Goal: Information Seeking & Learning: Learn about a topic

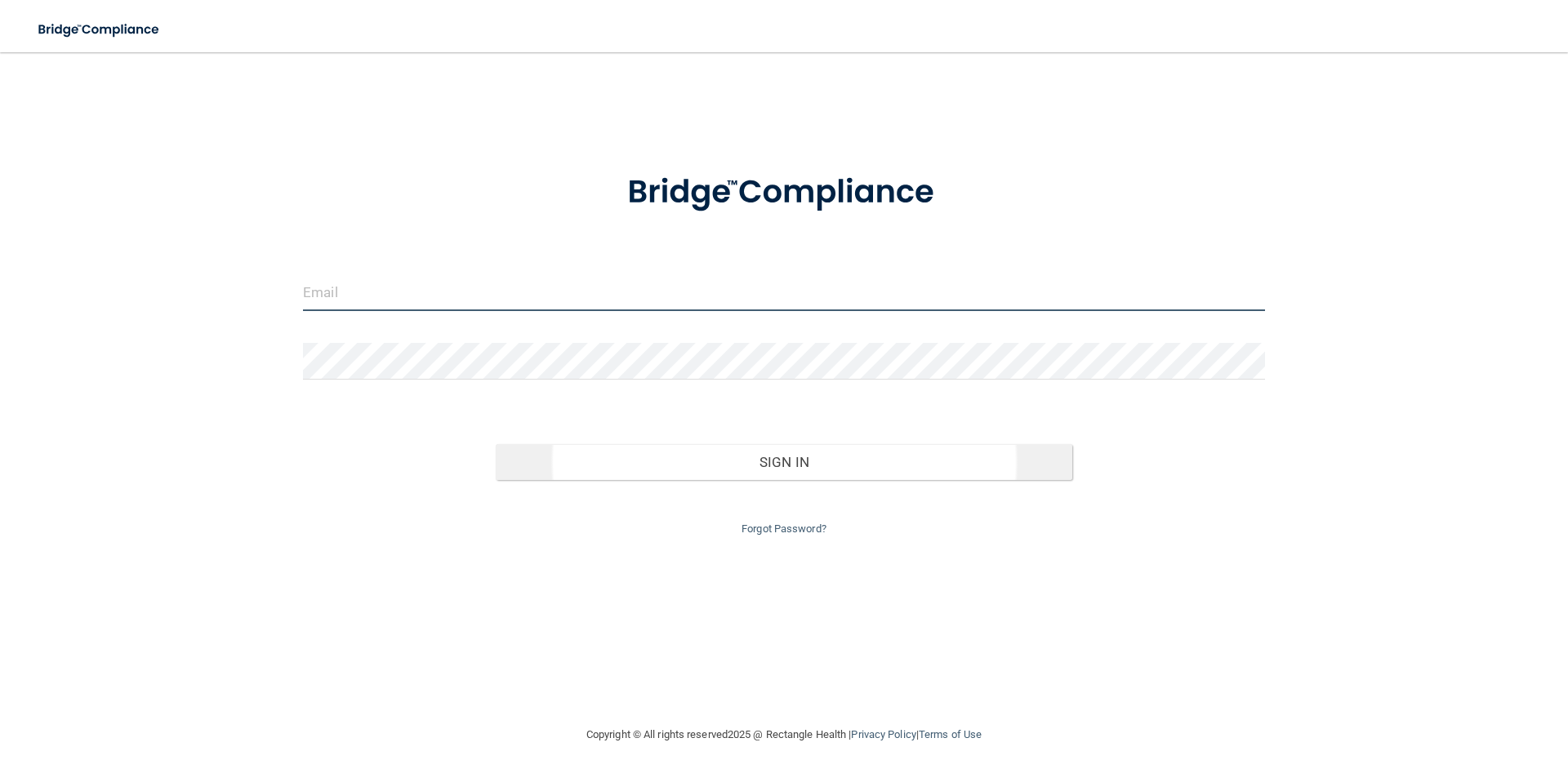
type input "[EMAIL_ADDRESS][DOMAIN_NAME]"
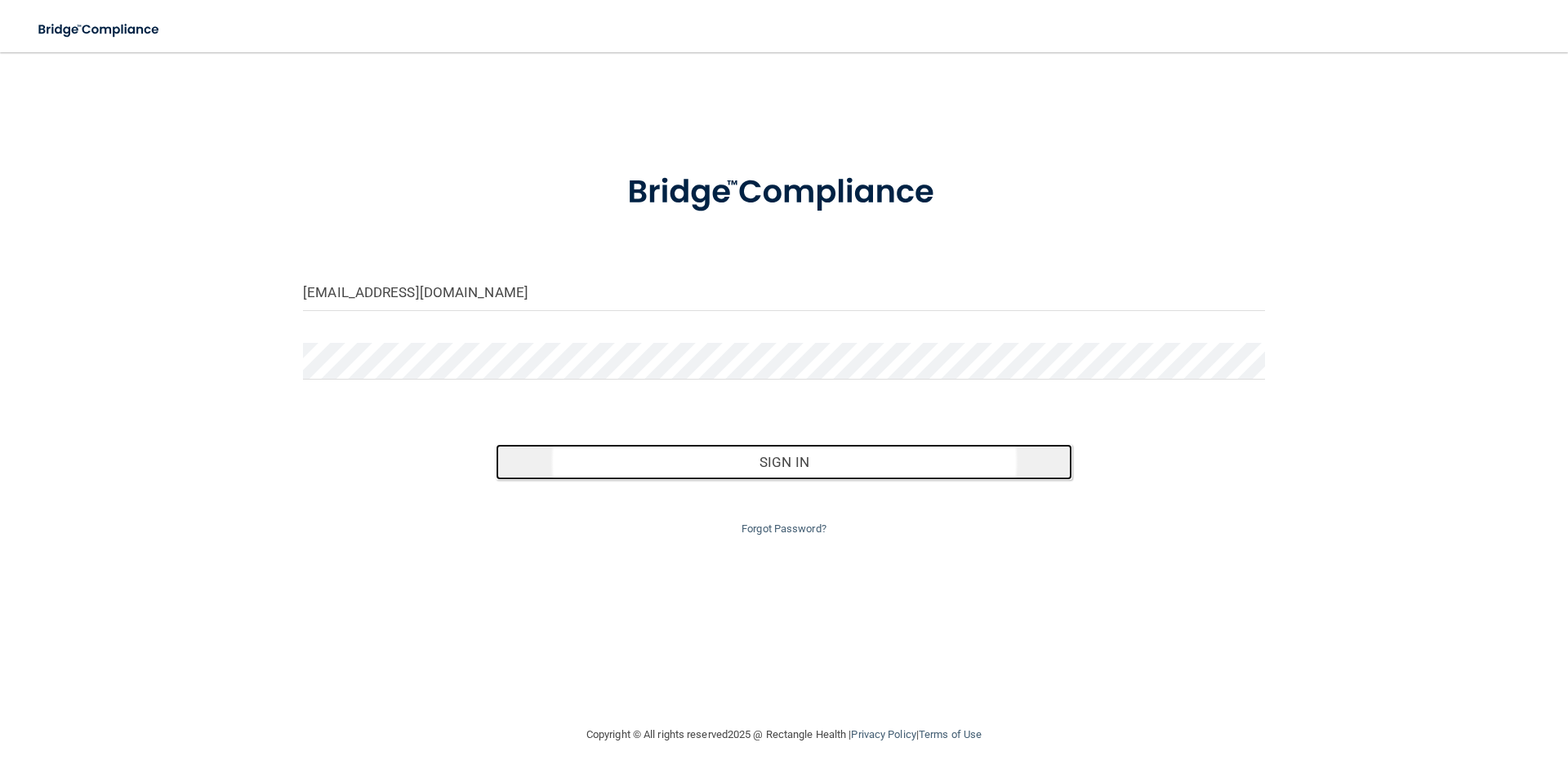
click at [794, 462] on button "Sign In" at bounding box center [784, 462] width 577 height 36
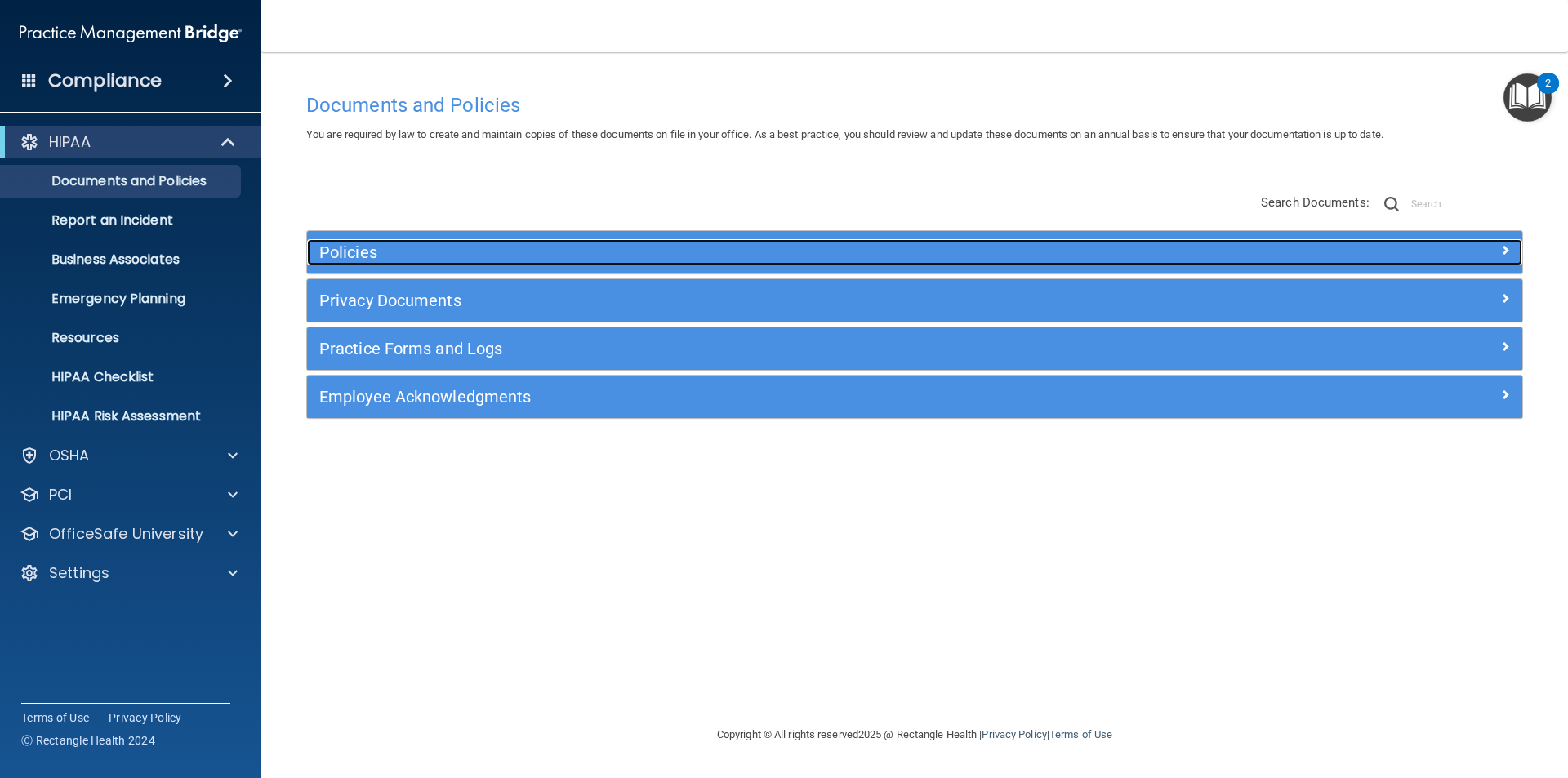
click at [1509, 250] on span at bounding box center [1504, 249] width 9 height 20
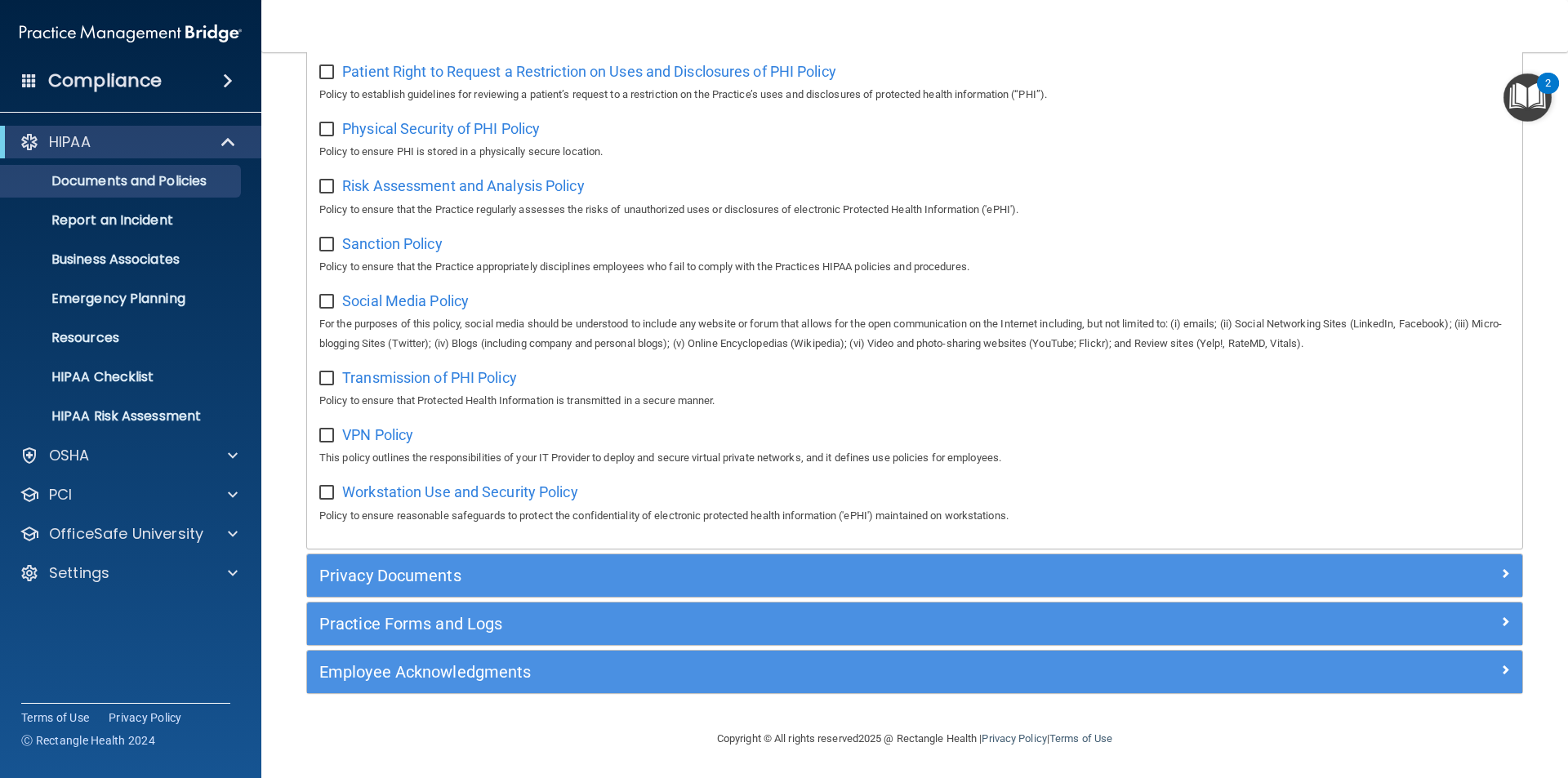
scroll to position [1057, 0]
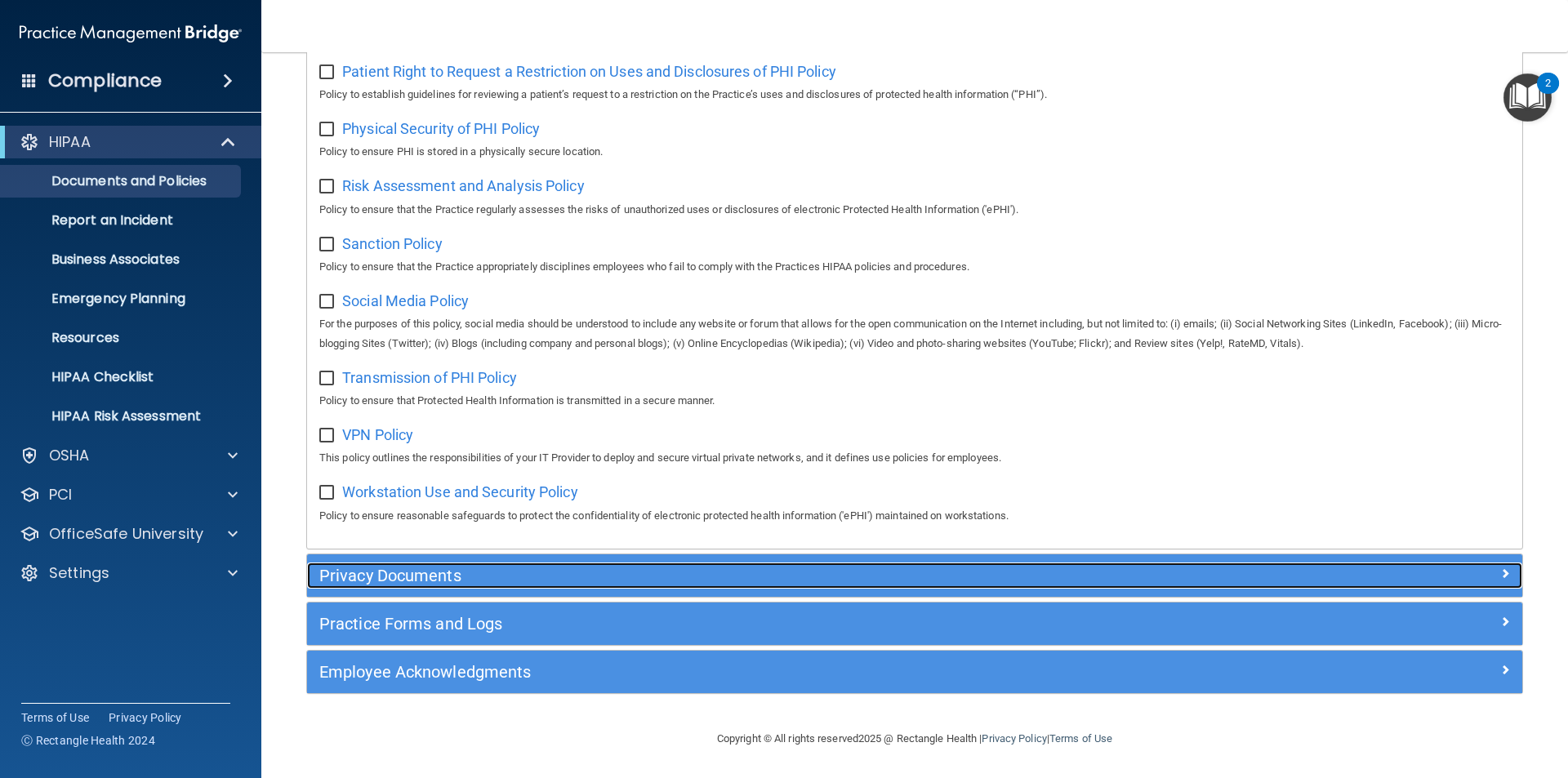
click at [1500, 573] on span at bounding box center [1504, 572] width 9 height 20
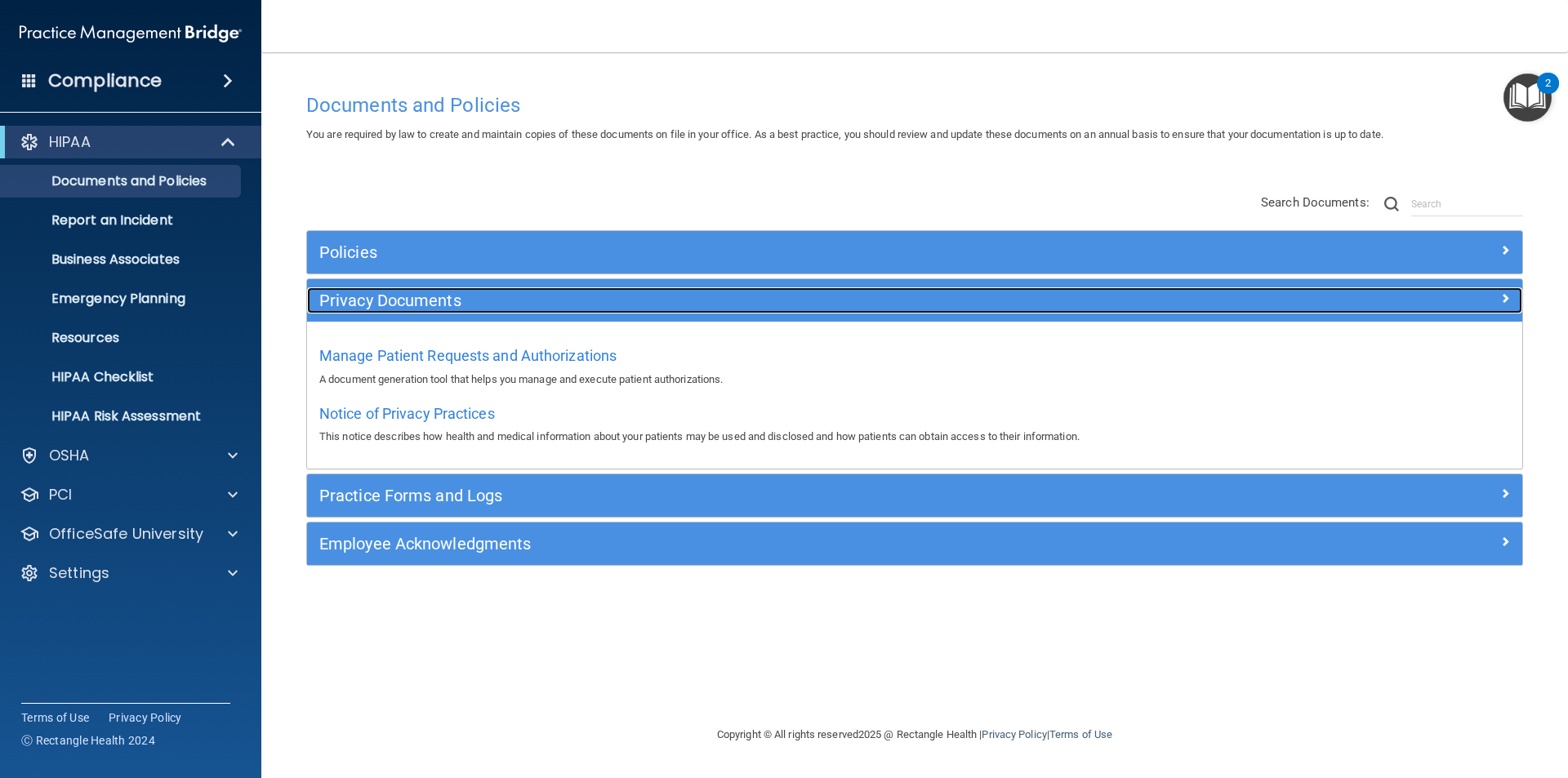
scroll to position [0, 0]
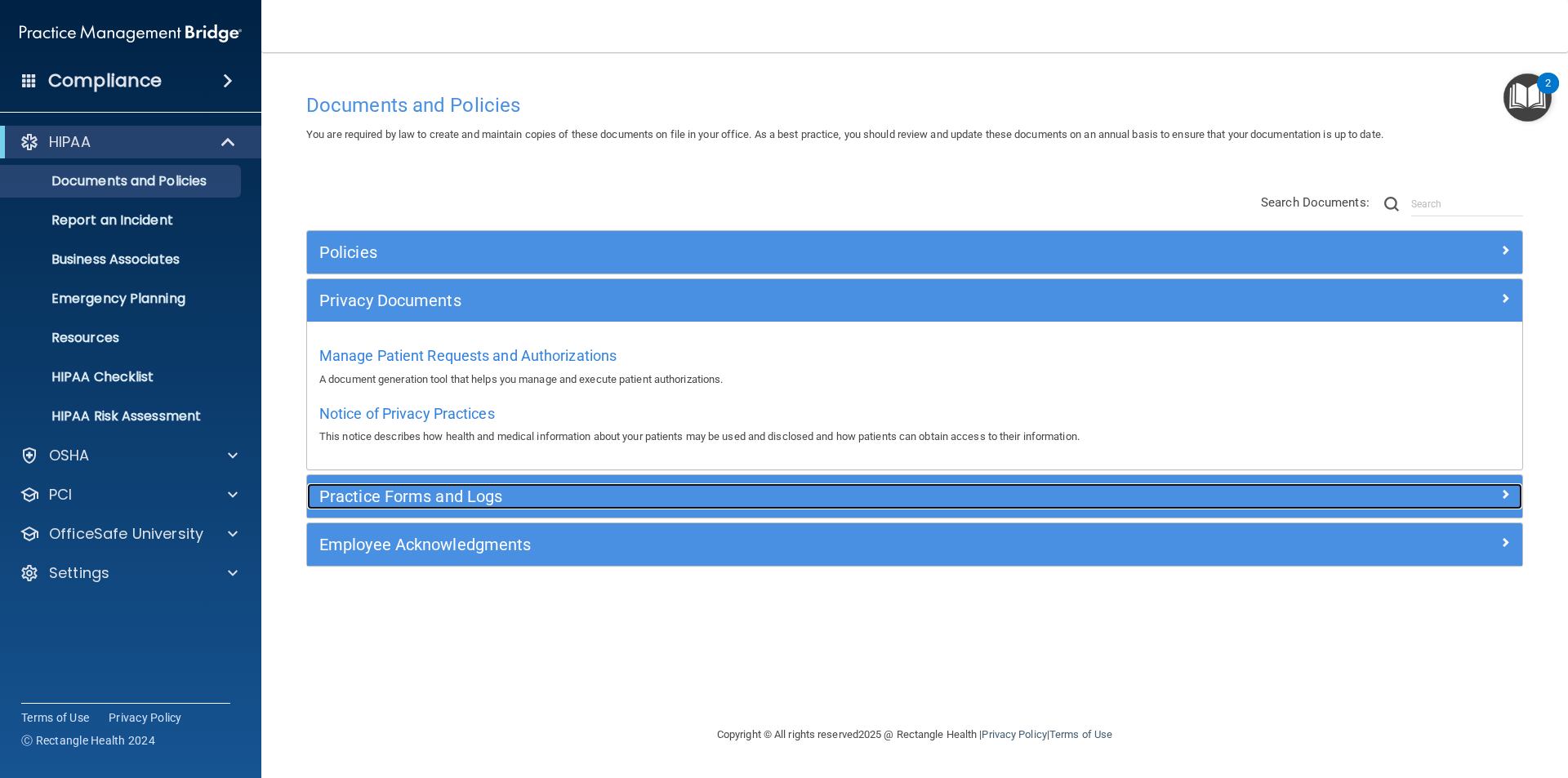
click at [406, 494] on h5 "Practice Forms and Logs" at bounding box center [762, 496] width 887 height 18
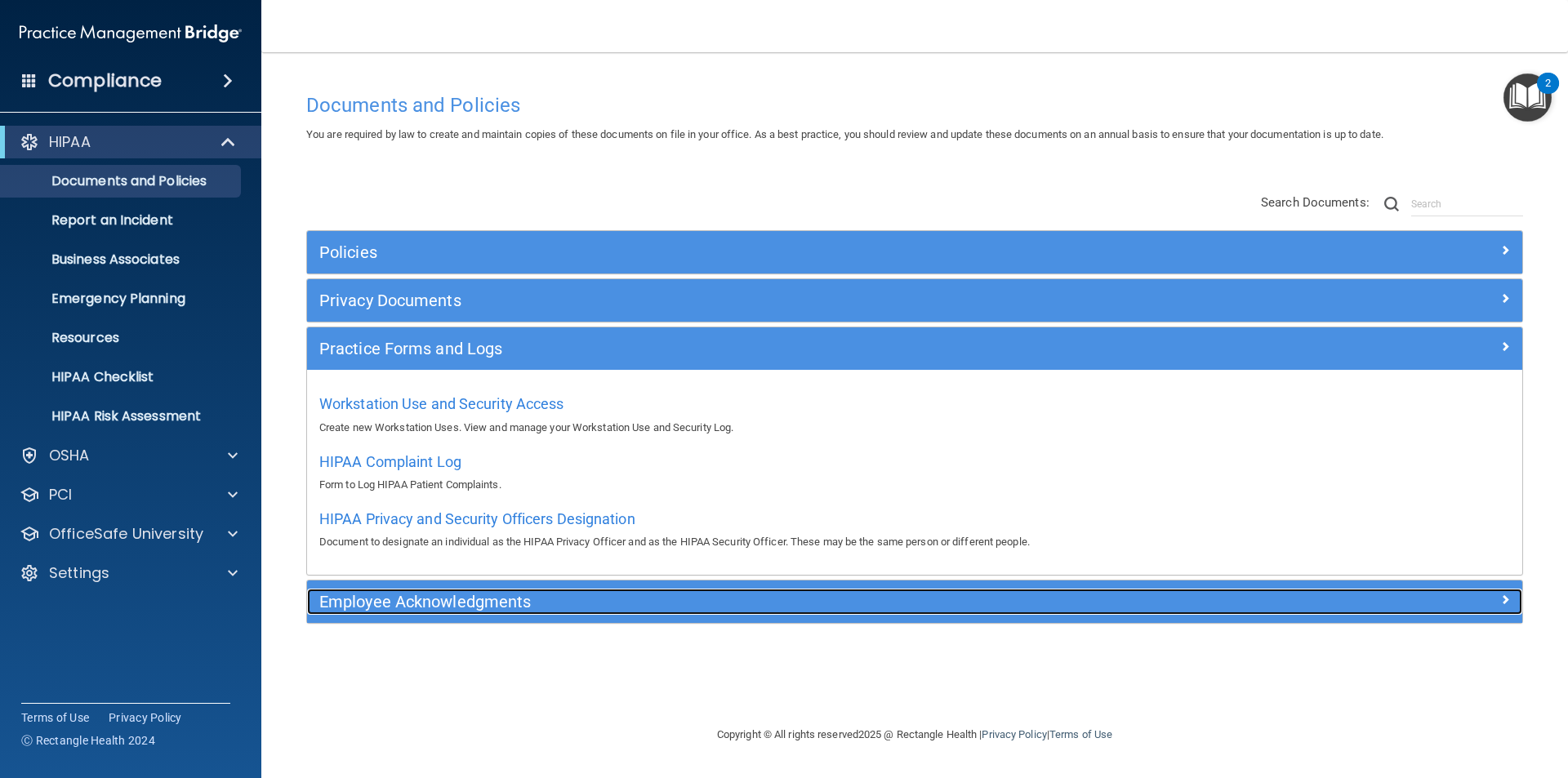
click at [423, 596] on h5 "Employee Acknowledgments" at bounding box center [762, 601] width 887 height 18
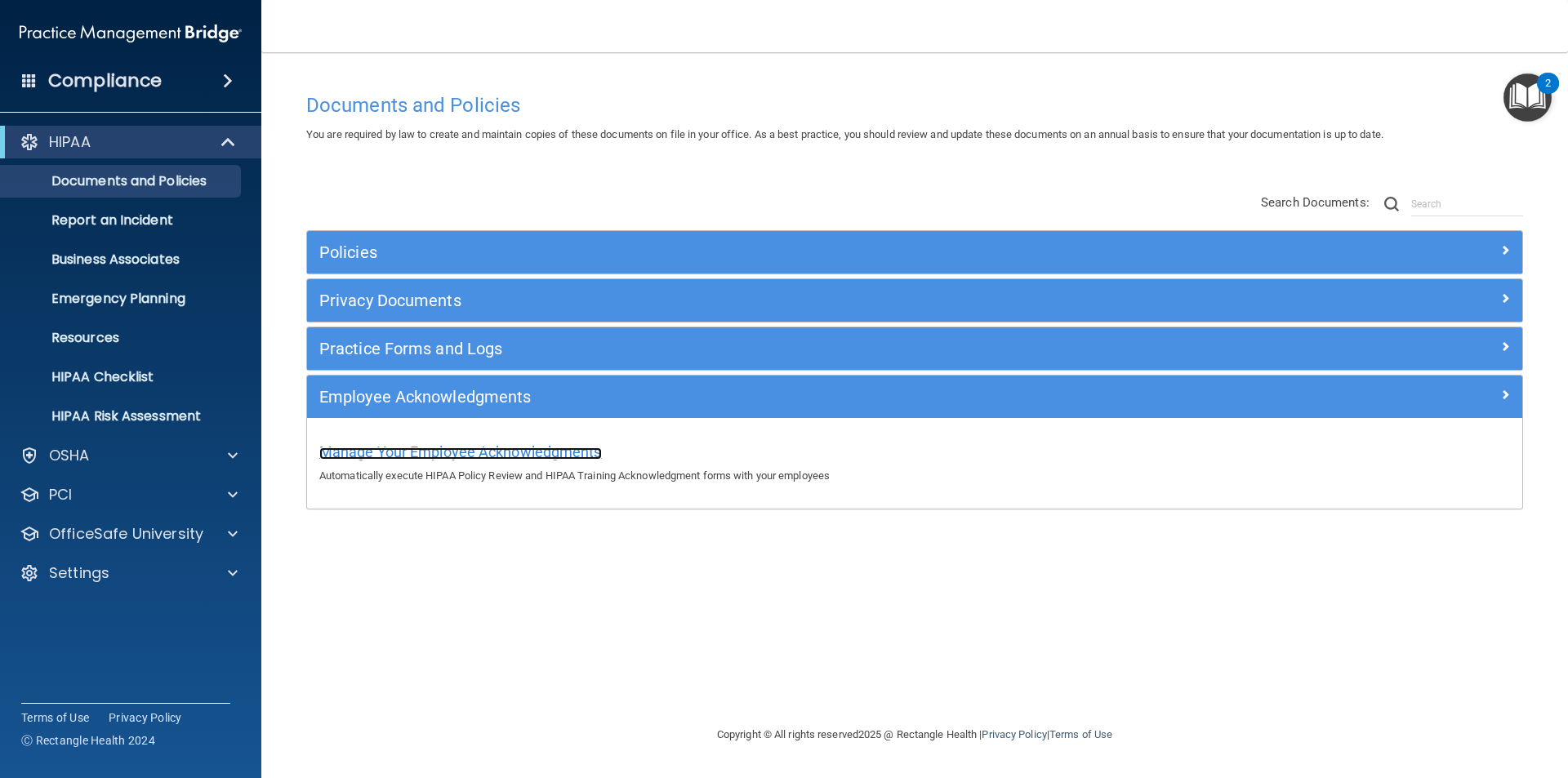
click at [394, 447] on span "Manage Your Employee Acknowledgments" at bounding box center [460, 451] width 283 height 17
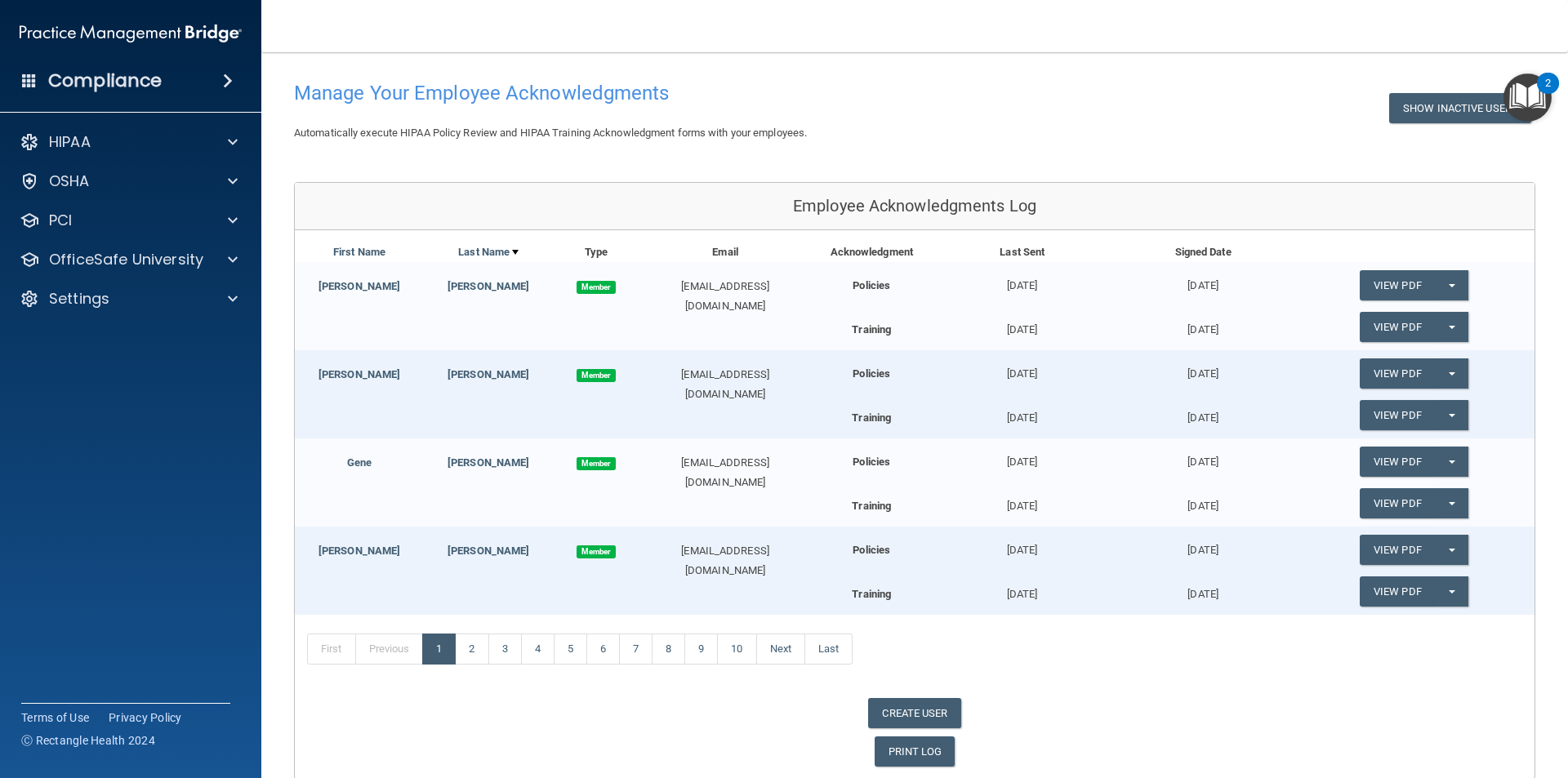
scroll to position [132, 0]
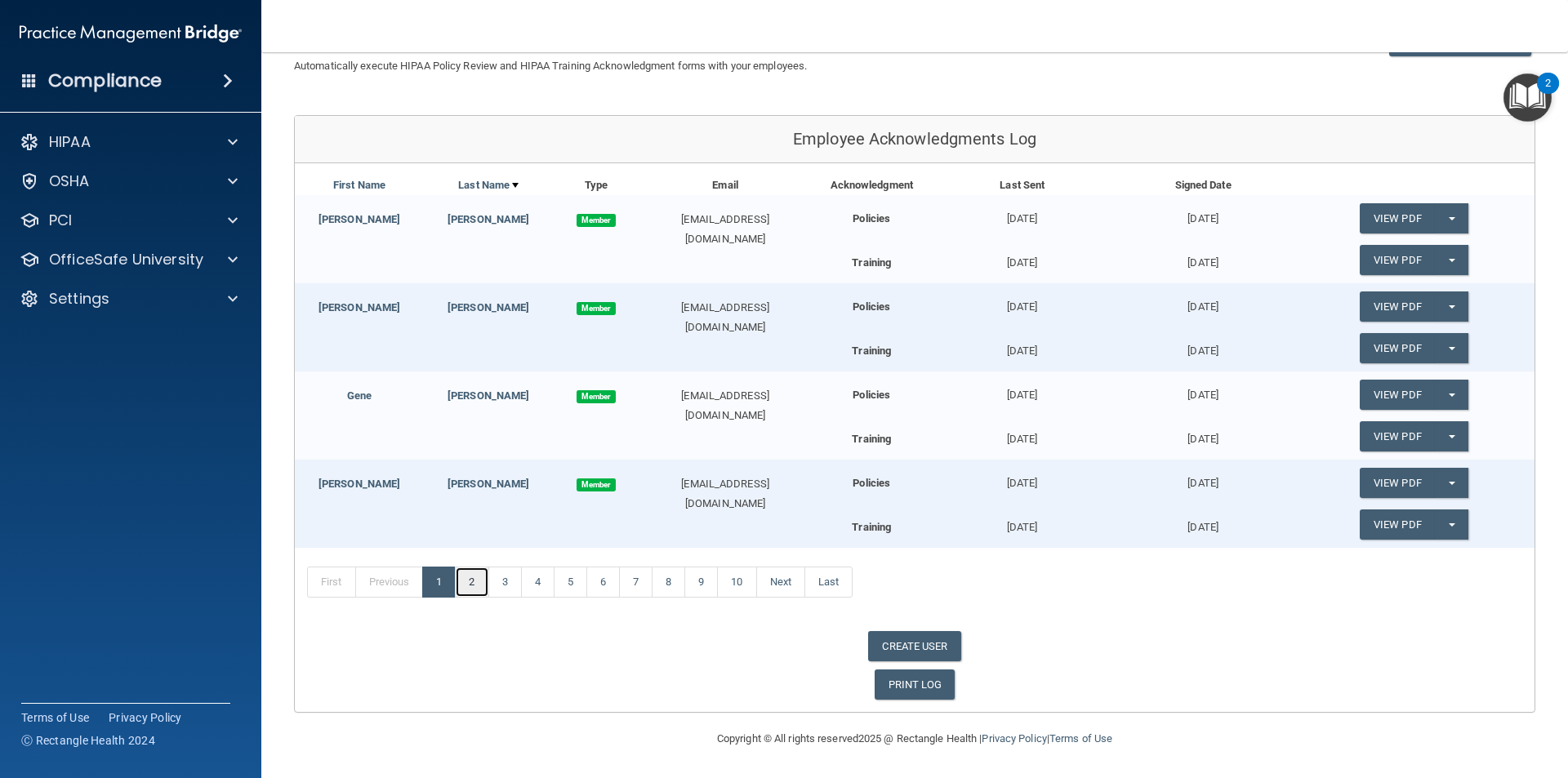
click at [476, 575] on link "2" at bounding box center [471, 582] width 33 height 31
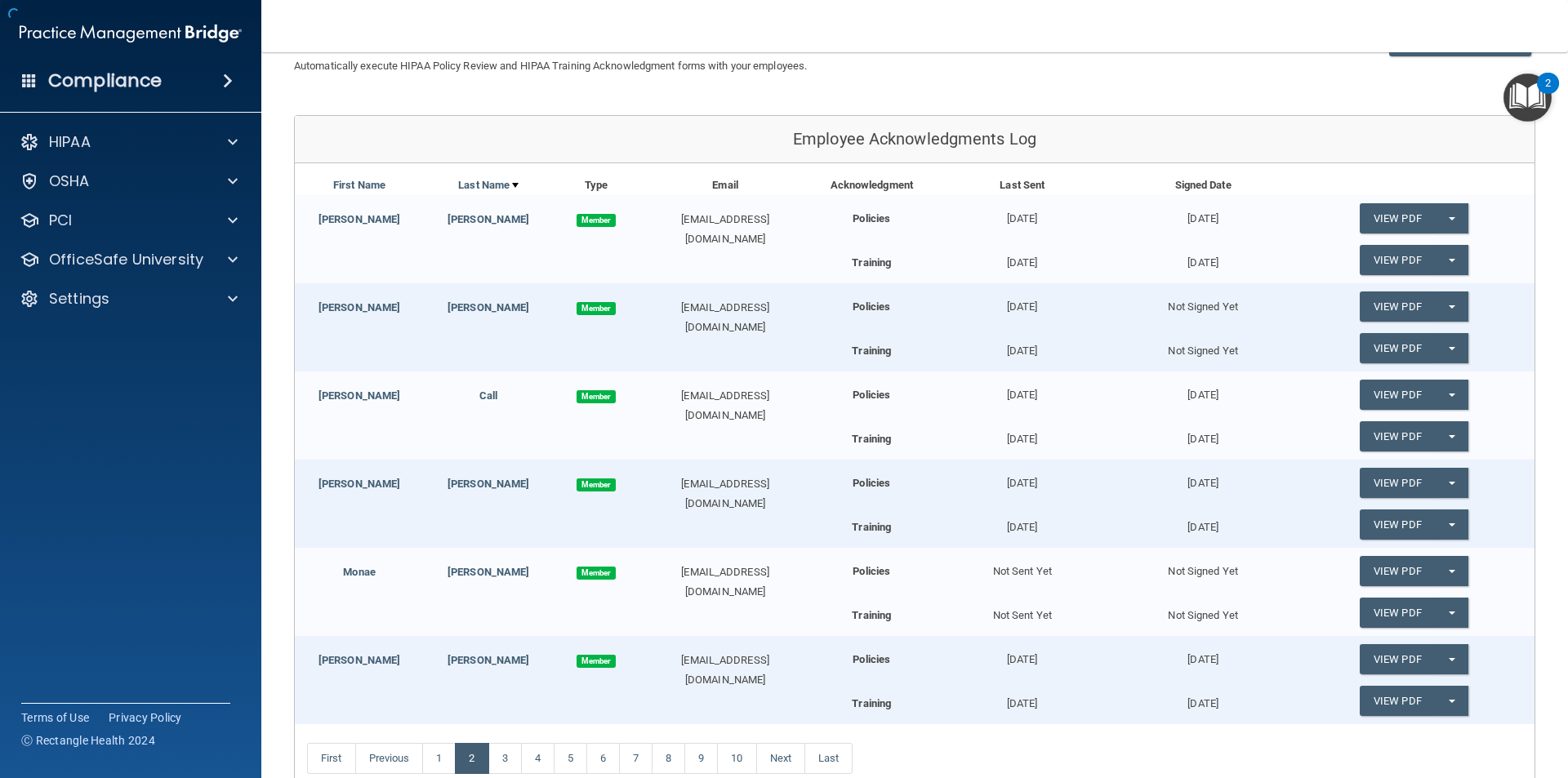
scroll to position [309, 0]
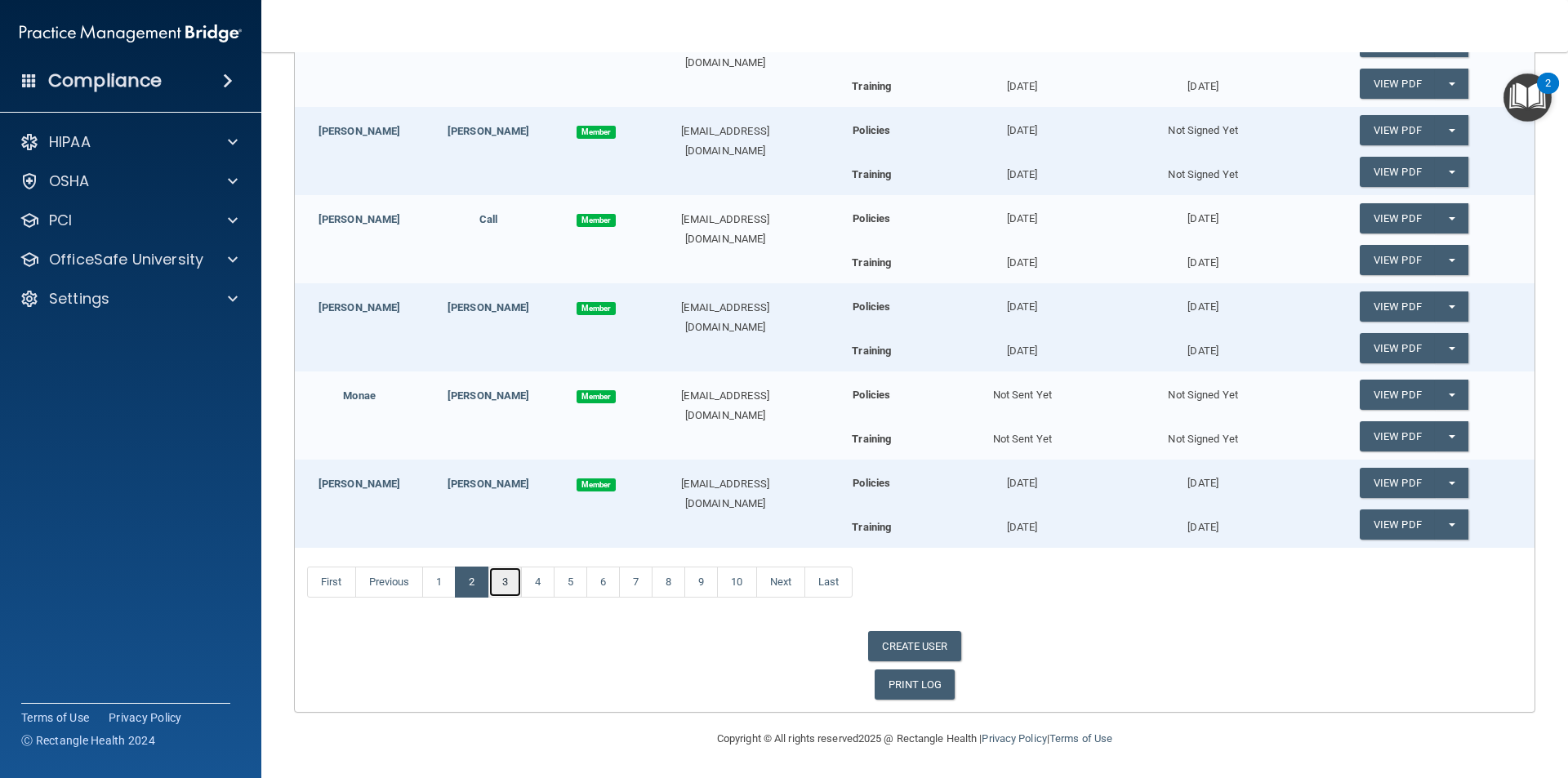
click at [504, 578] on link "3" at bounding box center [504, 582] width 33 height 31
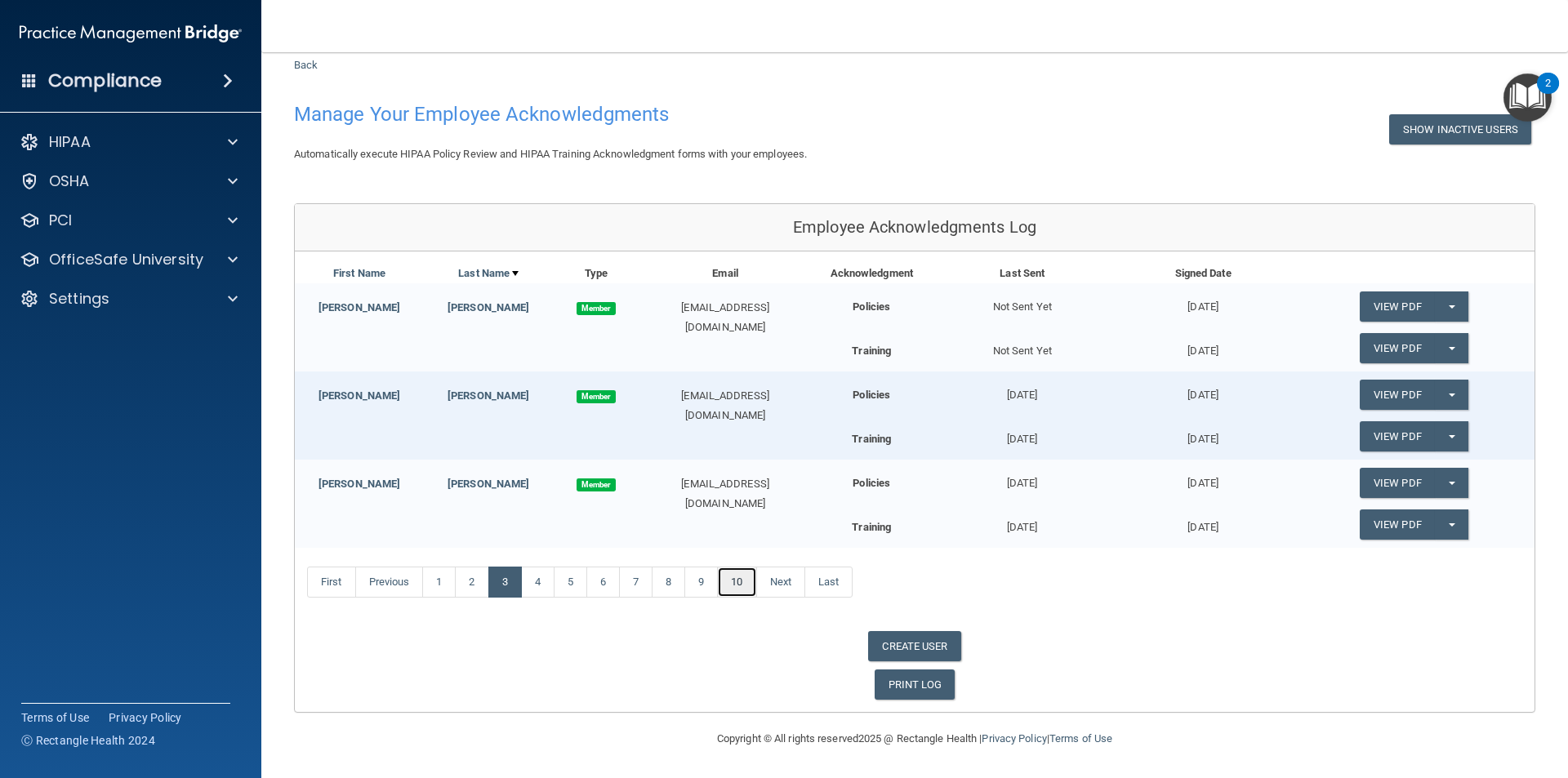
click at [743, 584] on link "10" at bounding box center [737, 582] width 39 height 31
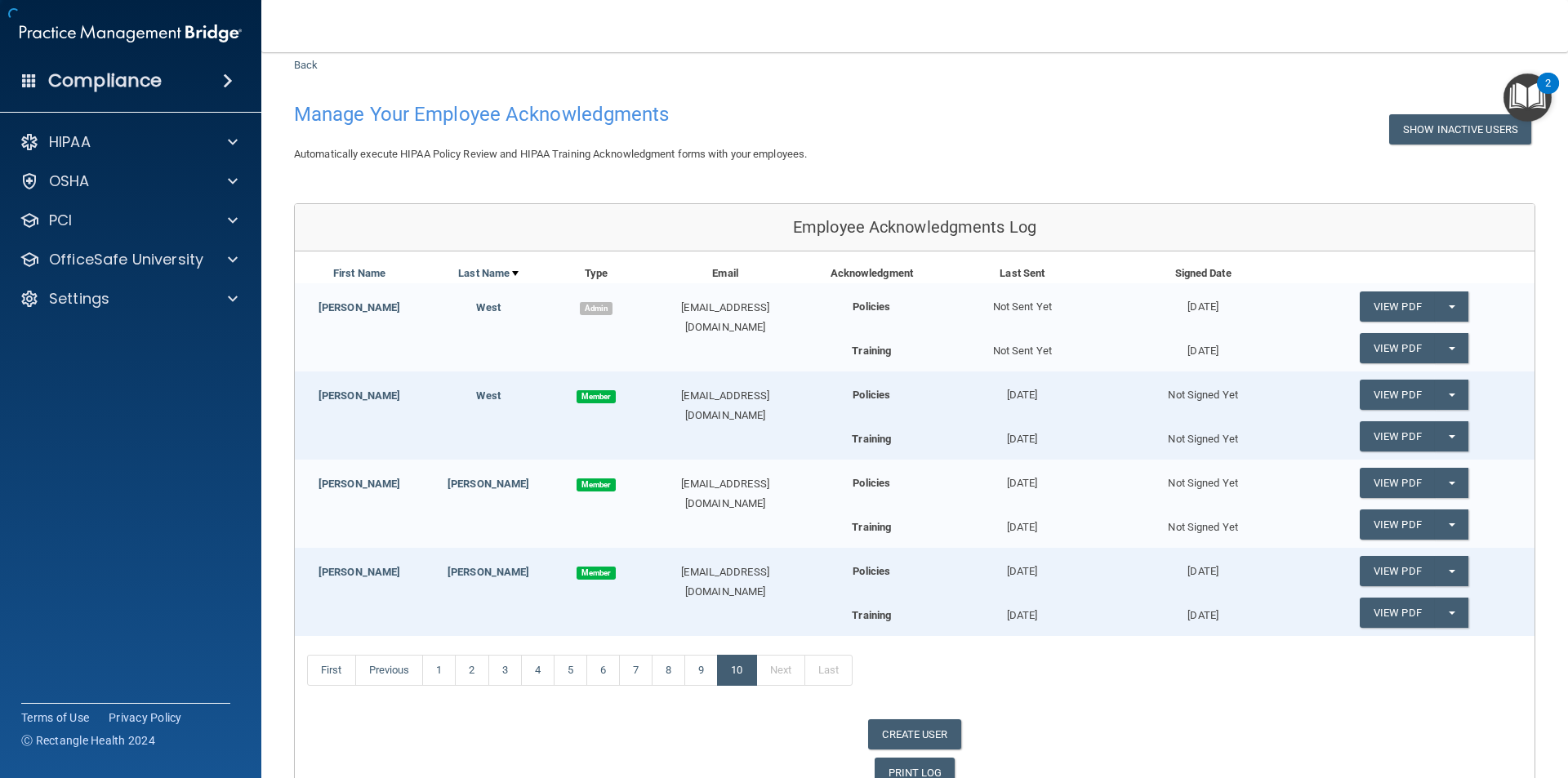
scroll to position [132, 0]
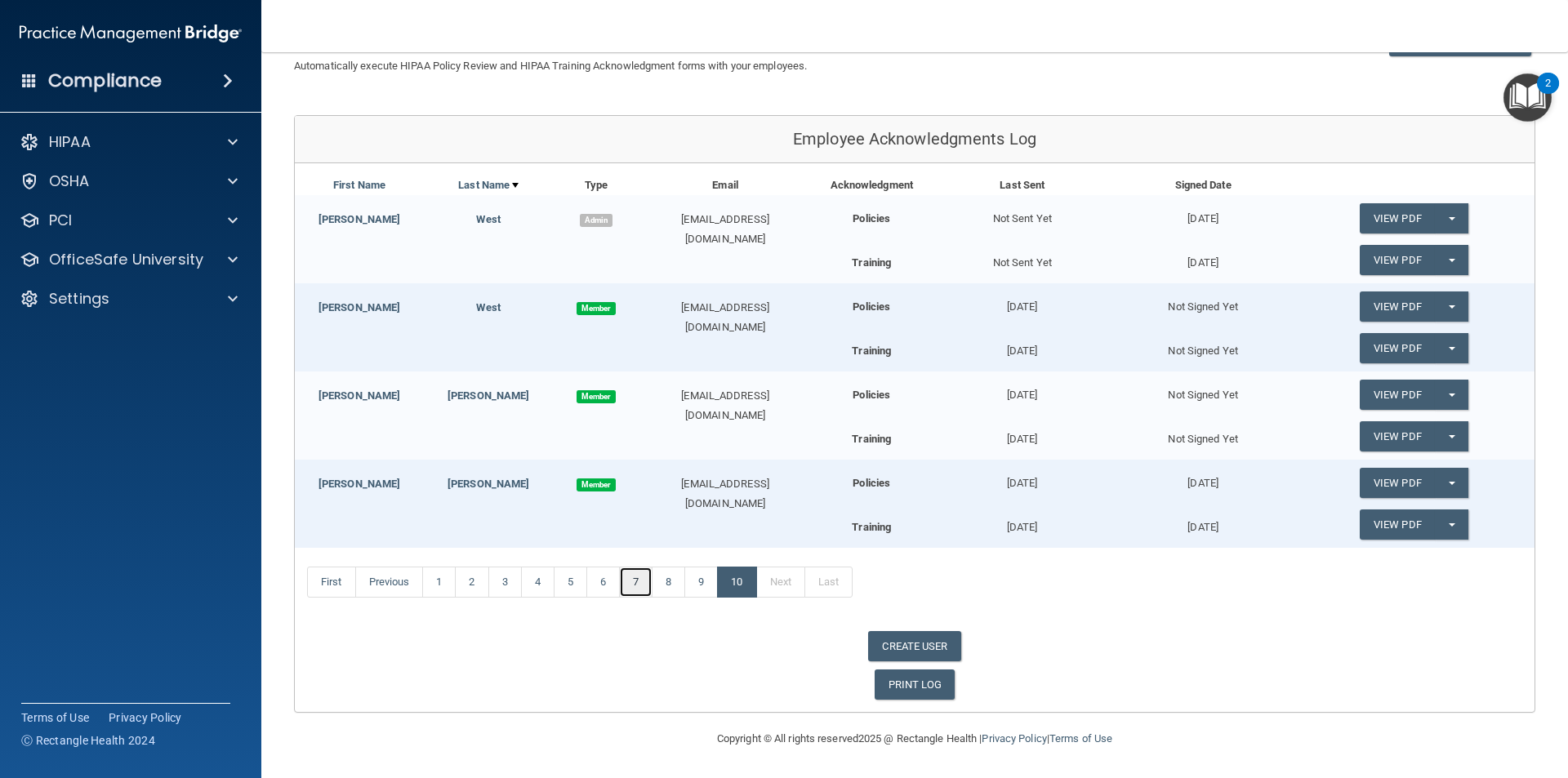
click at [639, 586] on link "7" at bounding box center [635, 582] width 33 height 31
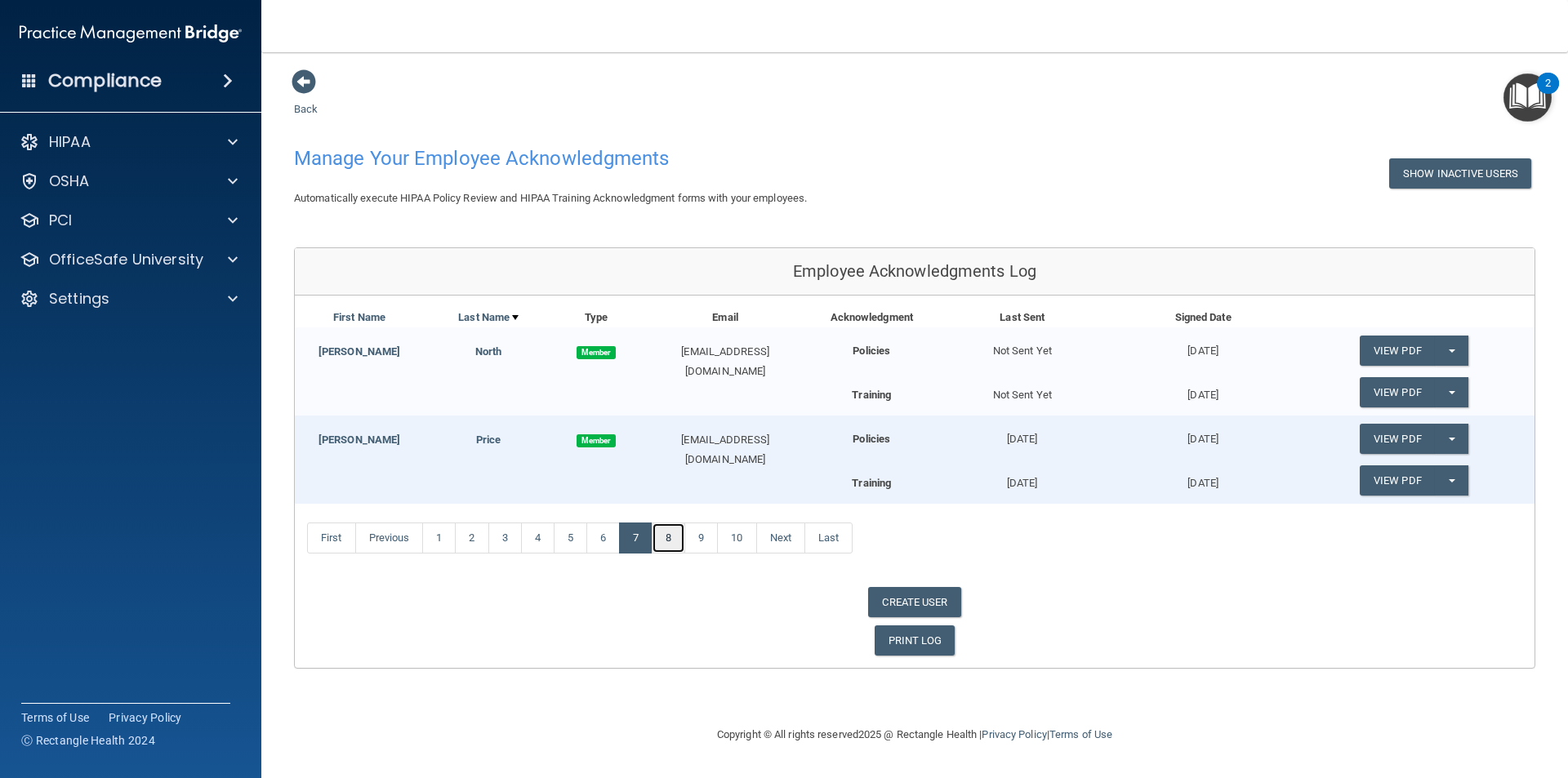
click at [677, 538] on link "8" at bounding box center [667, 537] width 33 height 31
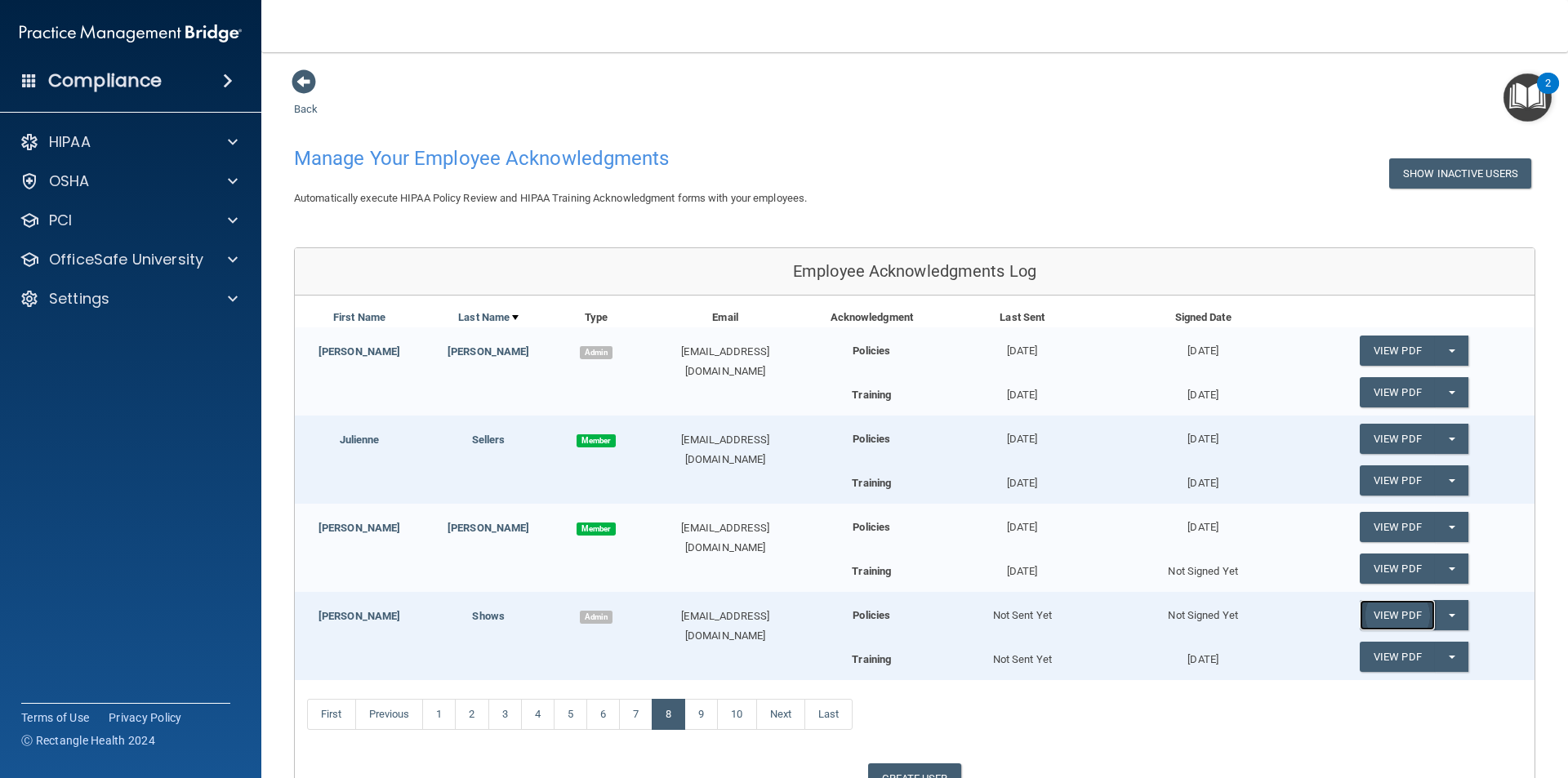
click at [1391, 616] on link "View PDF" at bounding box center [1397, 614] width 75 height 30
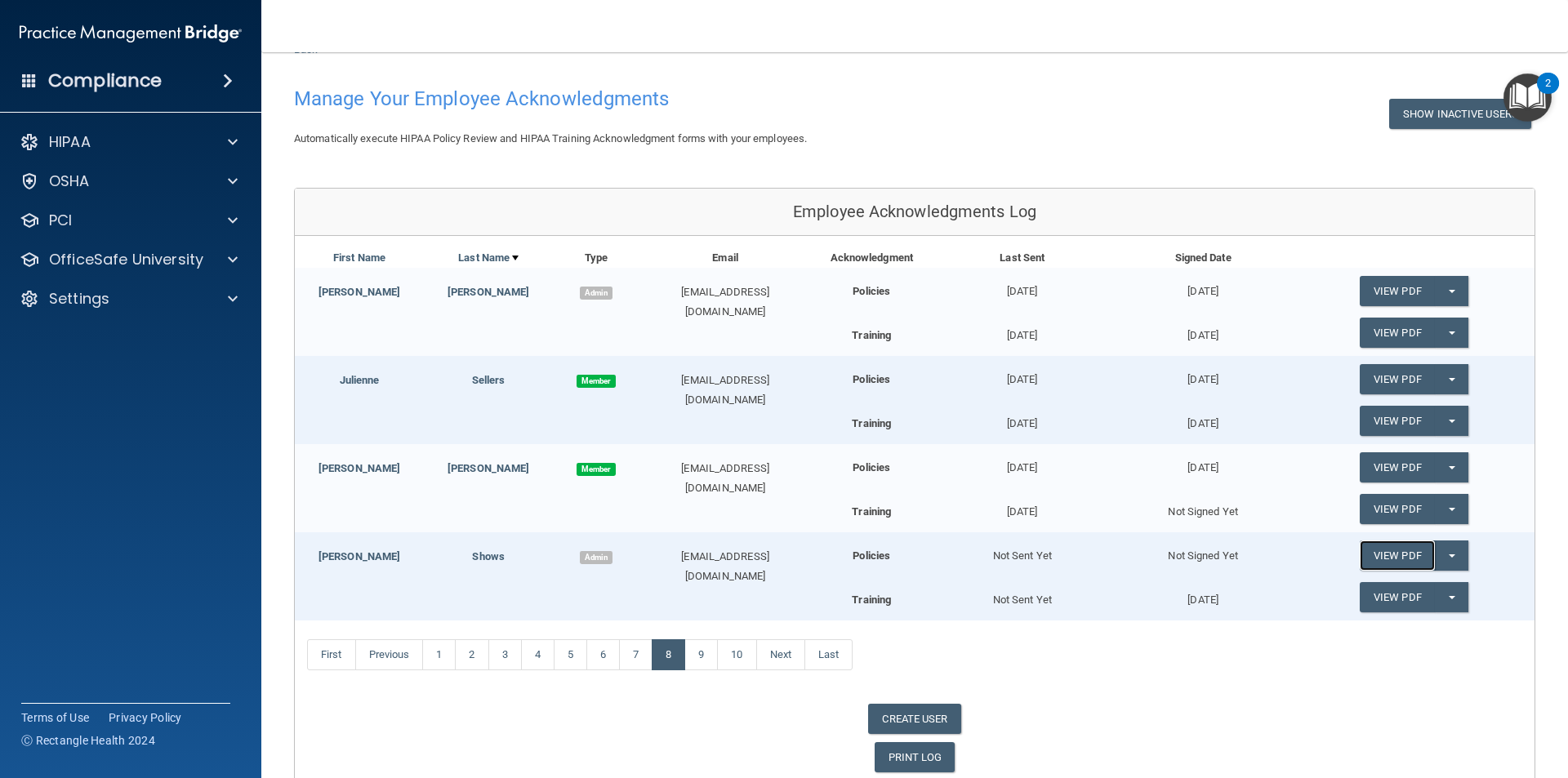
scroll to position [102, 0]
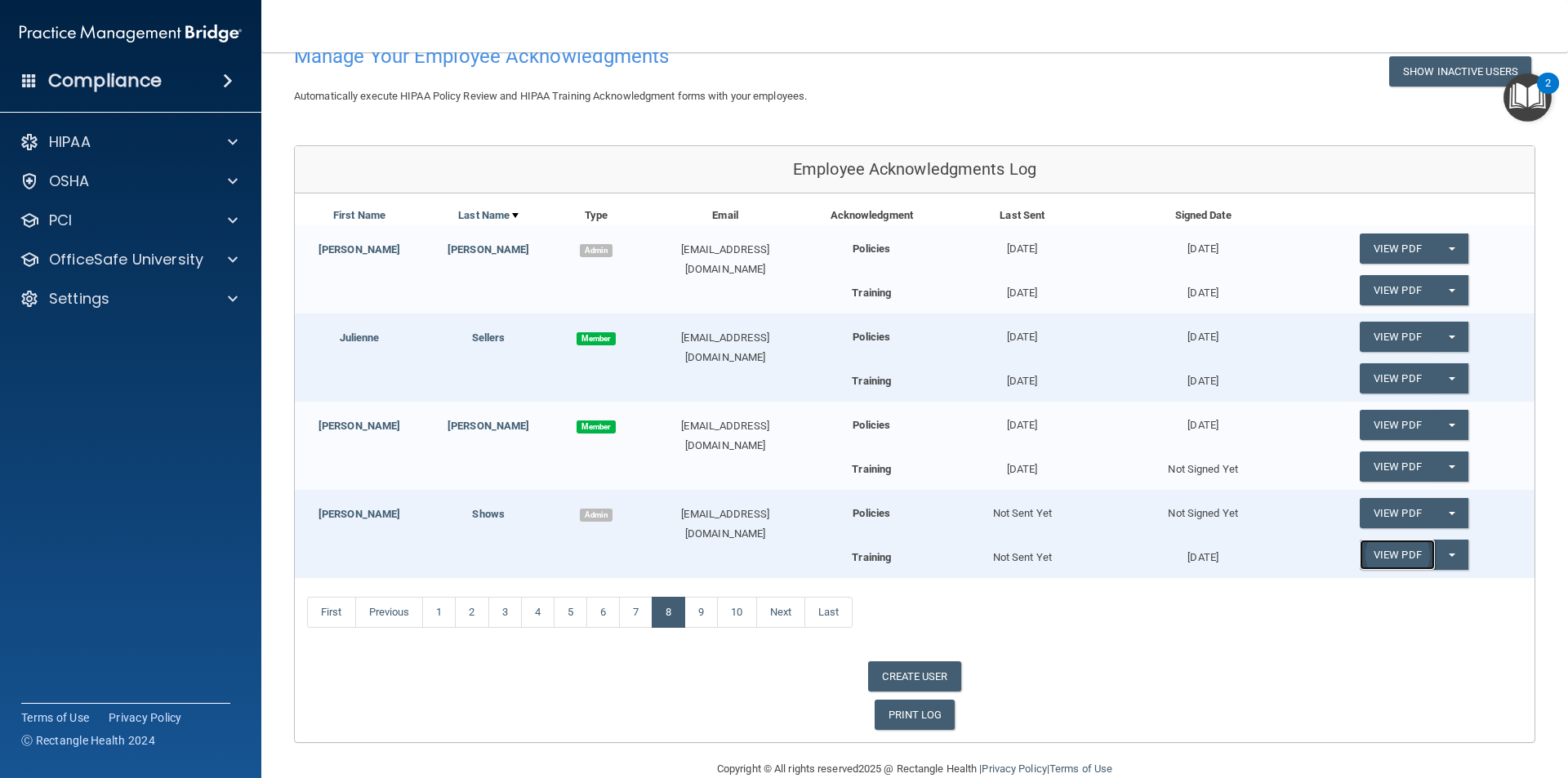
click at [1410, 553] on link "View PDF" at bounding box center [1397, 554] width 75 height 30
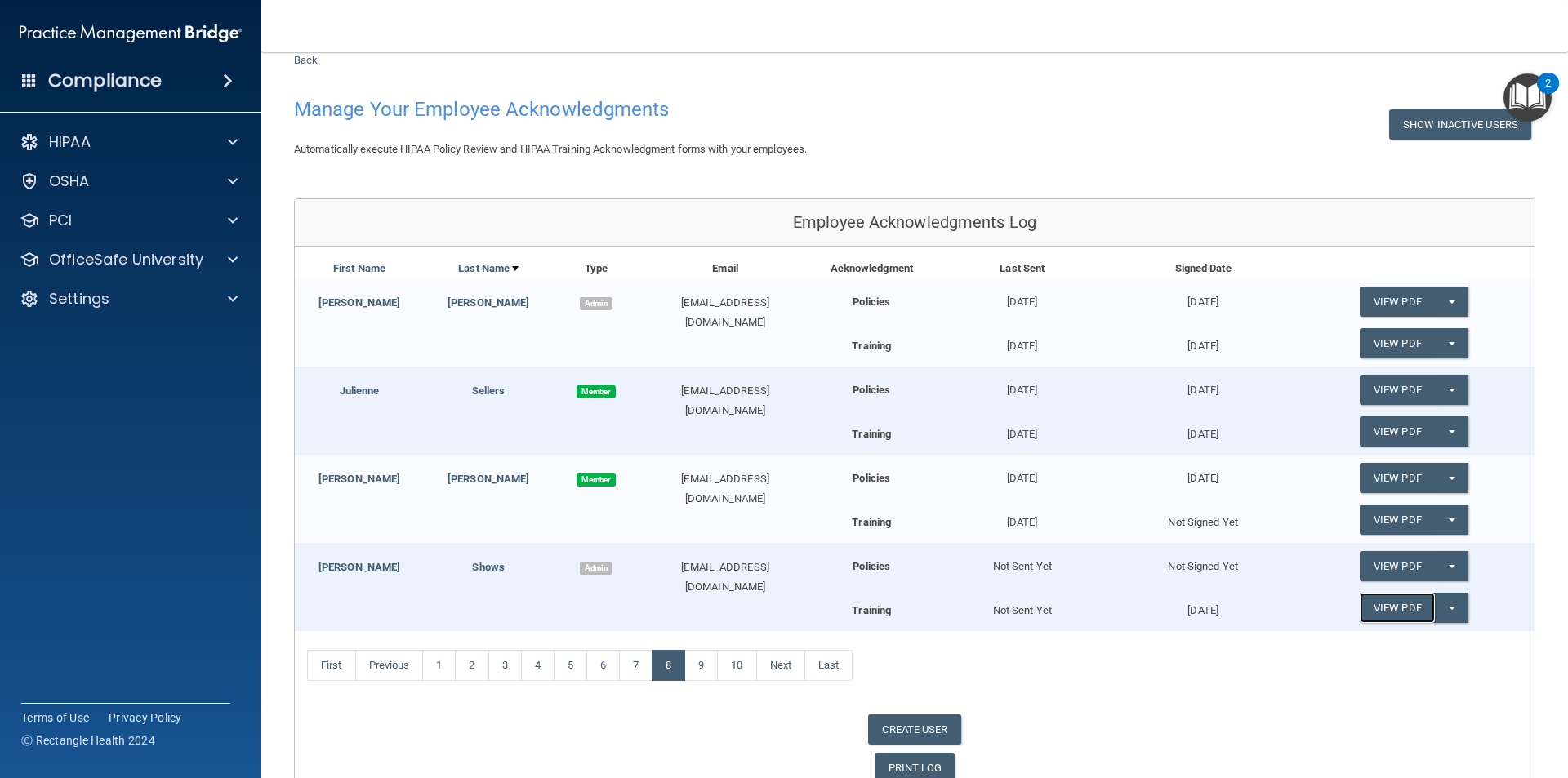
scroll to position [20, 0]
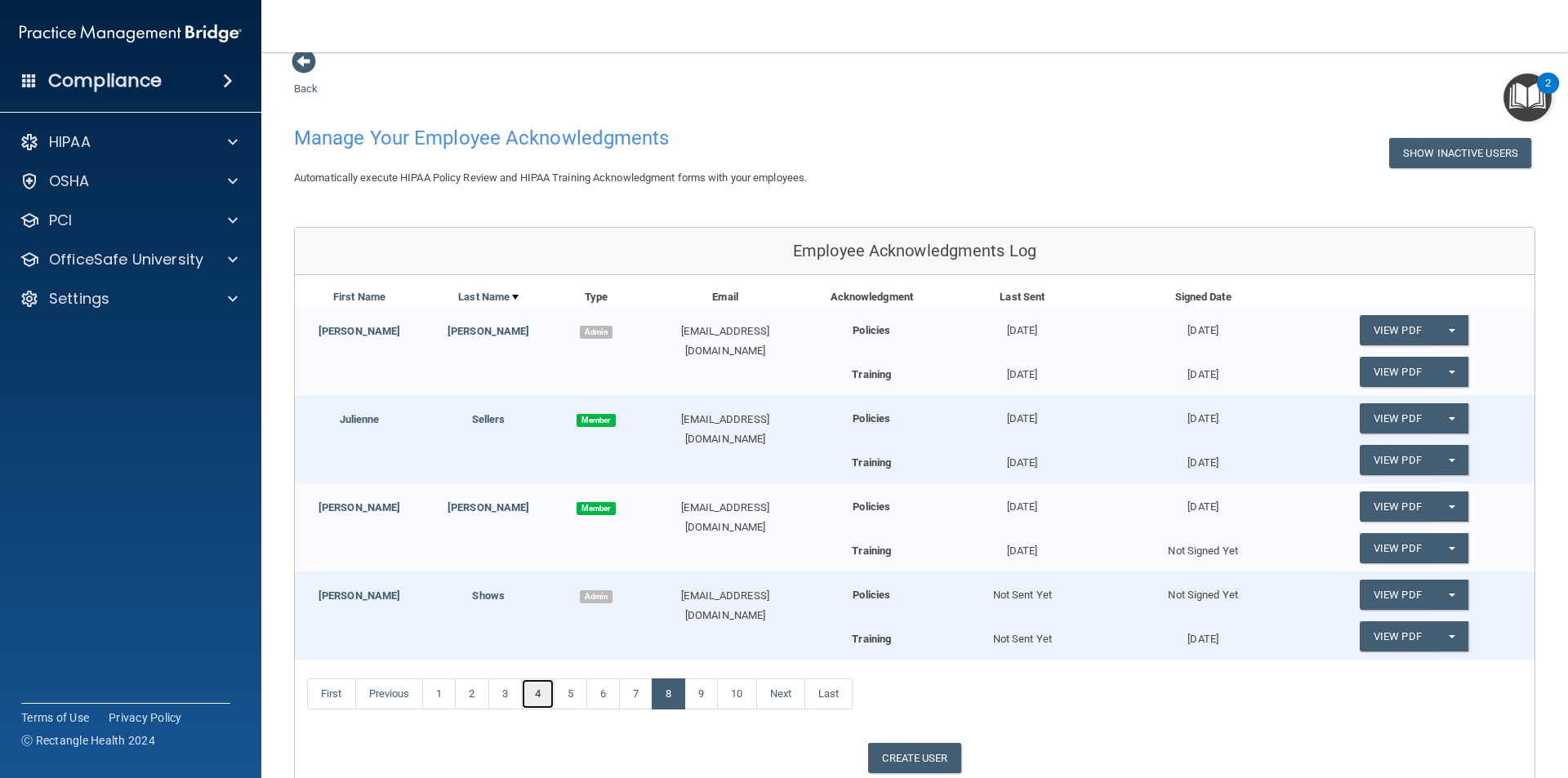
click at [535, 704] on link "4" at bounding box center [537, 694] width 33 height 31
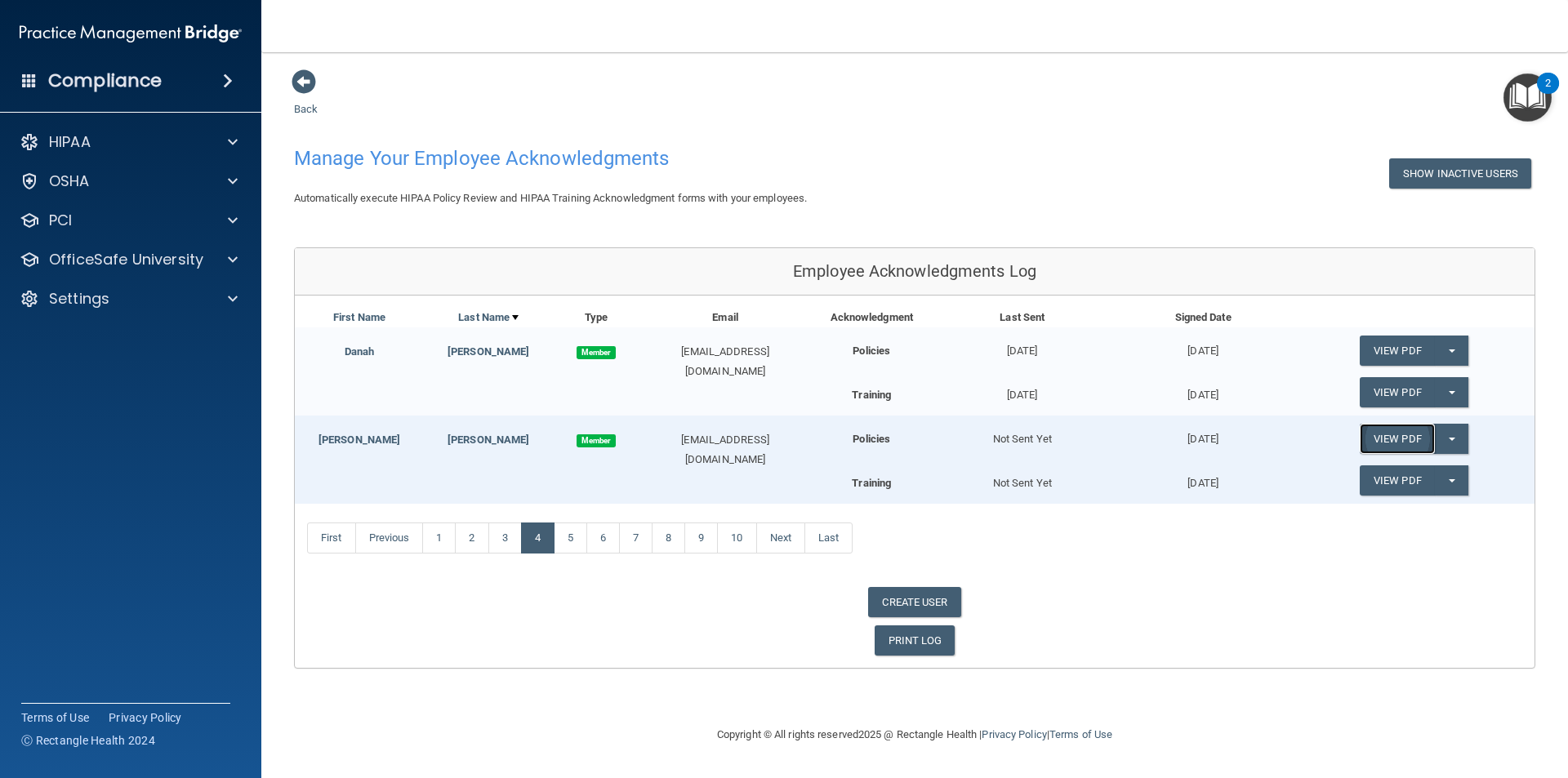
click at [1395, 433] on link "View PDF" at bounding box center [1397, 438] width 75 height 30
click at [1418, 479] on link "View PDF" at bounding box center [1397, 479] width 75 height 30
click at [234, 258] on span at bounding box center [232, 259] width 9 height 20
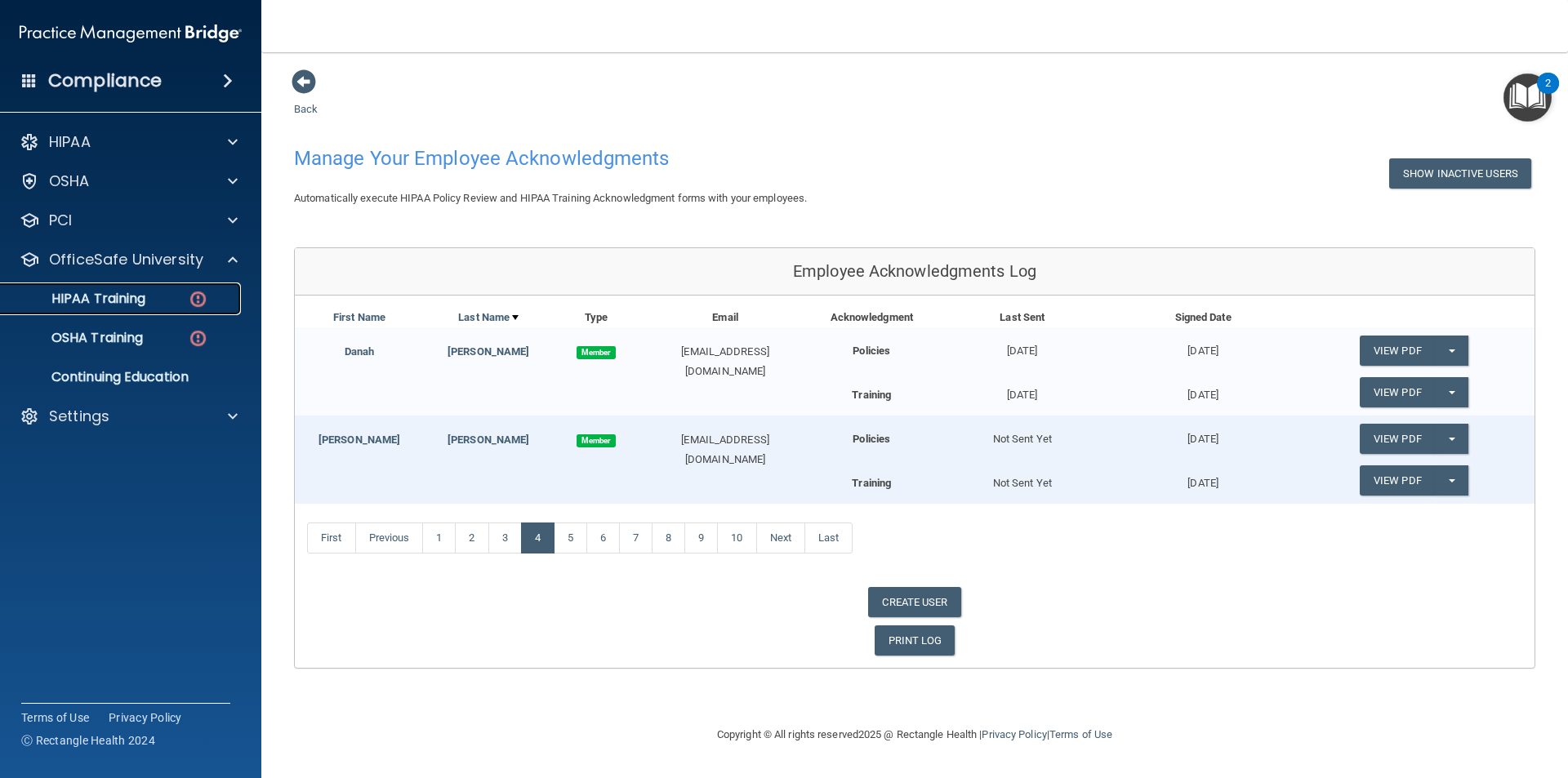
click at [122, 294] on p "HIPAA Training" at bounding box center [78, 299] width 135 height 16
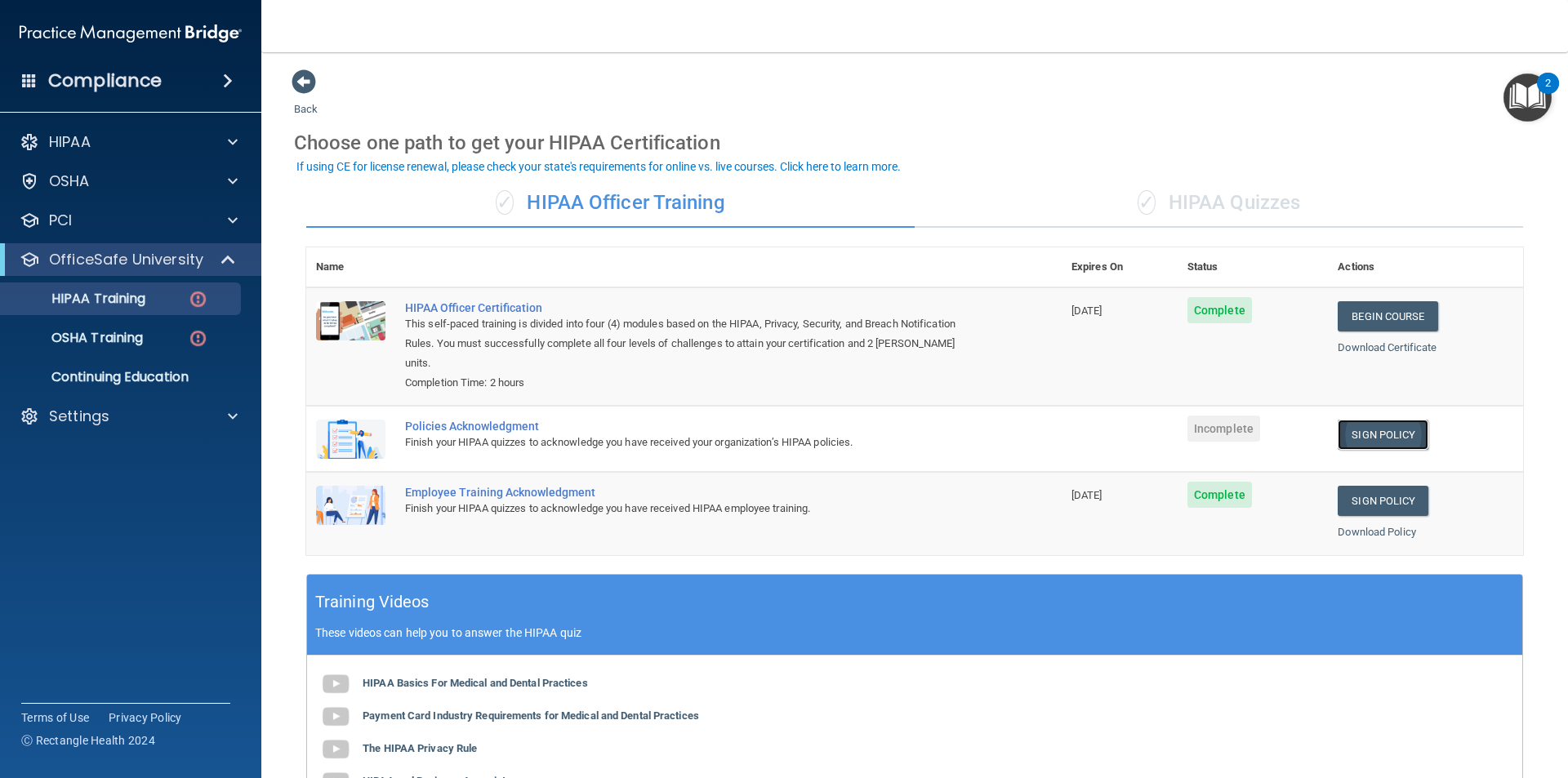
click at [1364, 420] on link "Sign Policy" at bounding box center [1383, 434] width 90 height 30
click at [1367, 420] on link "Sign Policy" at bounding box center [1383, 434] width 90 height 30
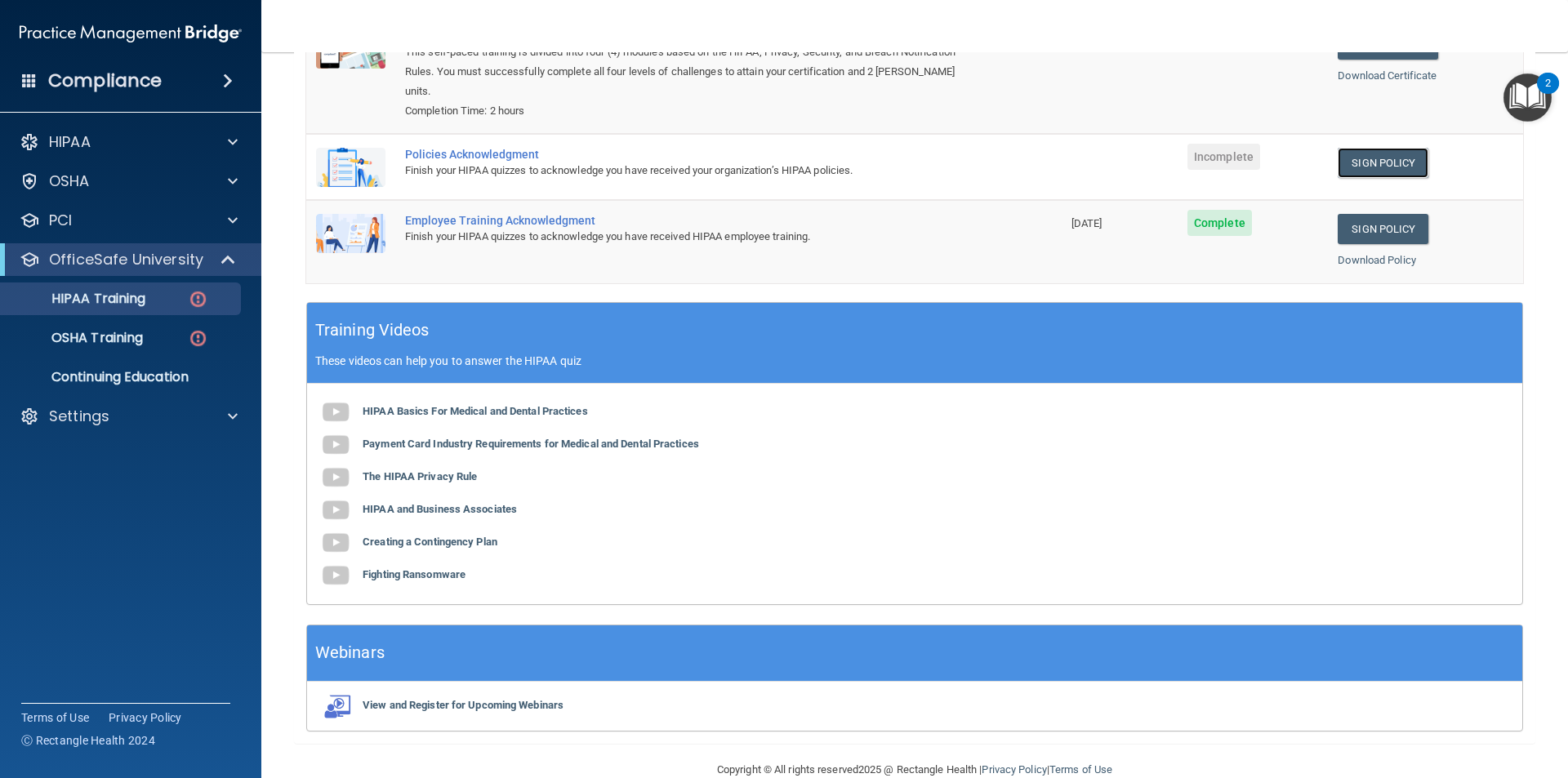
scroll to position [284, 0]
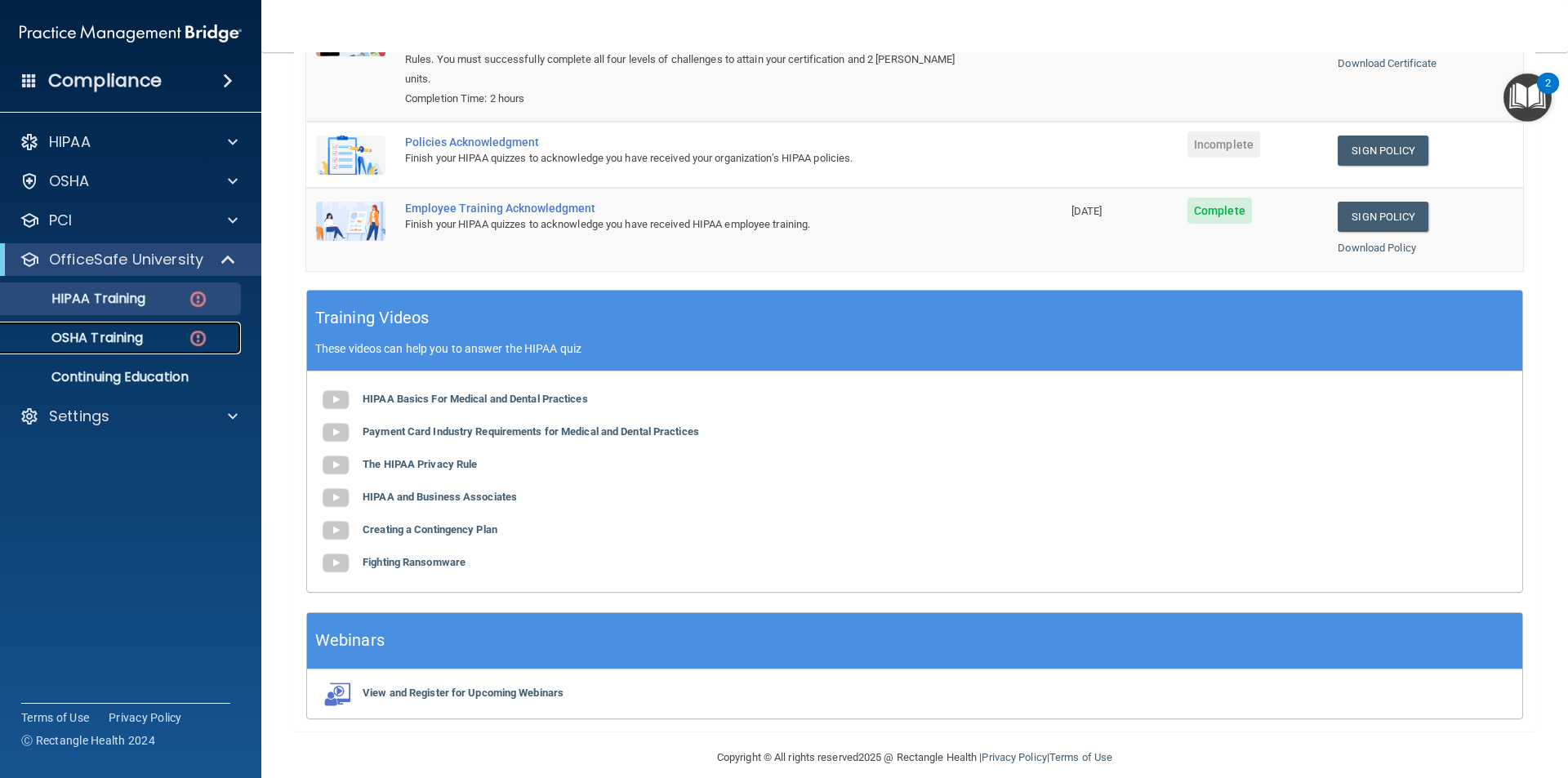
click at [119, 344] on p "OSHA Training" at bounding box center [76, 337] width 132 height 16
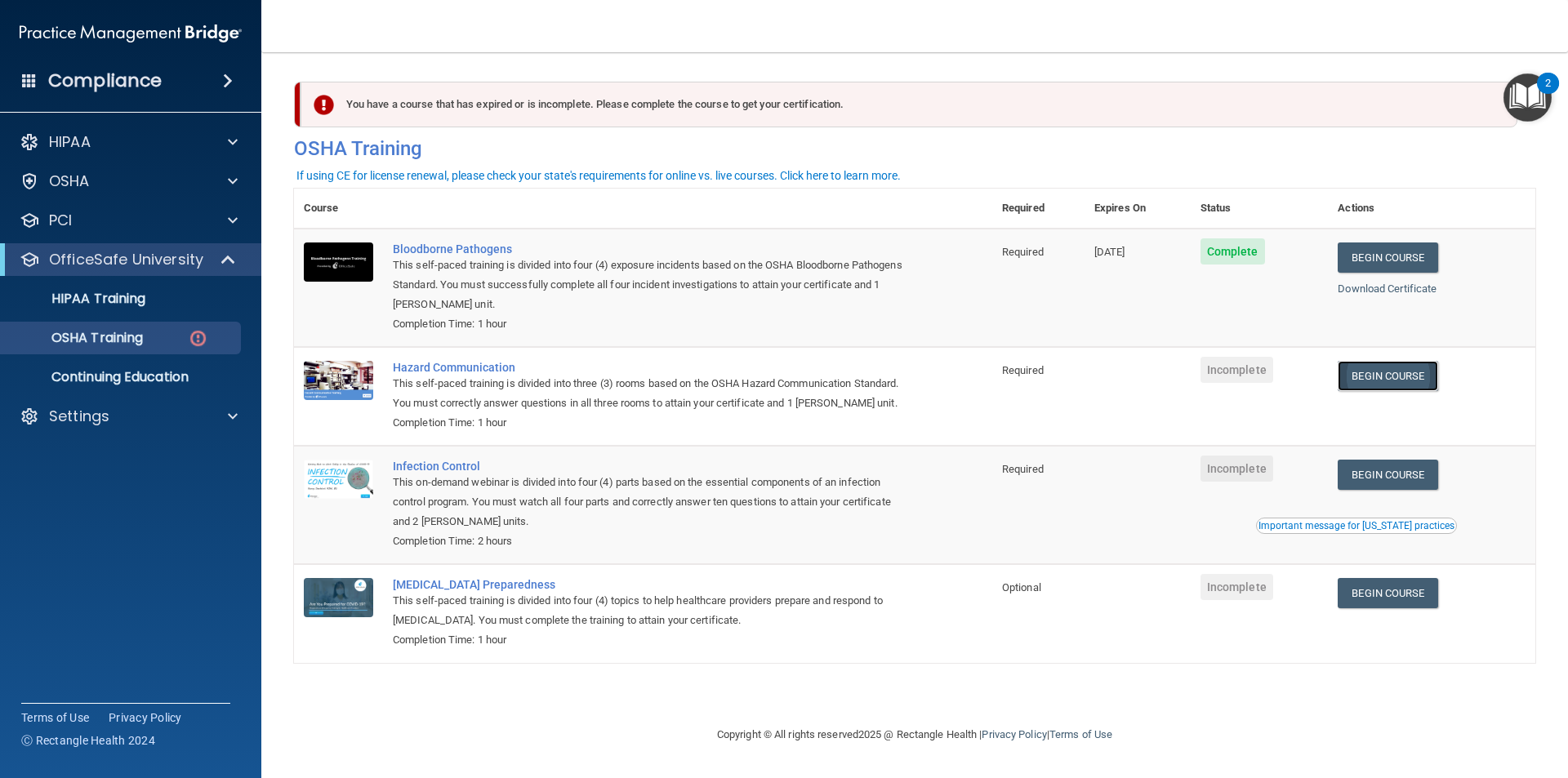
click at [1411, 374] on link "Begin Course" at bounding box center [1387, 375] width 100 height 30
click at [1398, 376] on link "Begin Course" at bounding box center [1387, 375] width 100 height 30
click at [1408, 476] on link "Begin Course" at bounding box center [1387, 474] width 100 height 30
click at [1397, 370] on link "Begin Course" at bounding box center [1387, 375] width 100 height 30
click at [1414, 385] on link "Begin Course" at bounding box center [1387, 375] width 100 height 30
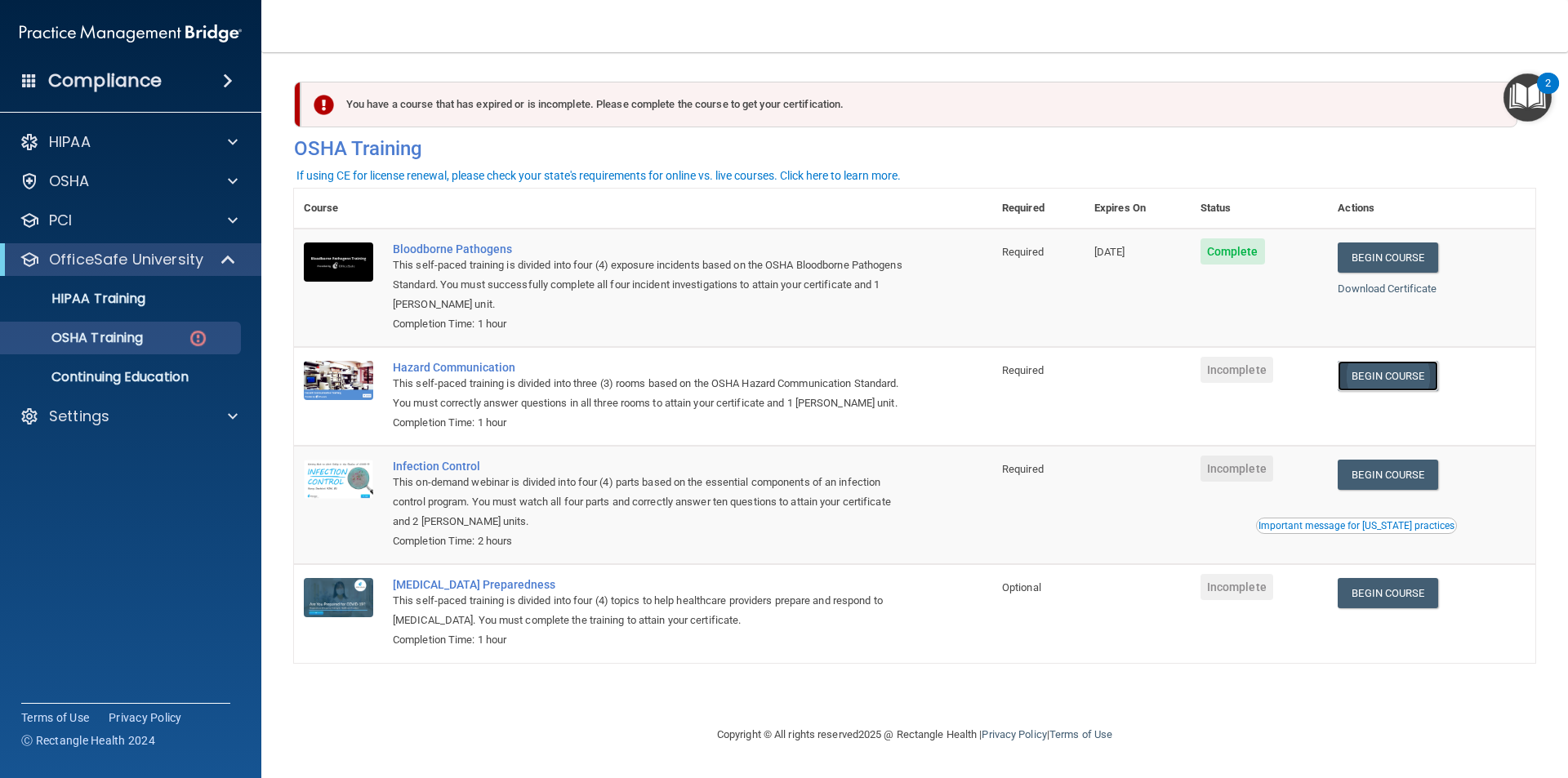
click at [1389, 375] on link "Begin Course" at bounding box center [1387, 375] width 100 height 30
click at [1390, 484] on link "Begin Course" at bounding box center [1387, 474] width 100 height 30
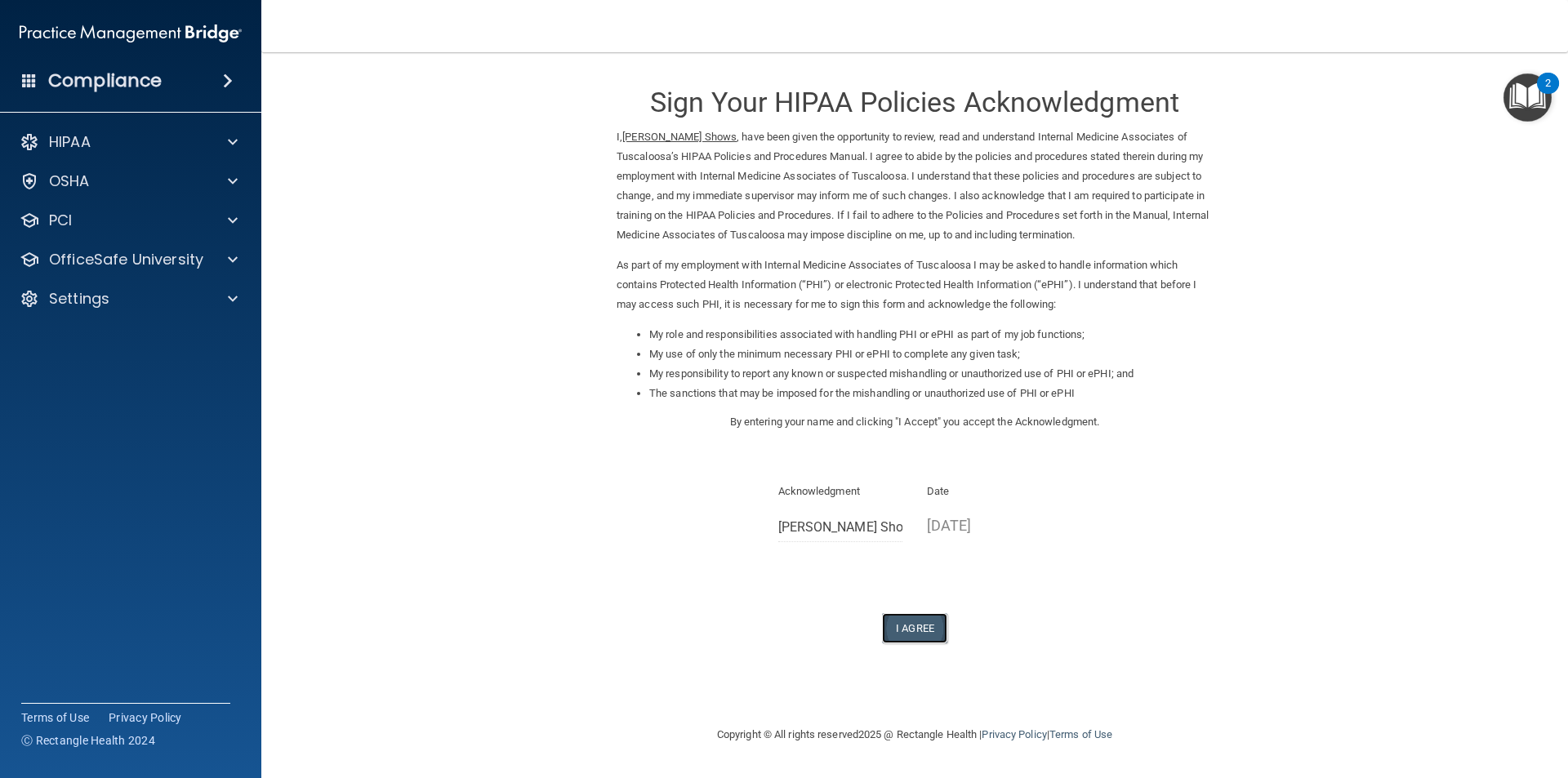
click at [912, 630] on button "I Agree" at bounding box center [914, 627] width 66 height 30
click at [916, 626] on button "I Agree" at bounding box center [914, 627] width 66 height 30
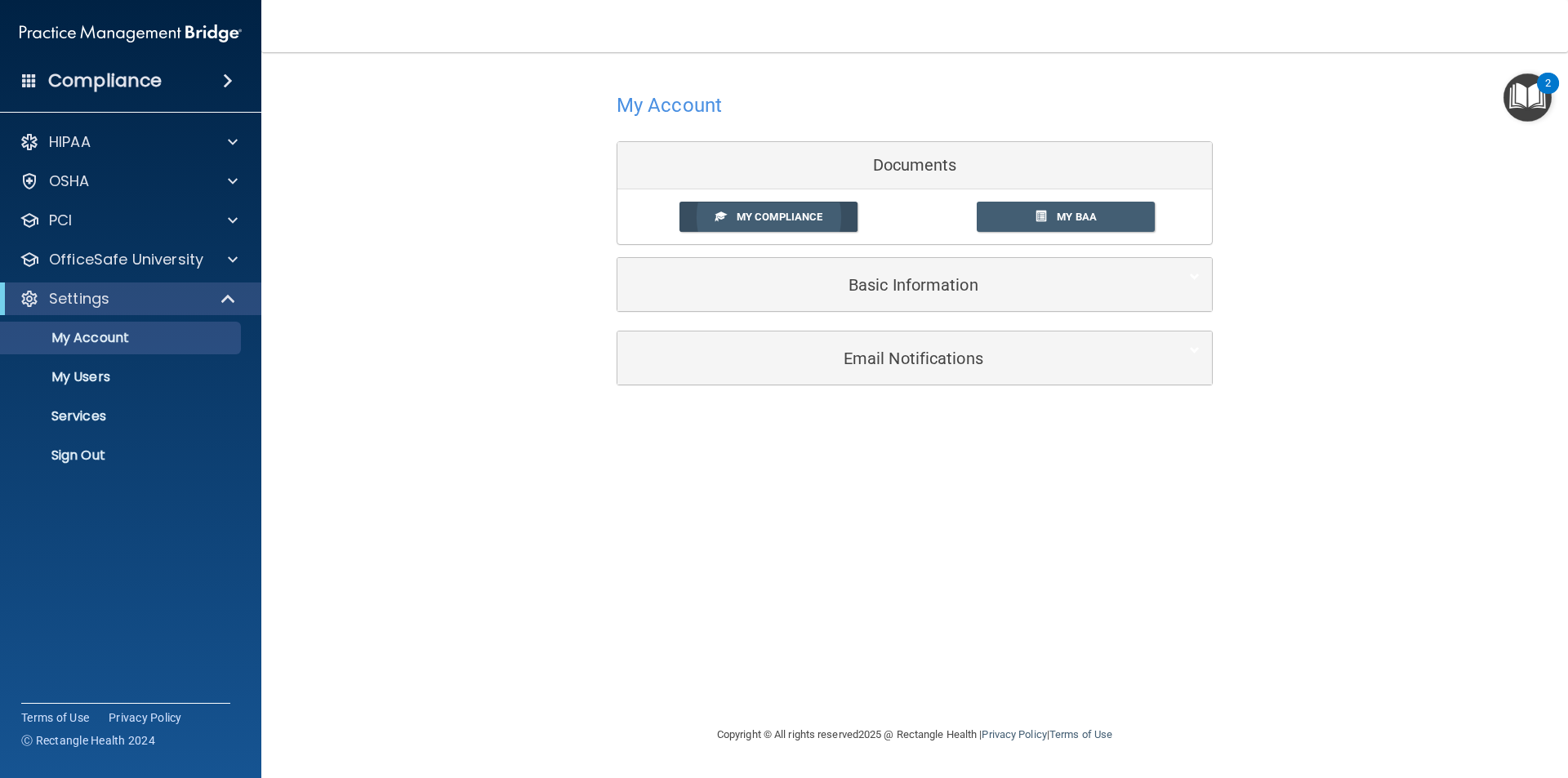
click at [764, 211] on span "My Compliance" at bounding box center [779, 217] width 85 height 12
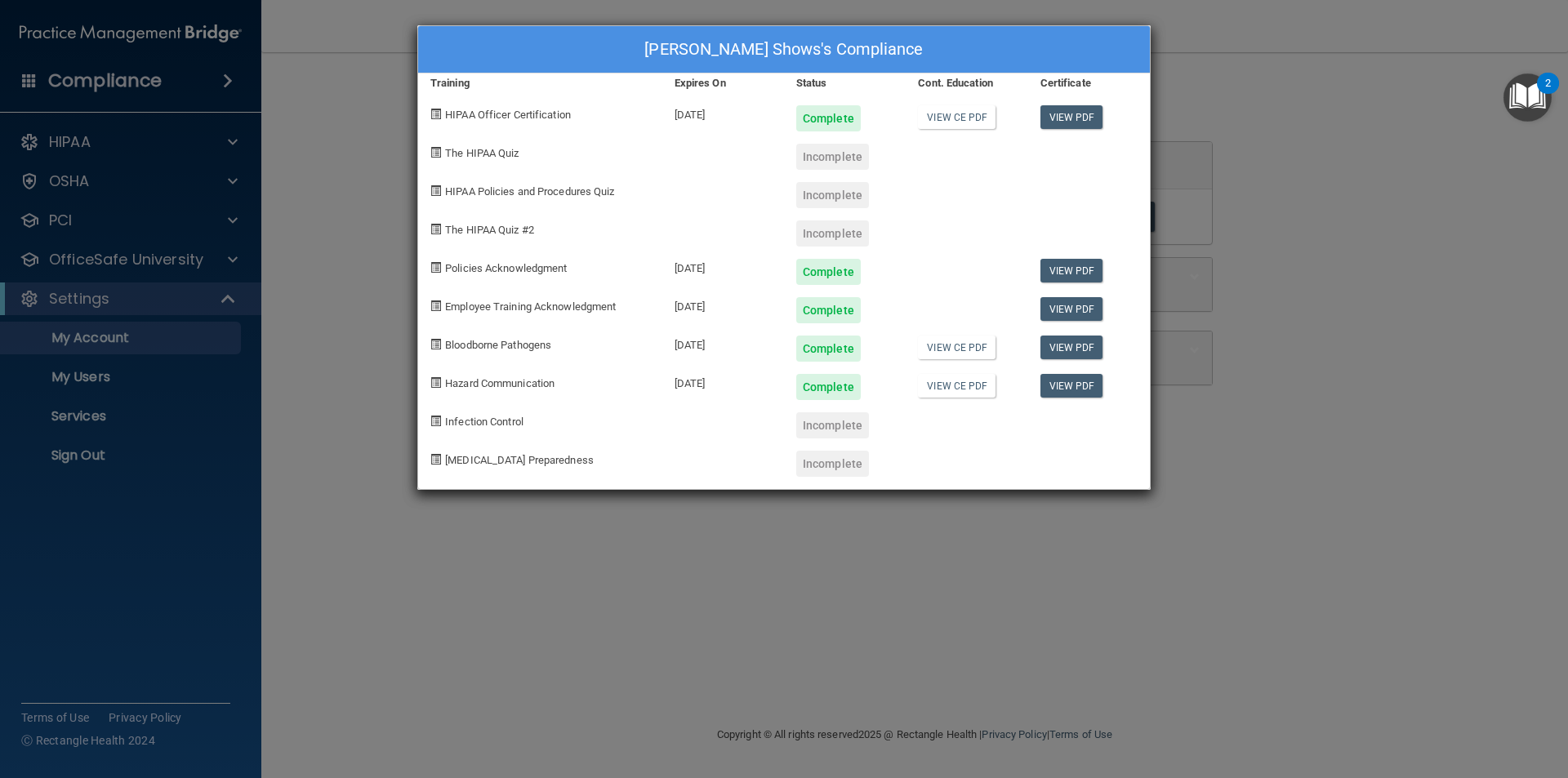
click at [831, 155] on div "Incomplete" at bounding box center [832, 156] width 73 height 26
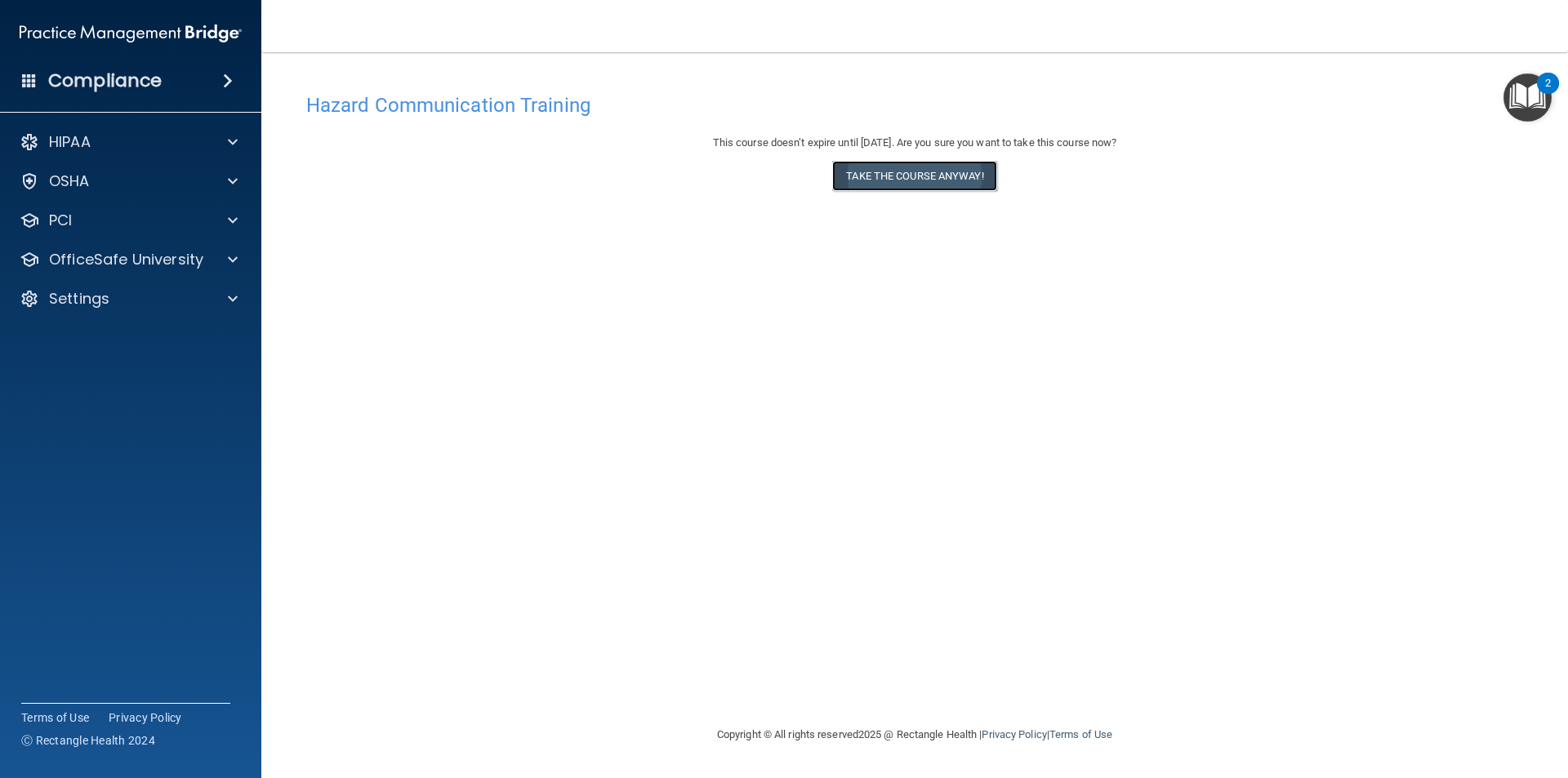
click at [906, 179] on button "Take the course anyway!" at bounding box center [914, 175] width 164 height 30
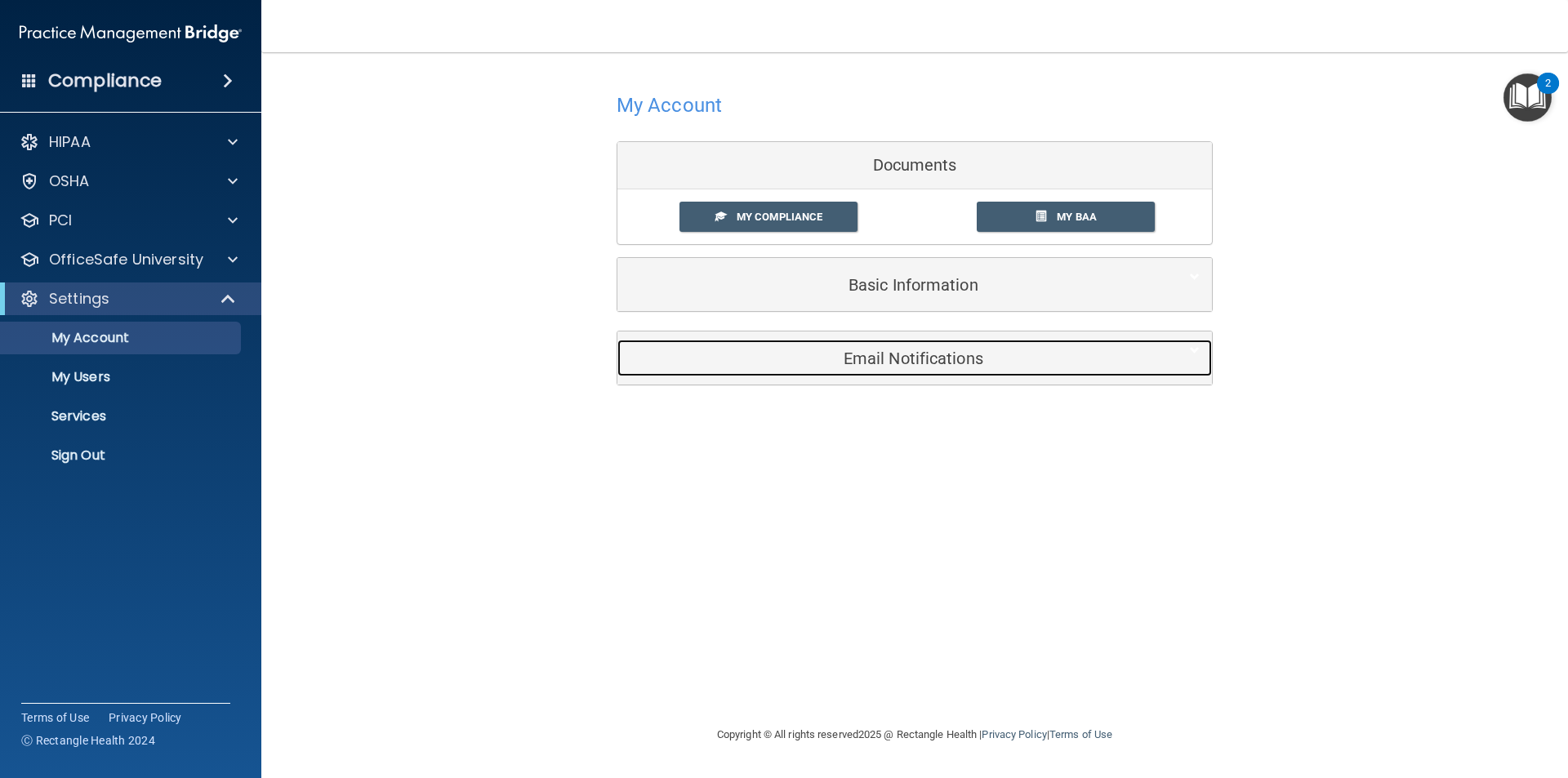
click at [910, 360] on h5 "Email Notifications" at bounding box center [889, 357] width 520 height 18
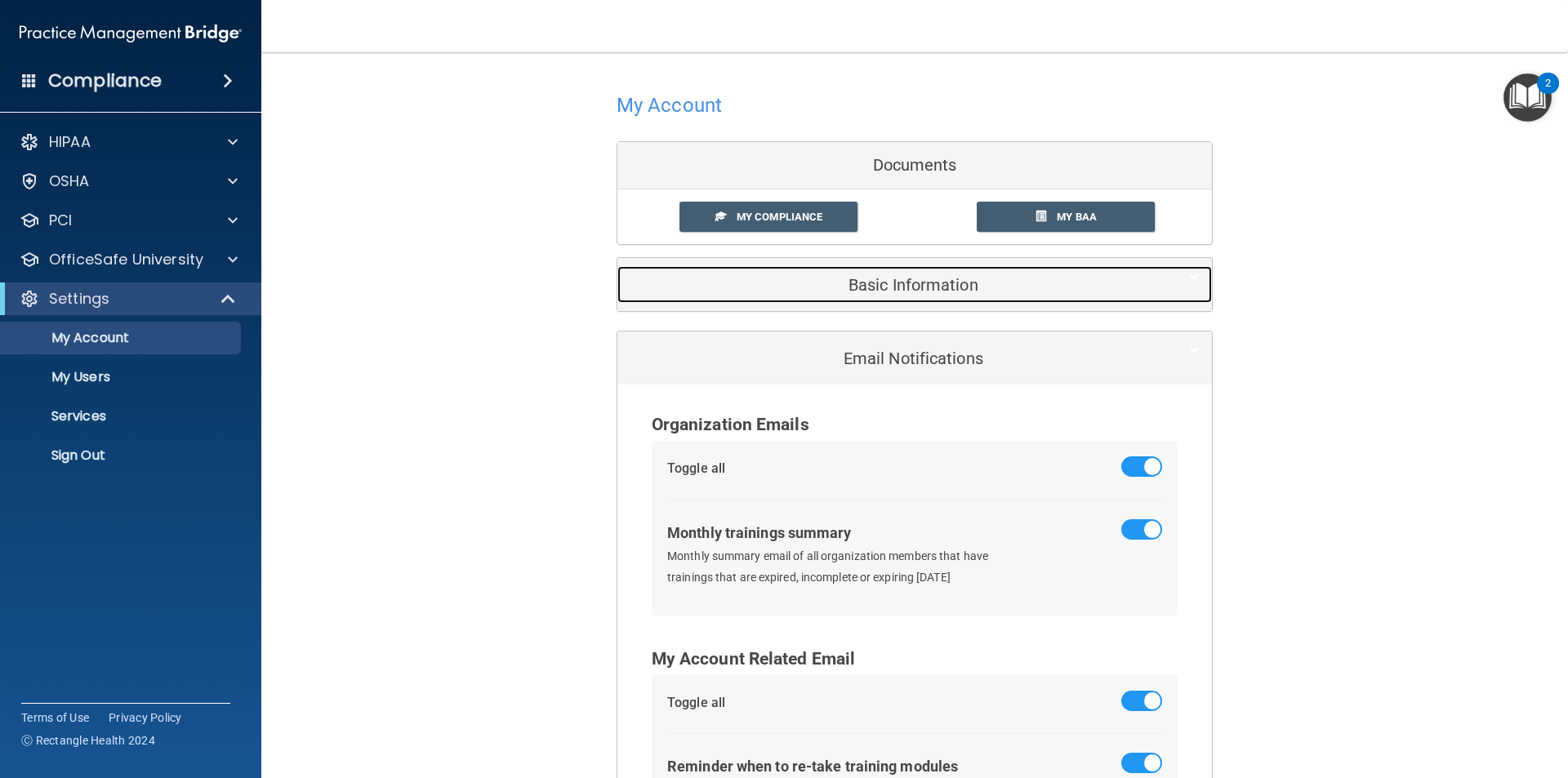
click at [904, 282] on h5 "Basic Information" at bounding box center [889, 284] width 520 height 18
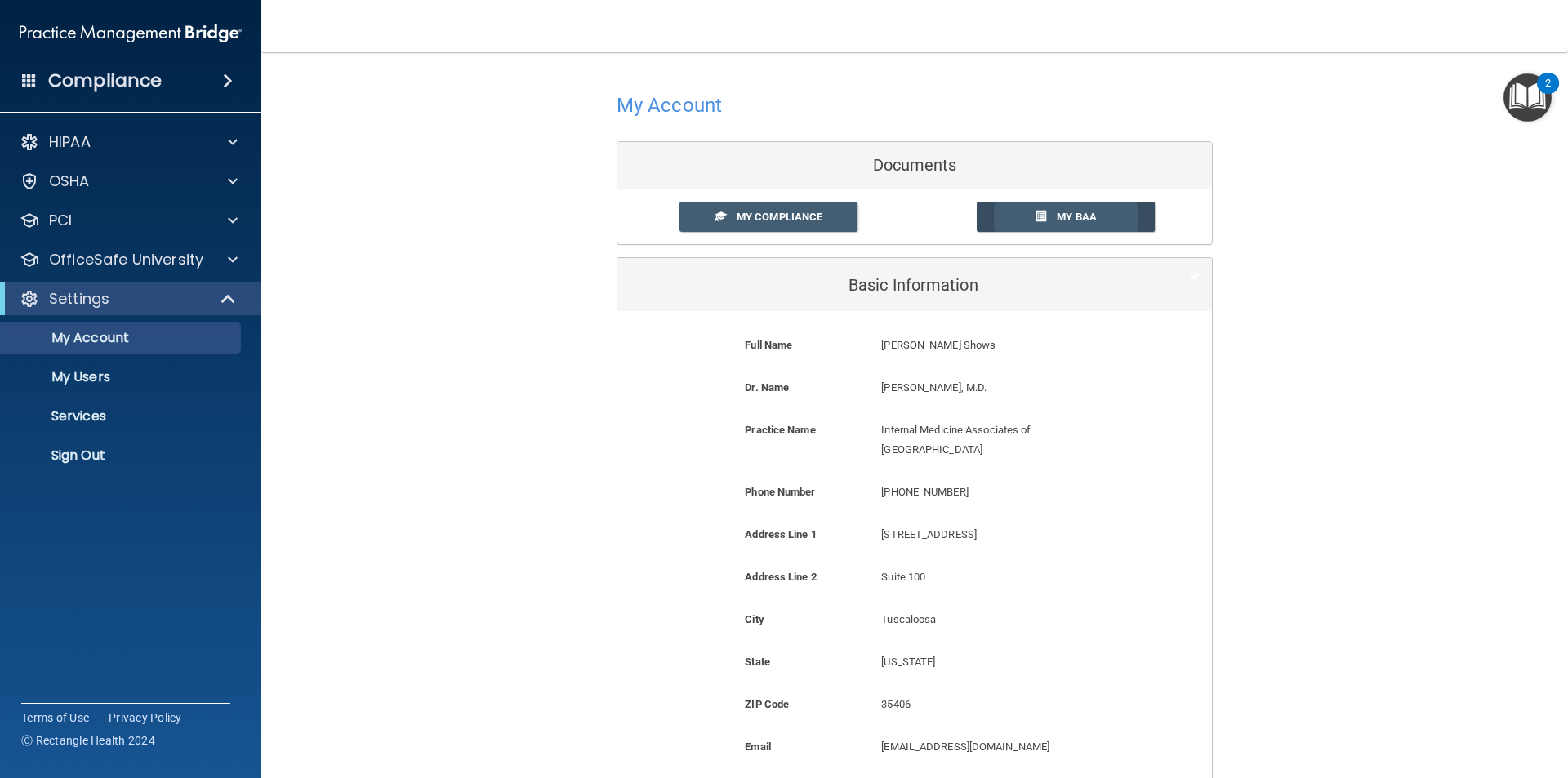
click at [1070, 211] on span "My BAA" at bounding box center [1076, 217] width 40 height 12
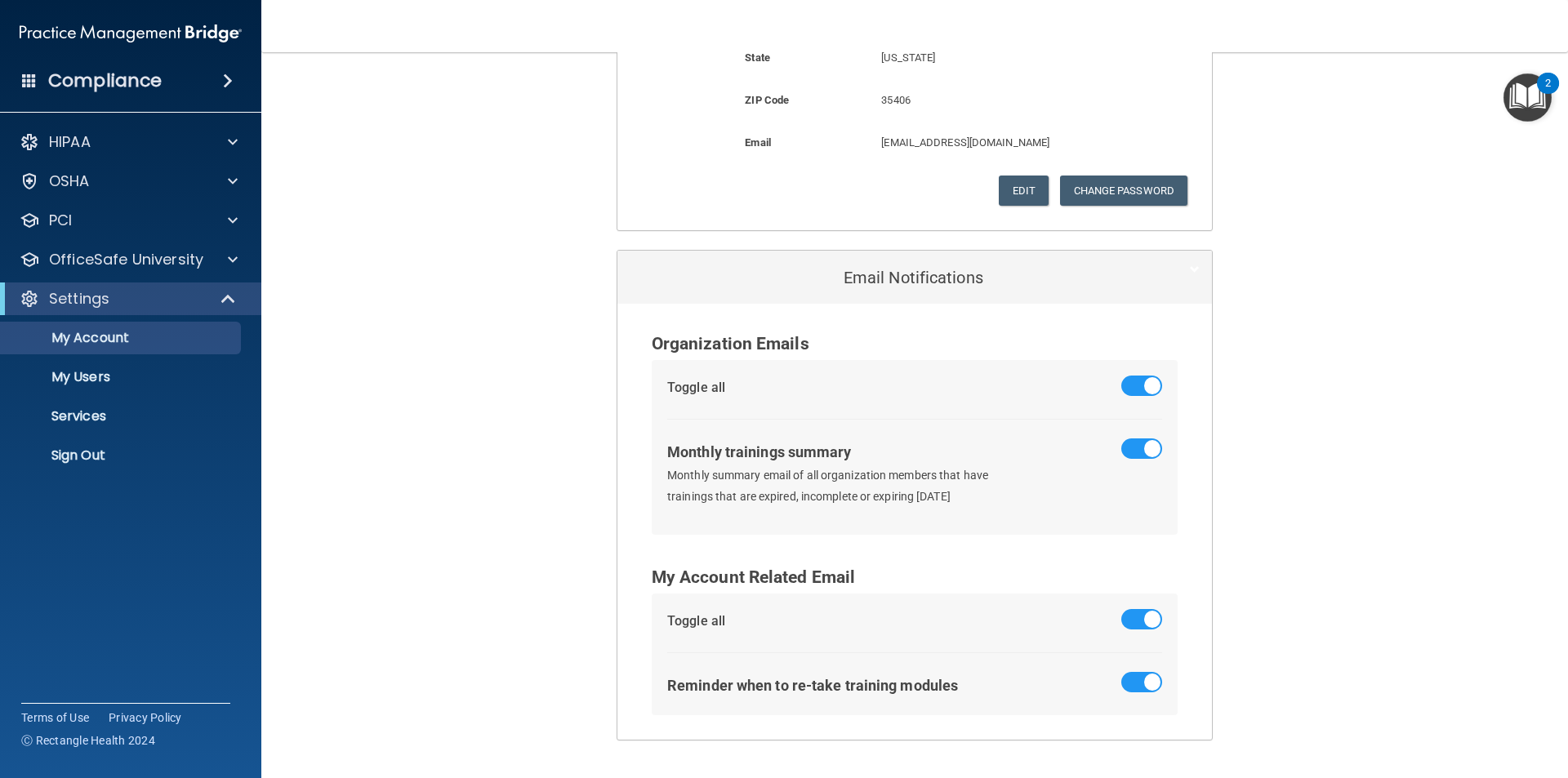
scroll to position [630, 0]
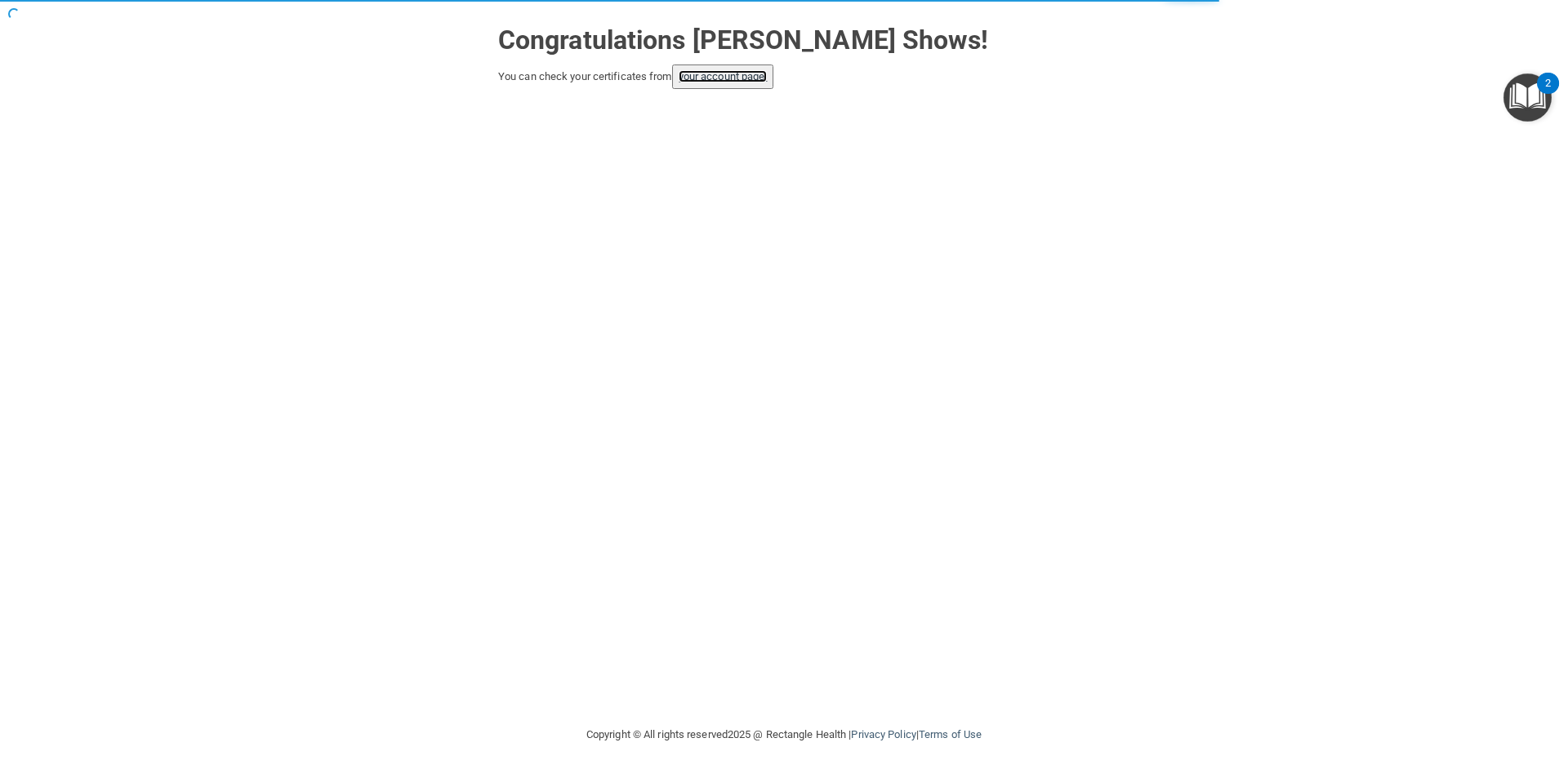
click at [719, 74] on link "your account page!" at bounding box center [723, 76] width 89 height 12
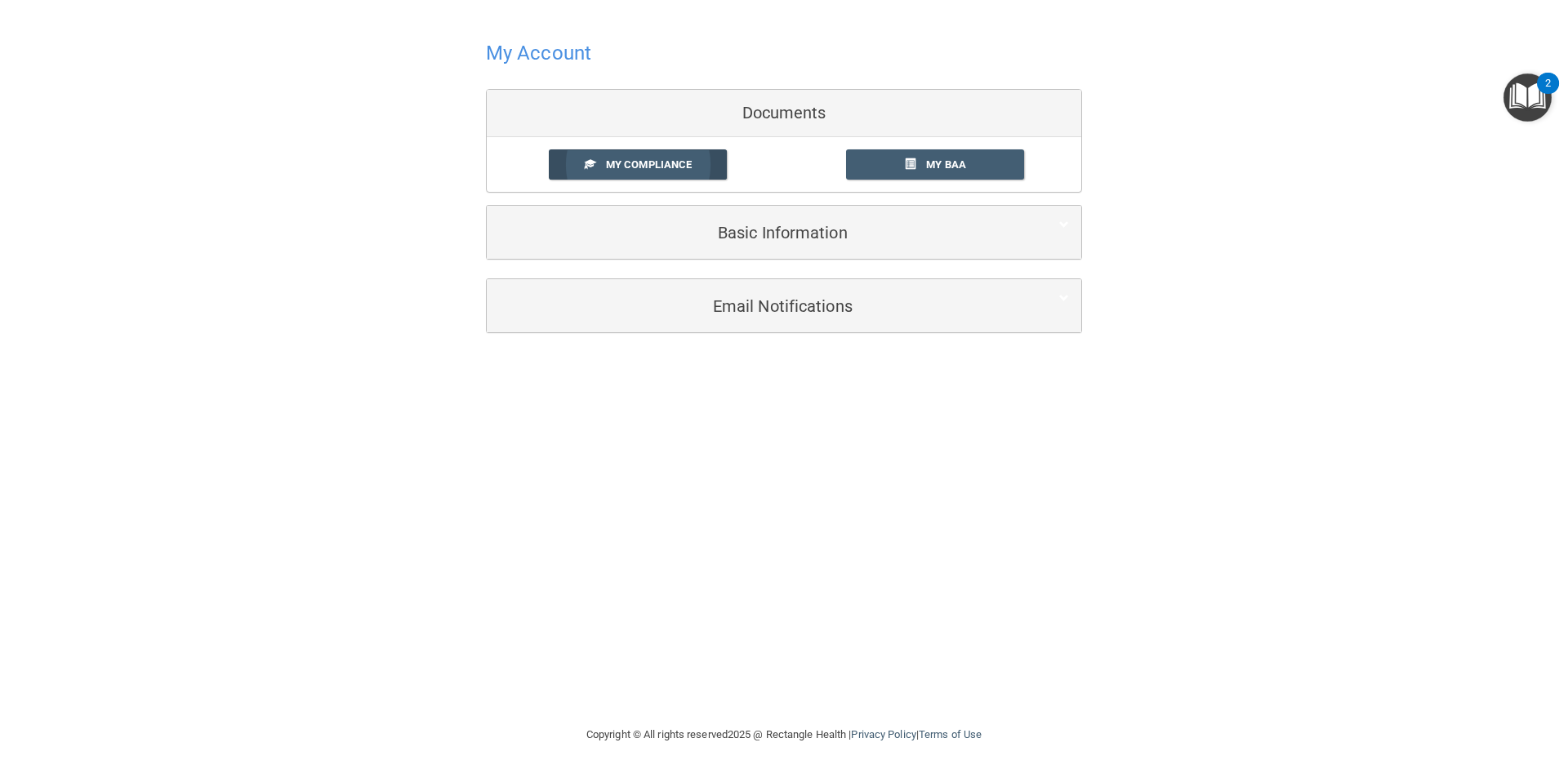
click at [649, 165] on span "My Compliance" at bounding box center [649, 165] width 85 height 12
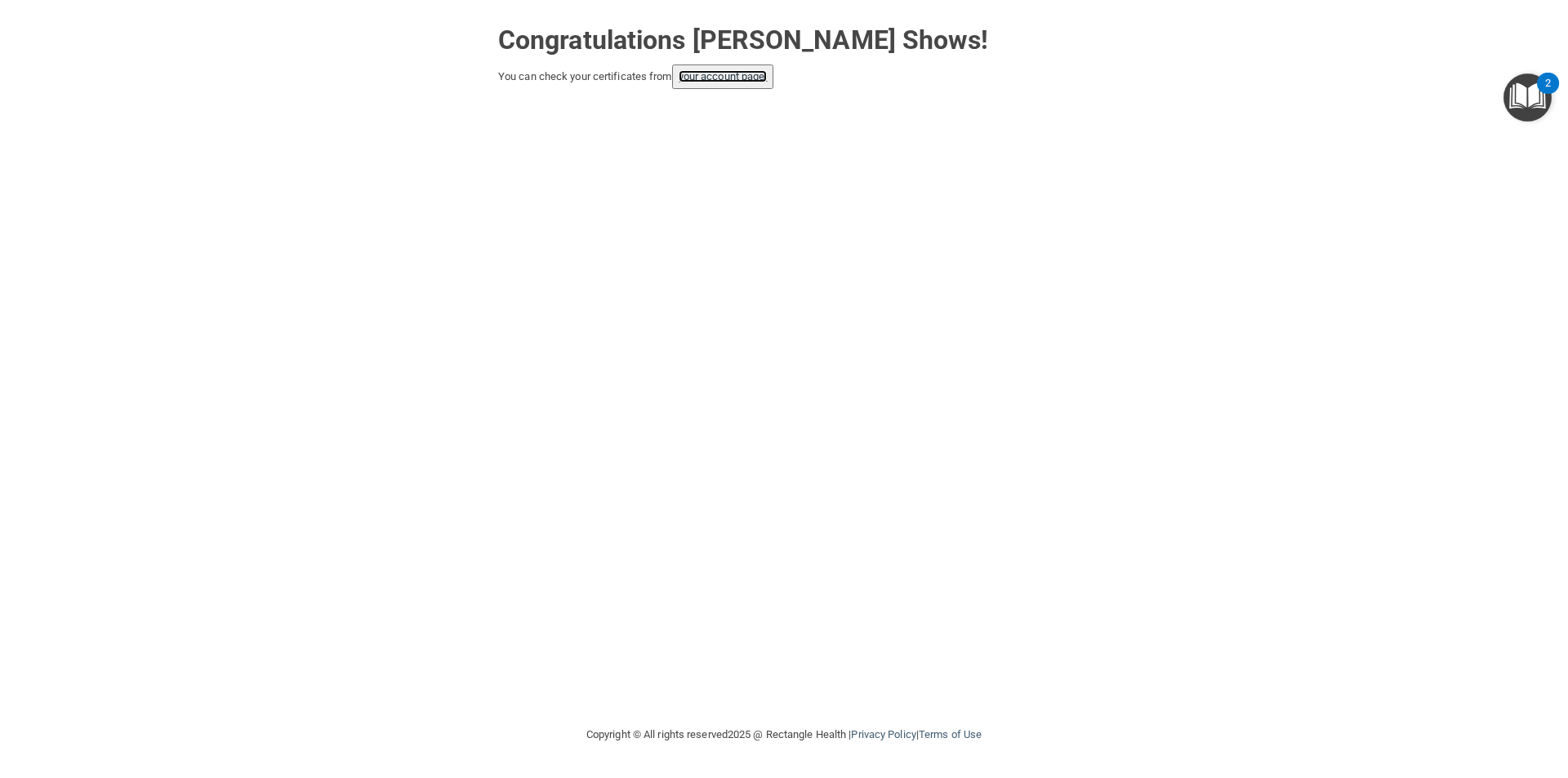
click at [728, 80] on link "your account page!" at bounding box center [723, 76] width 89 height 12
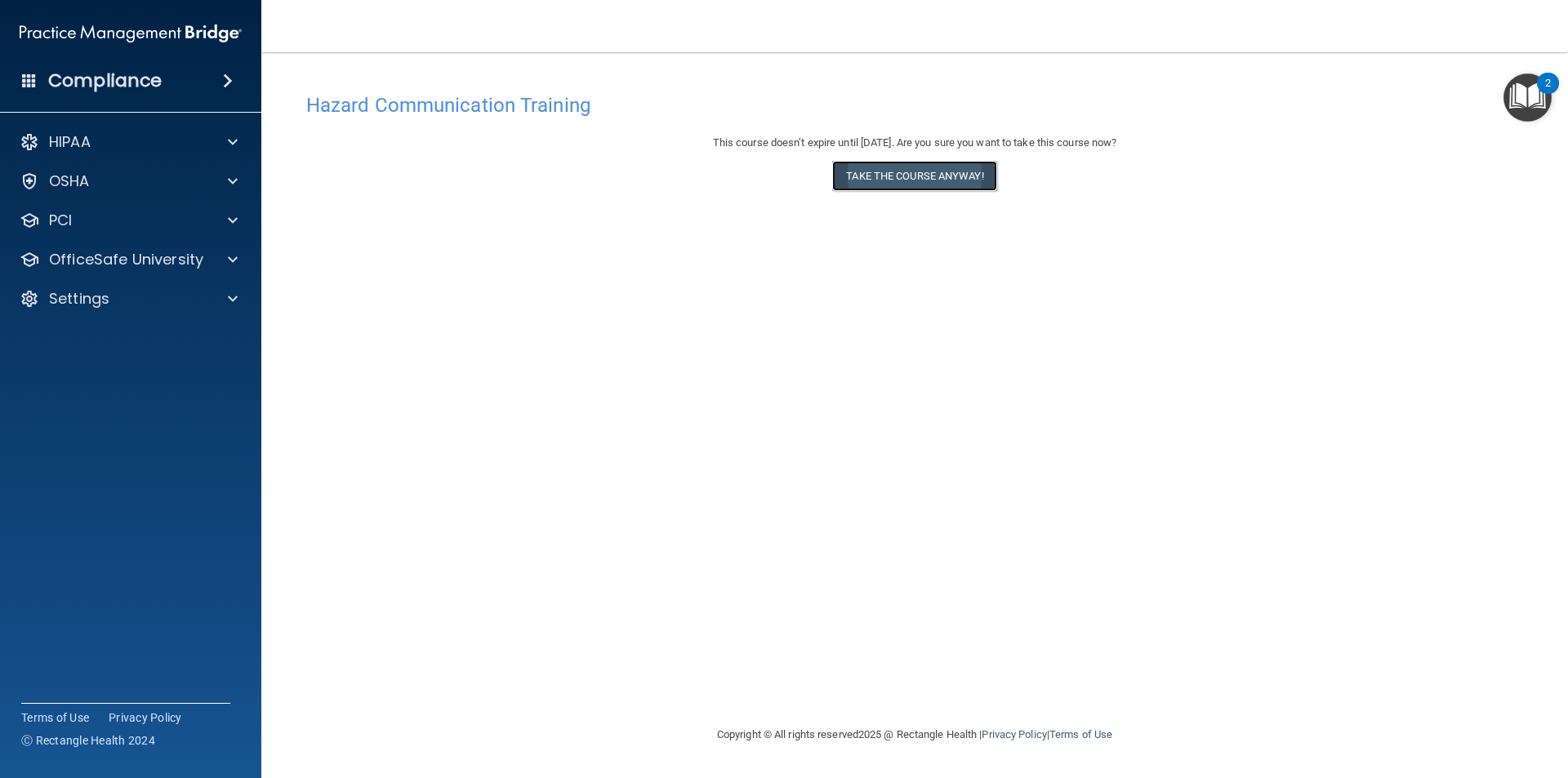
click at [912, 174] on button "Take the course anyway!" at bounding box center [914, 175] width 164 height 30
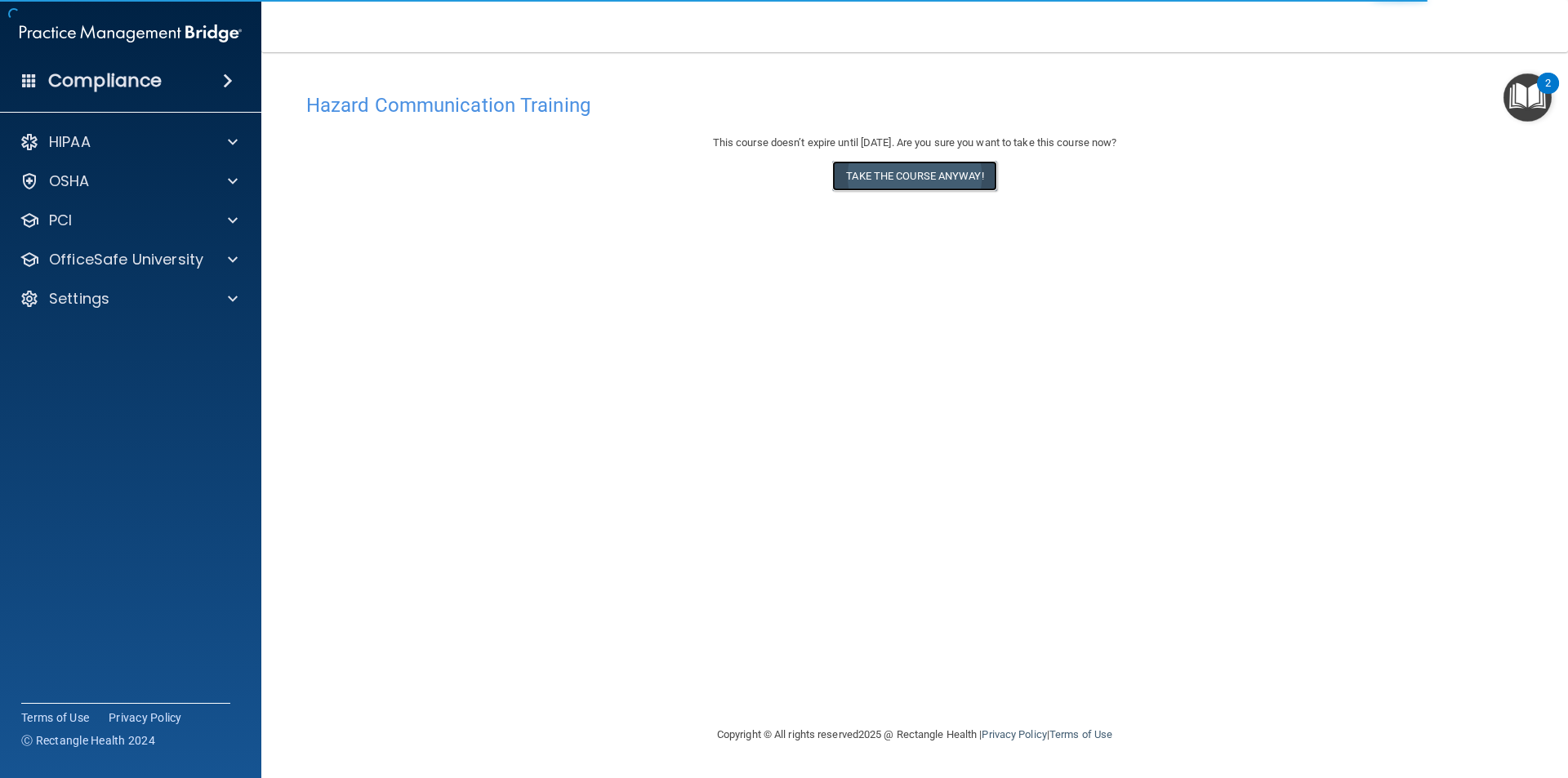
click at [877, 178] on button "Take the course anyway!" at bounding box center [914, 175] width 164 height 30
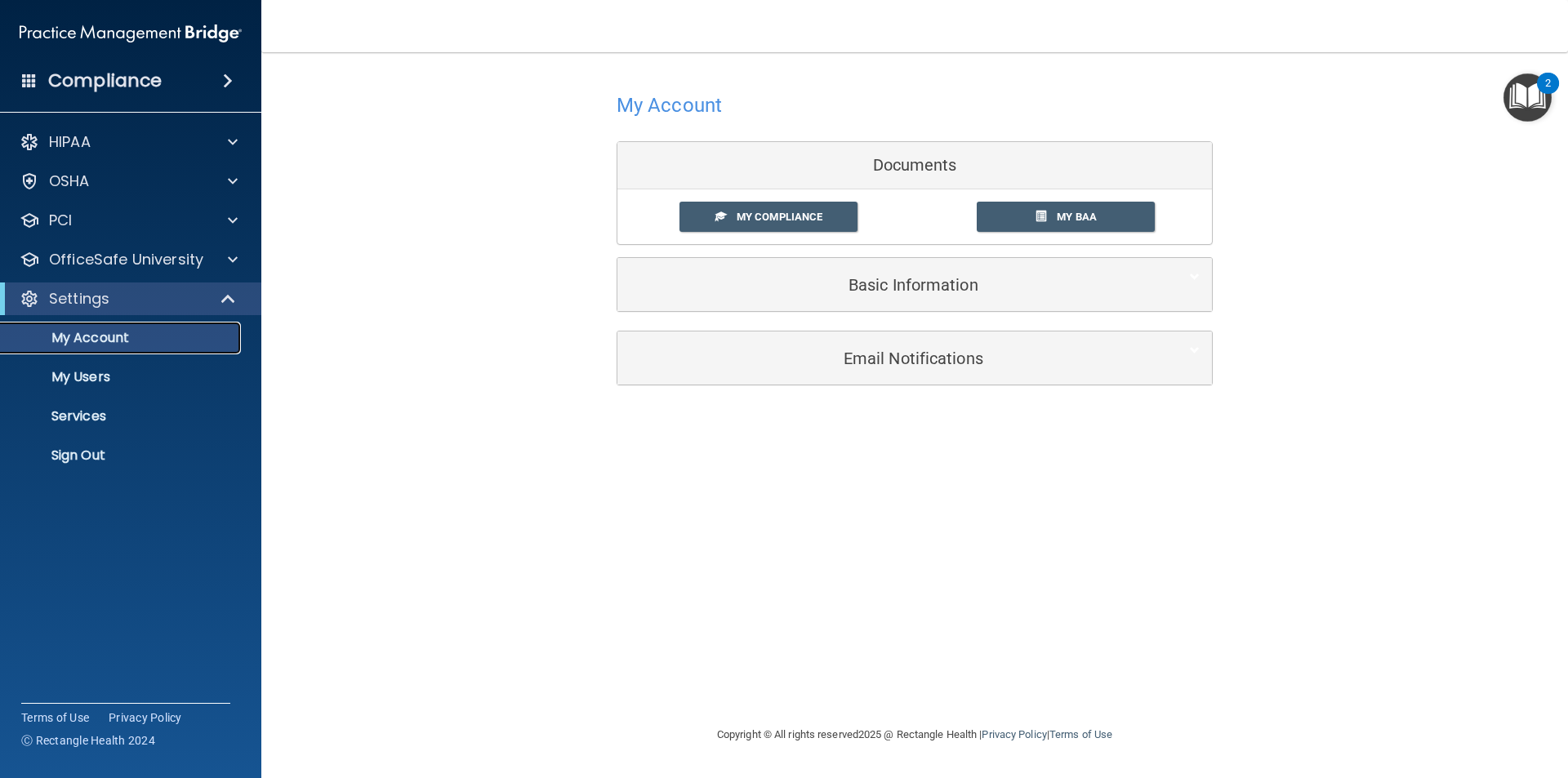
click at [79, 337] on p "My Account" at bounding box center [121, 337] width 223 height 16
click at [122, 340] on p "My Account" at bounding box center [121, 337] width 223 height 16
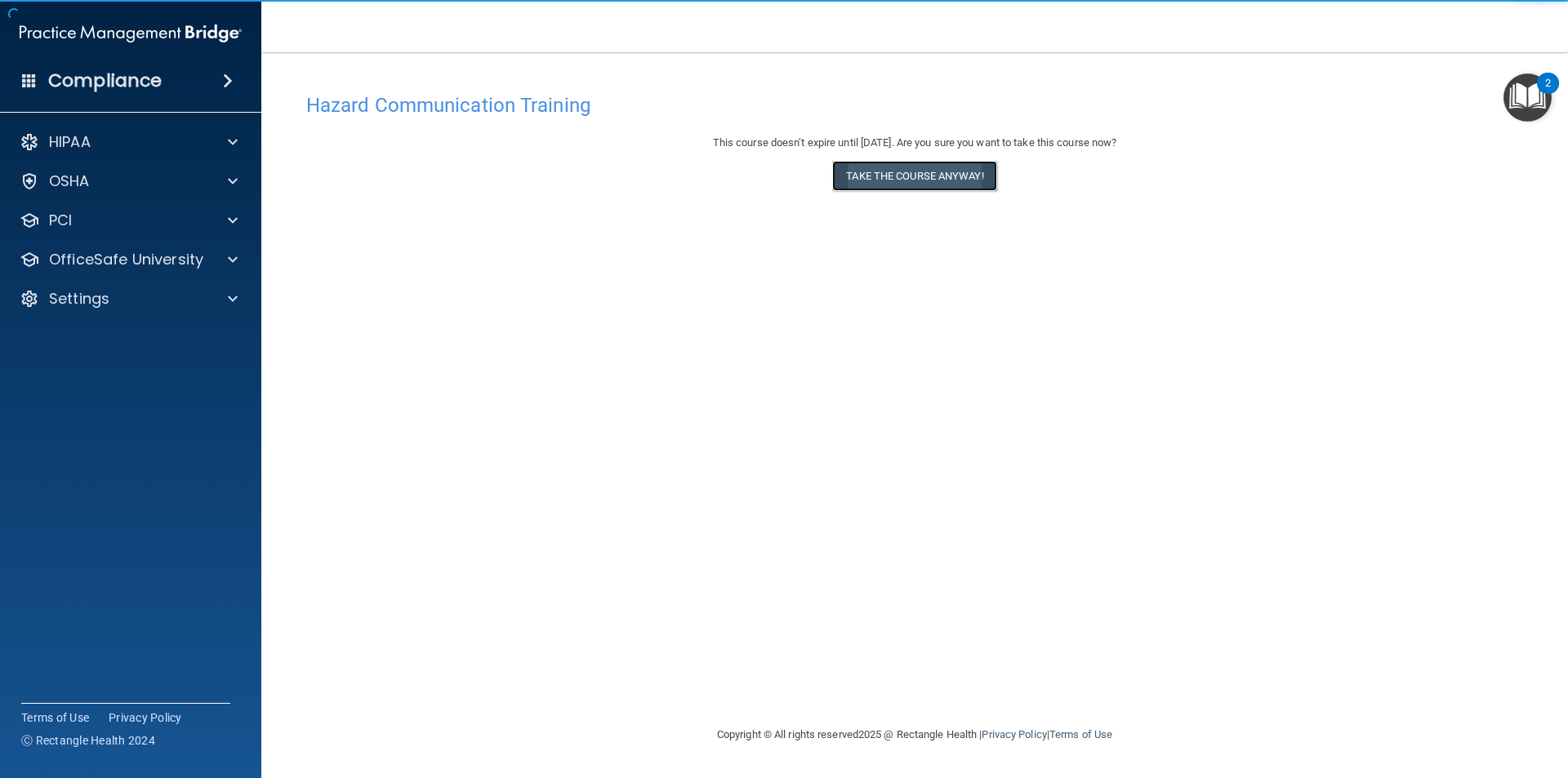
click at [912, 179] on button "Take the course anyway!" at bounding box center [914, 175] width 164 height 30
click at [946, 174] on button "Take the course anyway!" at bounding box center [914, 175] width 164 height 30
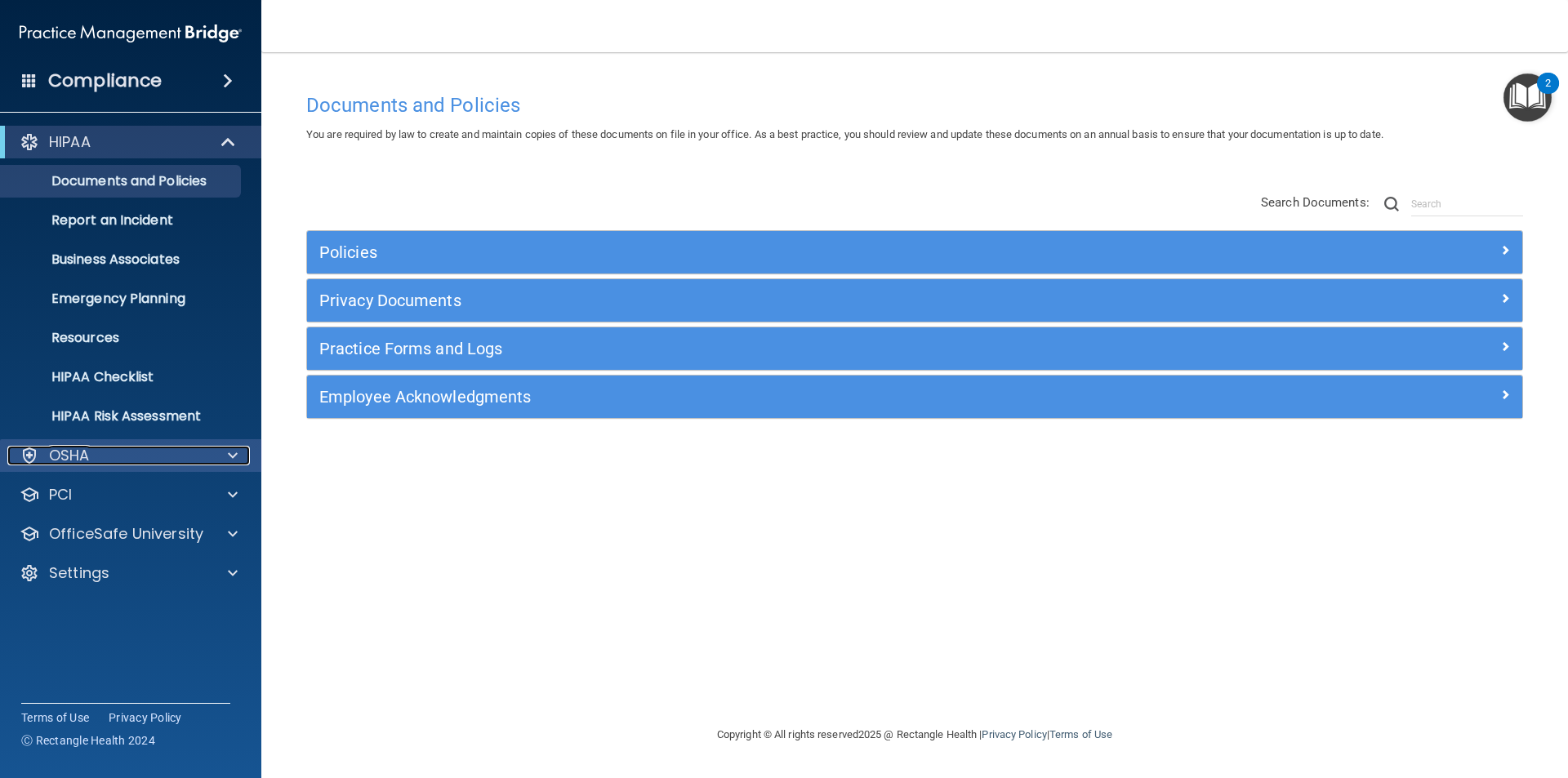
click at [234, 453] on span at bounding box center [232, 455] width 9 height 20
click at [227, 452] on div at bounding box center [230, 455] width 41 height 20
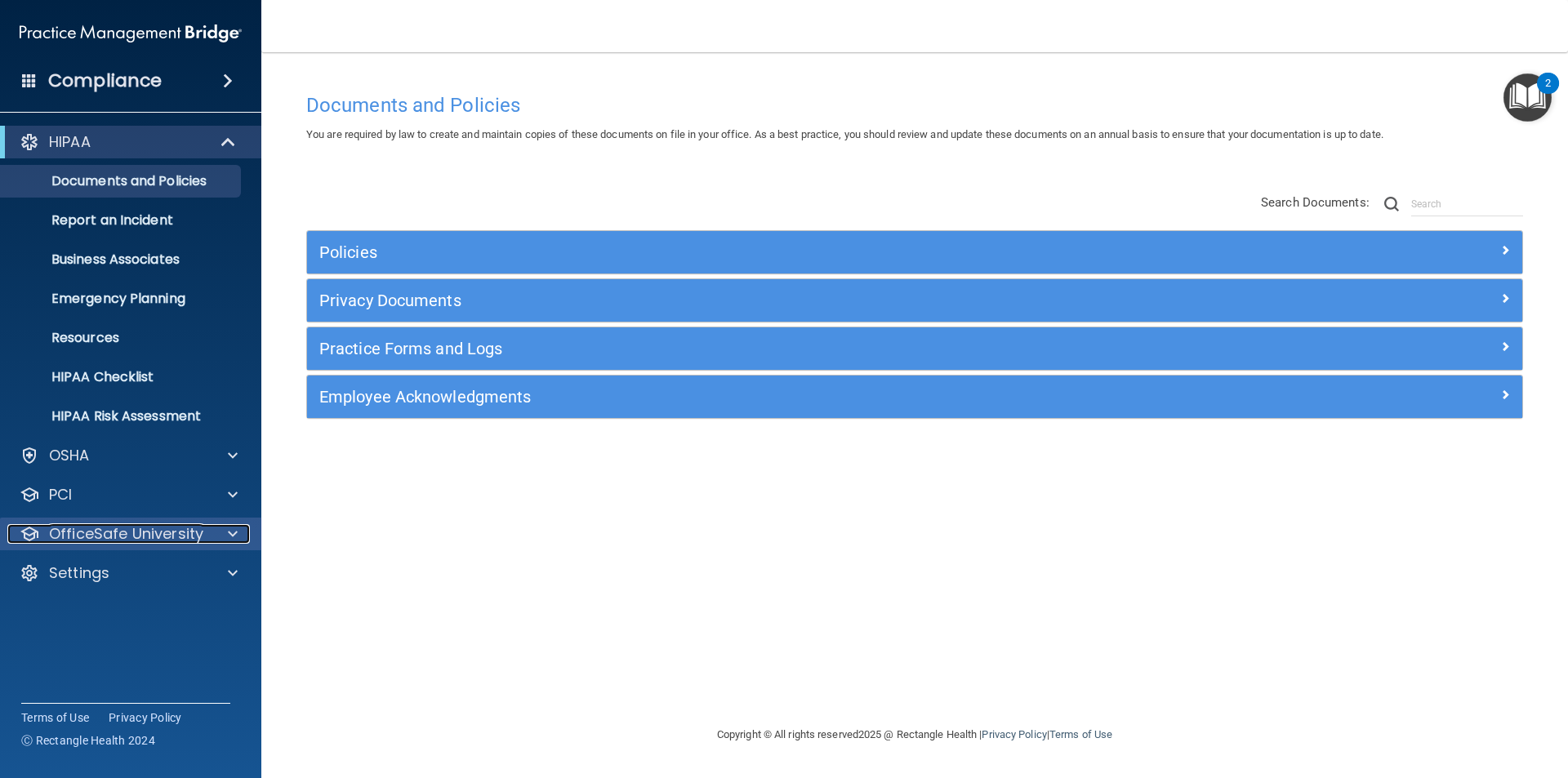
click at [162, 531] on p "OfficeSafe University" at bounding box center [125, 533] width 154 height 20
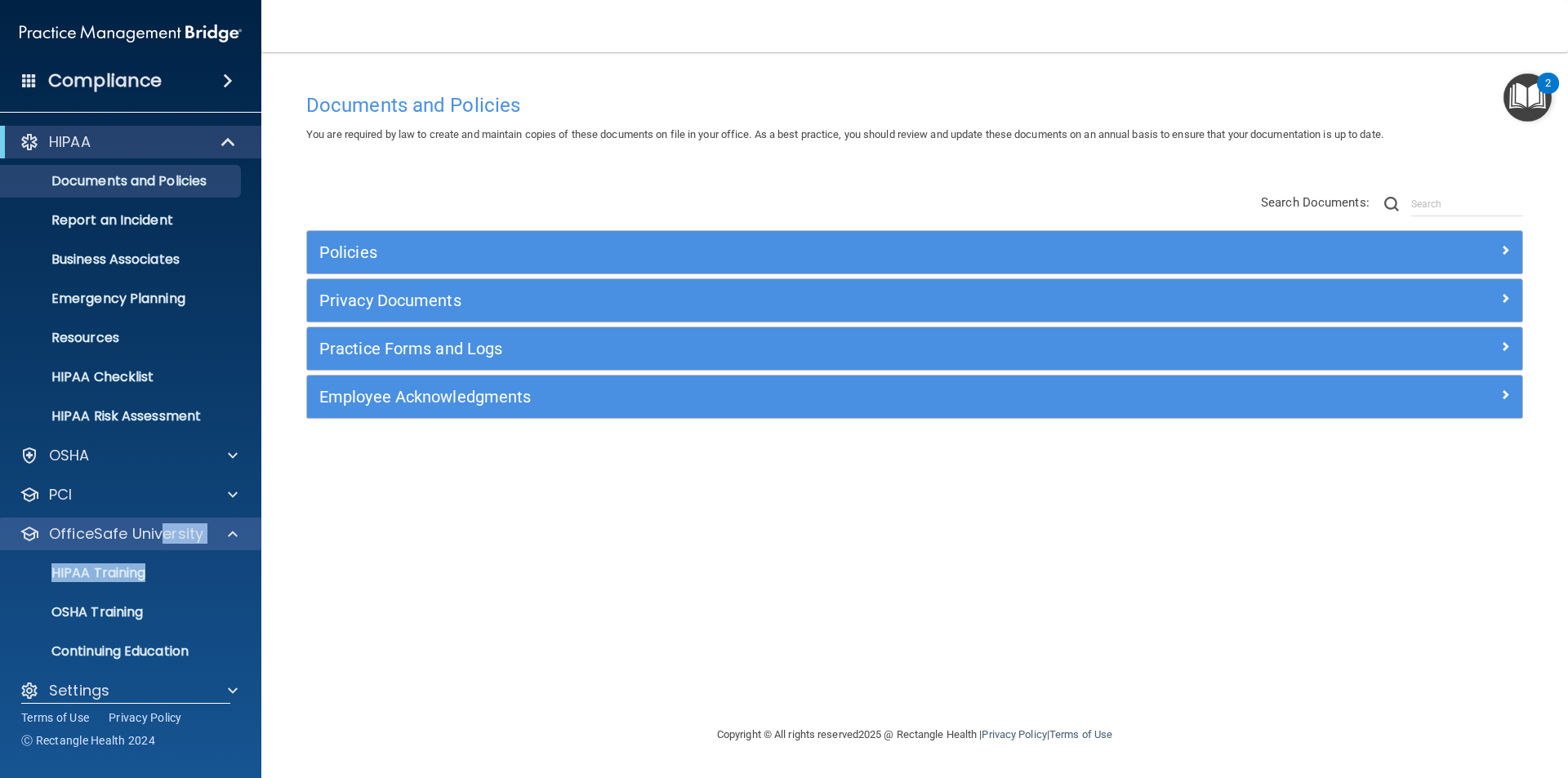
click at [161, 541] on div "OfficeSafe University HIPAA Training OSHA Training Continuing Education" at bounding box center [131, 592] width 262 height 150
click at [137, 566] on p "HIPAA Training" at bounding box center [78, 572] width 135 height 16
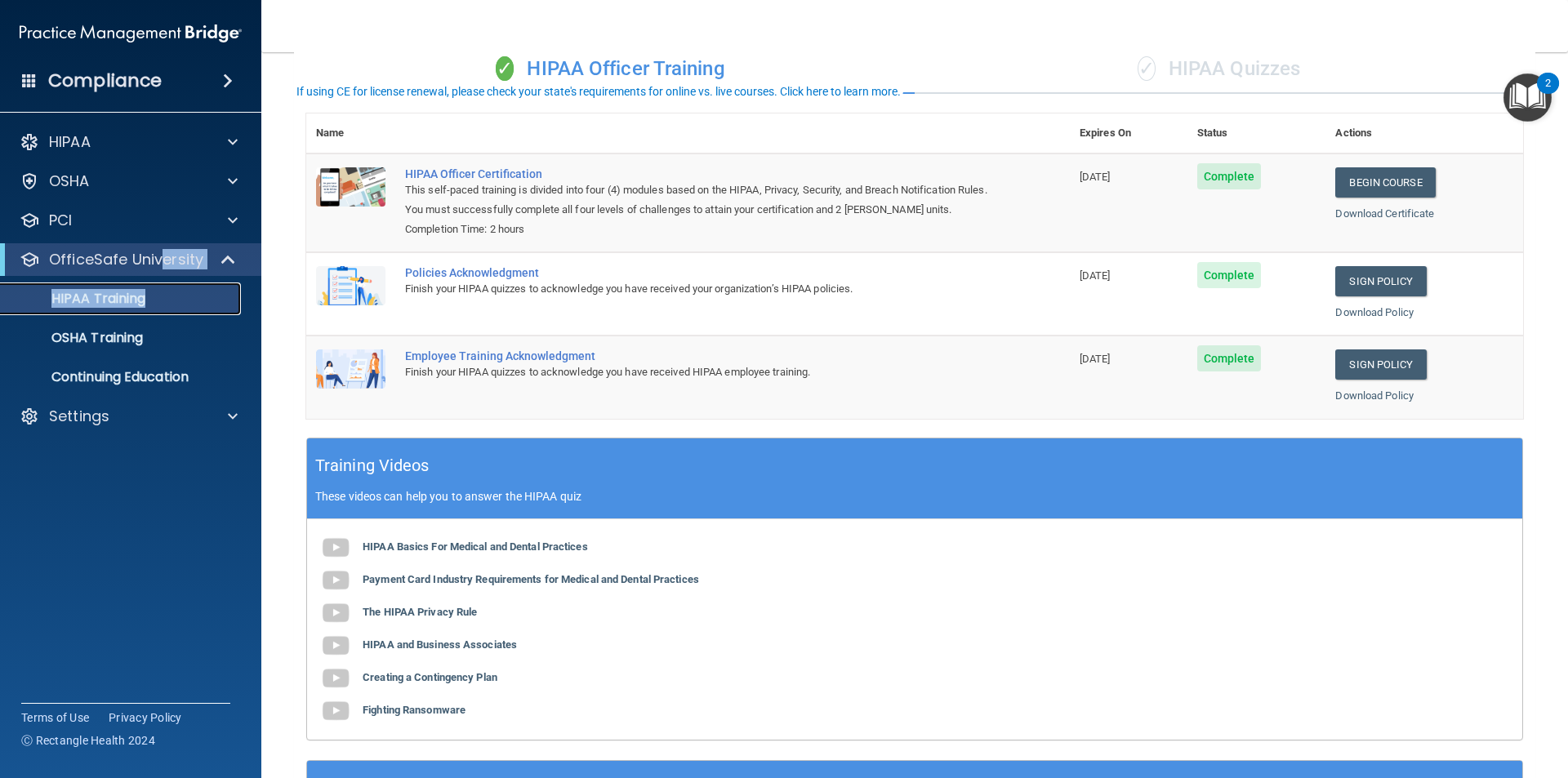
scroll to position [163, 0]
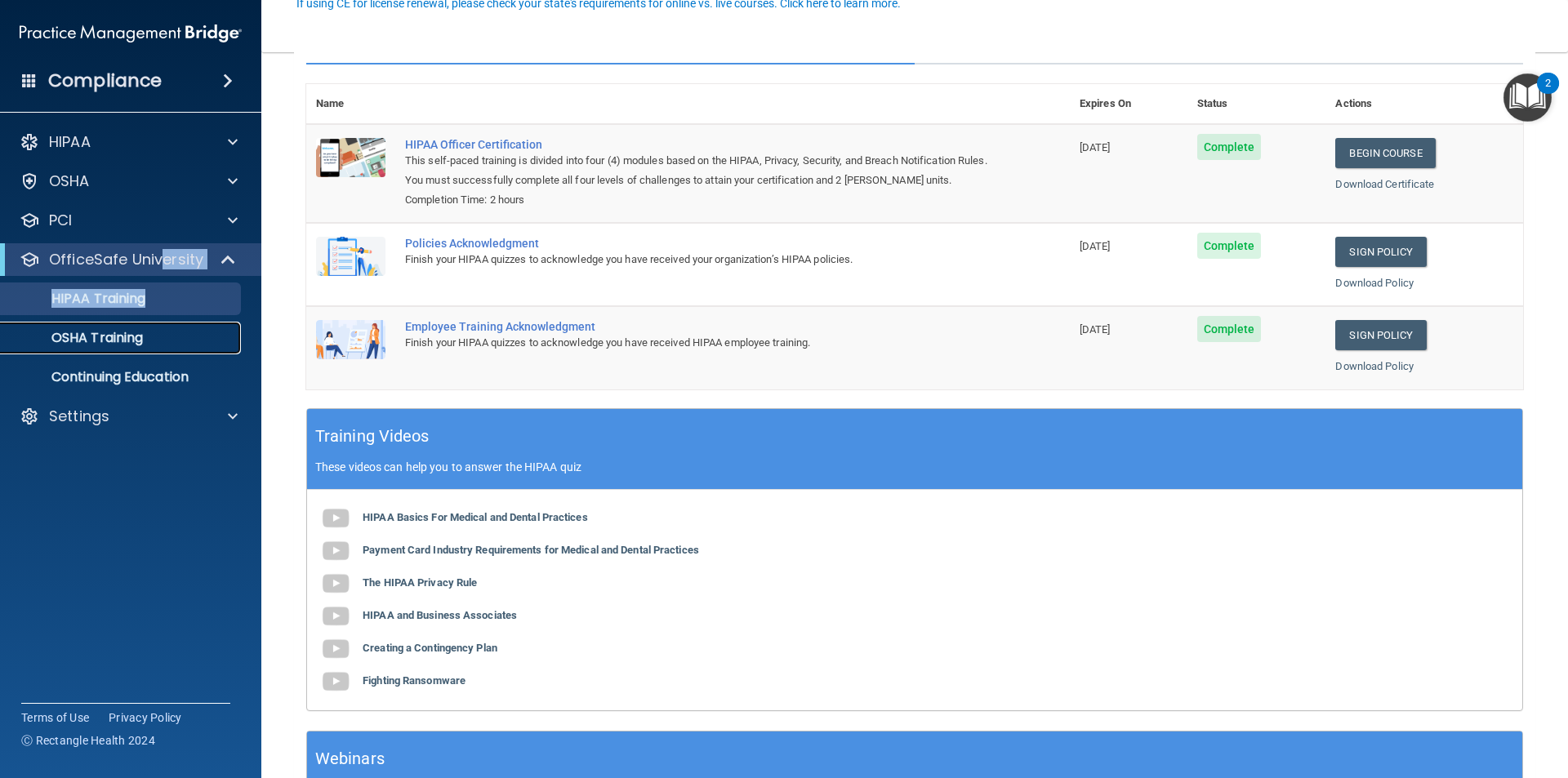
click at [117, 339] on p "OSHA Training" at bounding box center [76, 337] width 132 height 16
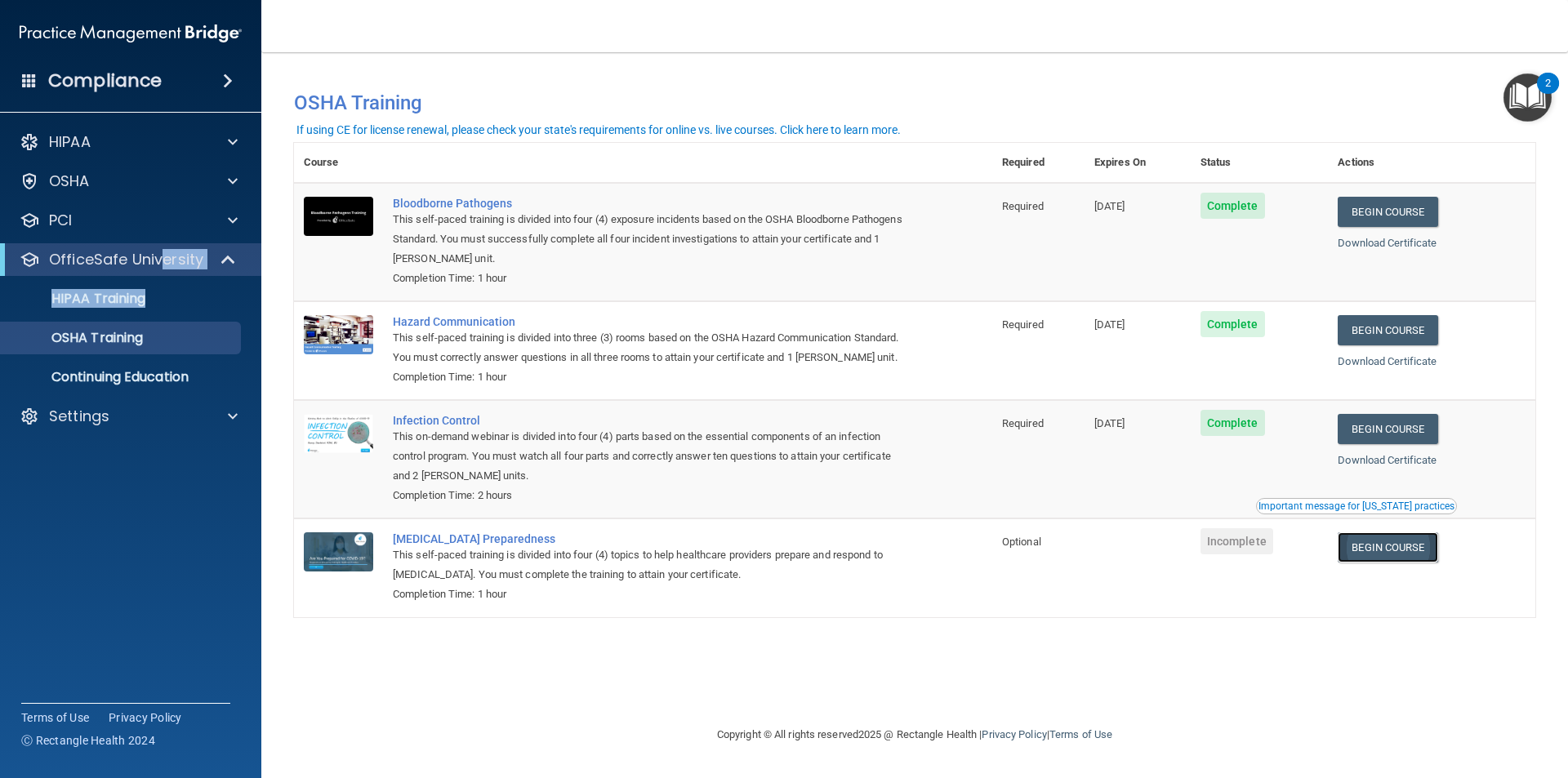
click at [1399, 553] on link "Begin Course" at bounding box center [1387, 547] width 100 height 30
click at [130, 298] on p "HIPAA Training" at bounding box center [78, 299] width 135 height 16
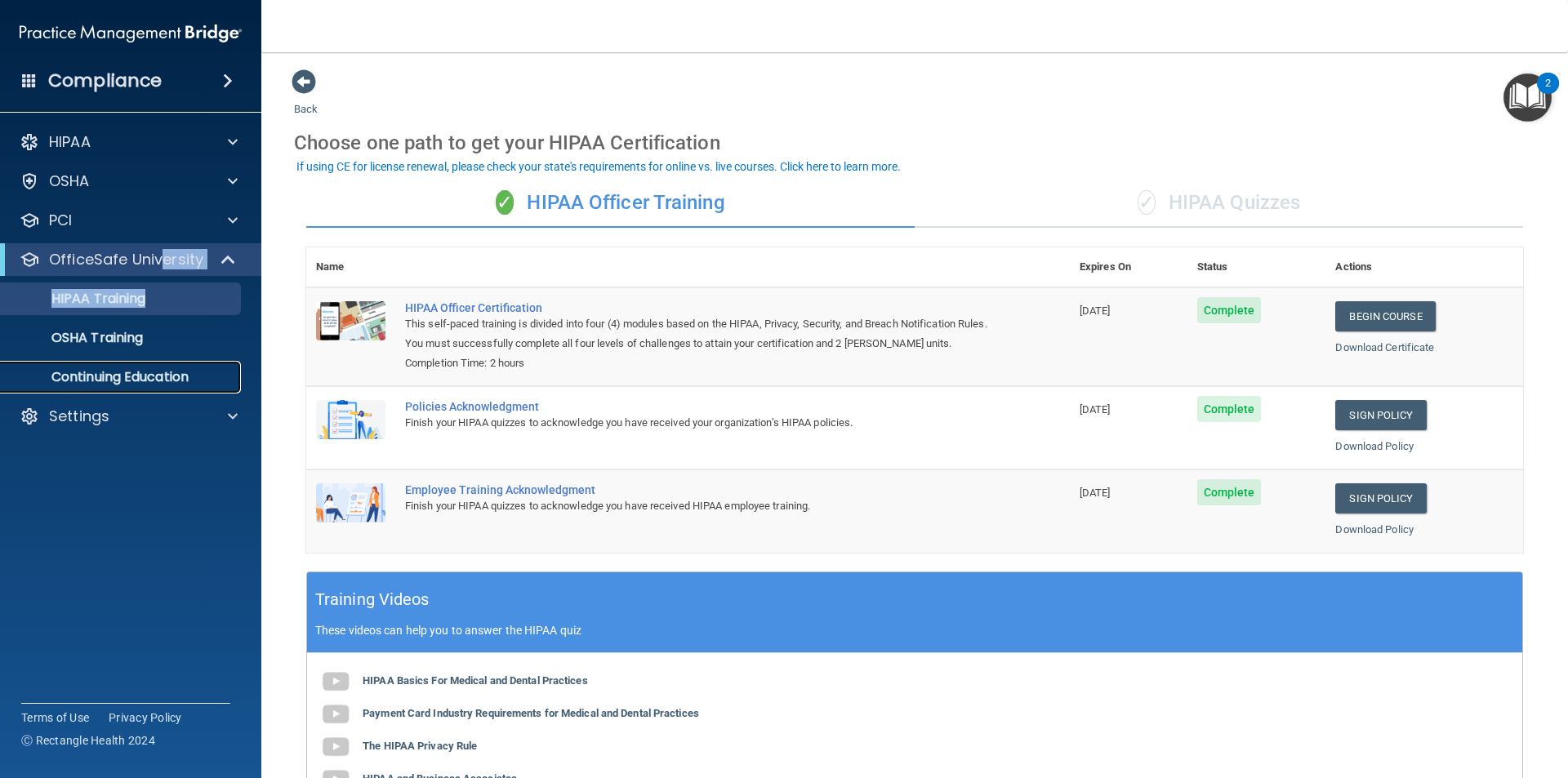
click at [180, 372] on p "Continuing Education" at bounding box center [121, 376] width 223 height 16
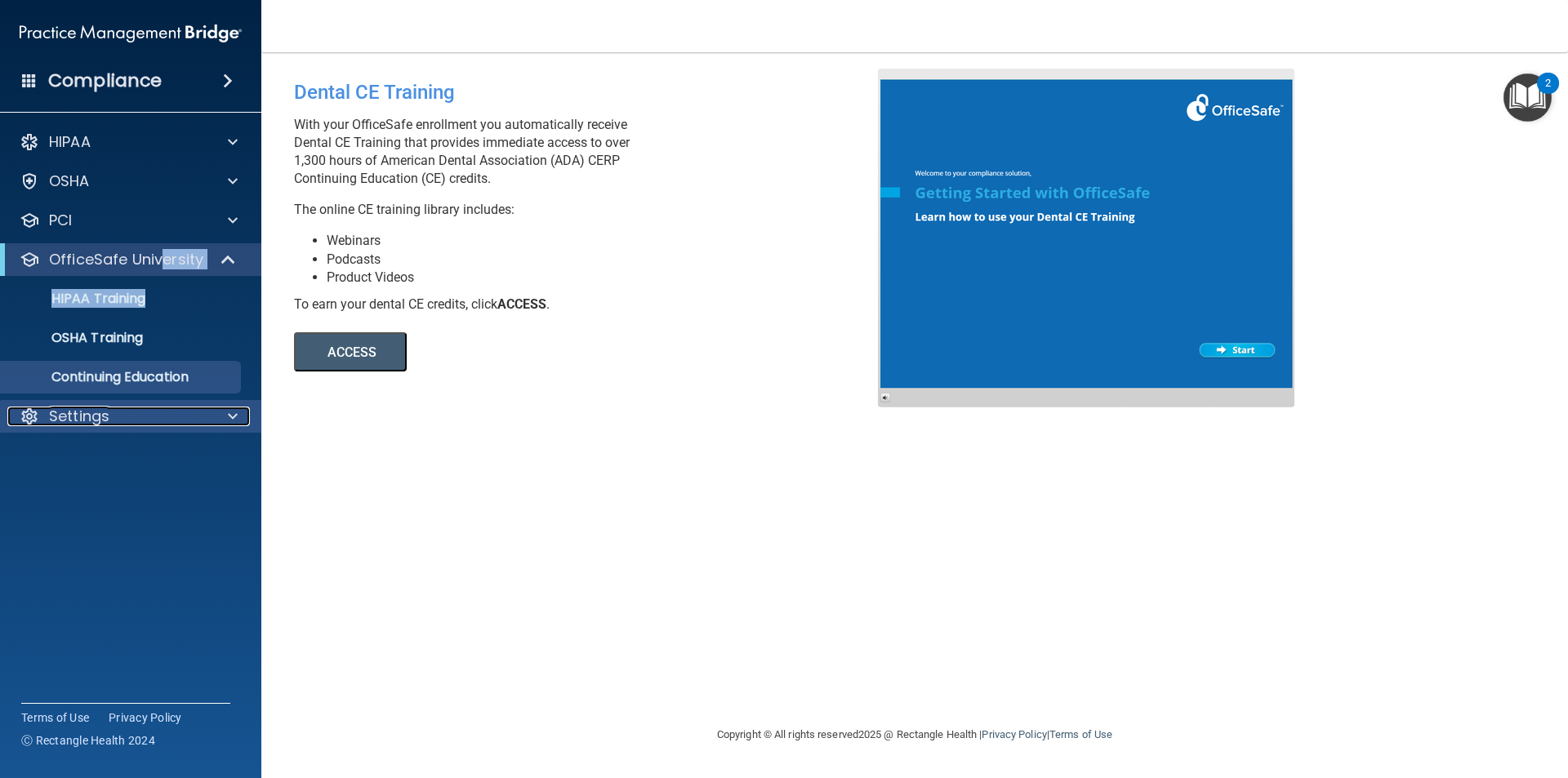
click at [228, 414] on span at bounding box center [232, 415] width 9 height 20
click at [236, 412] on span at bounding box center [232, 415] width 9 height 20
click at [225, 257] on span at bounding box center [230, 259] width 14 height 20
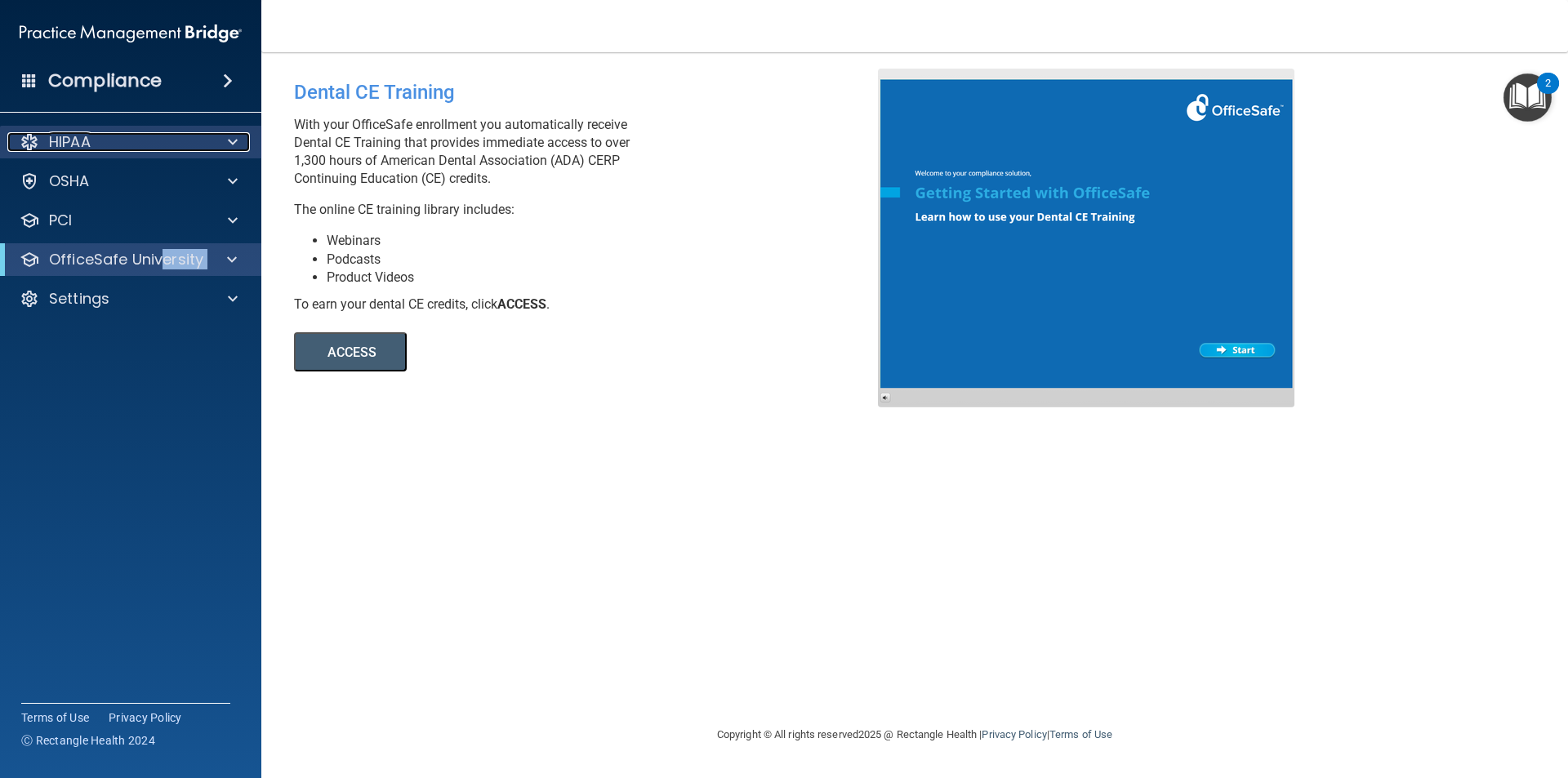
click at [126, 147] on div "HIPAA" at bounding box center [108, 142] width 202 height 20
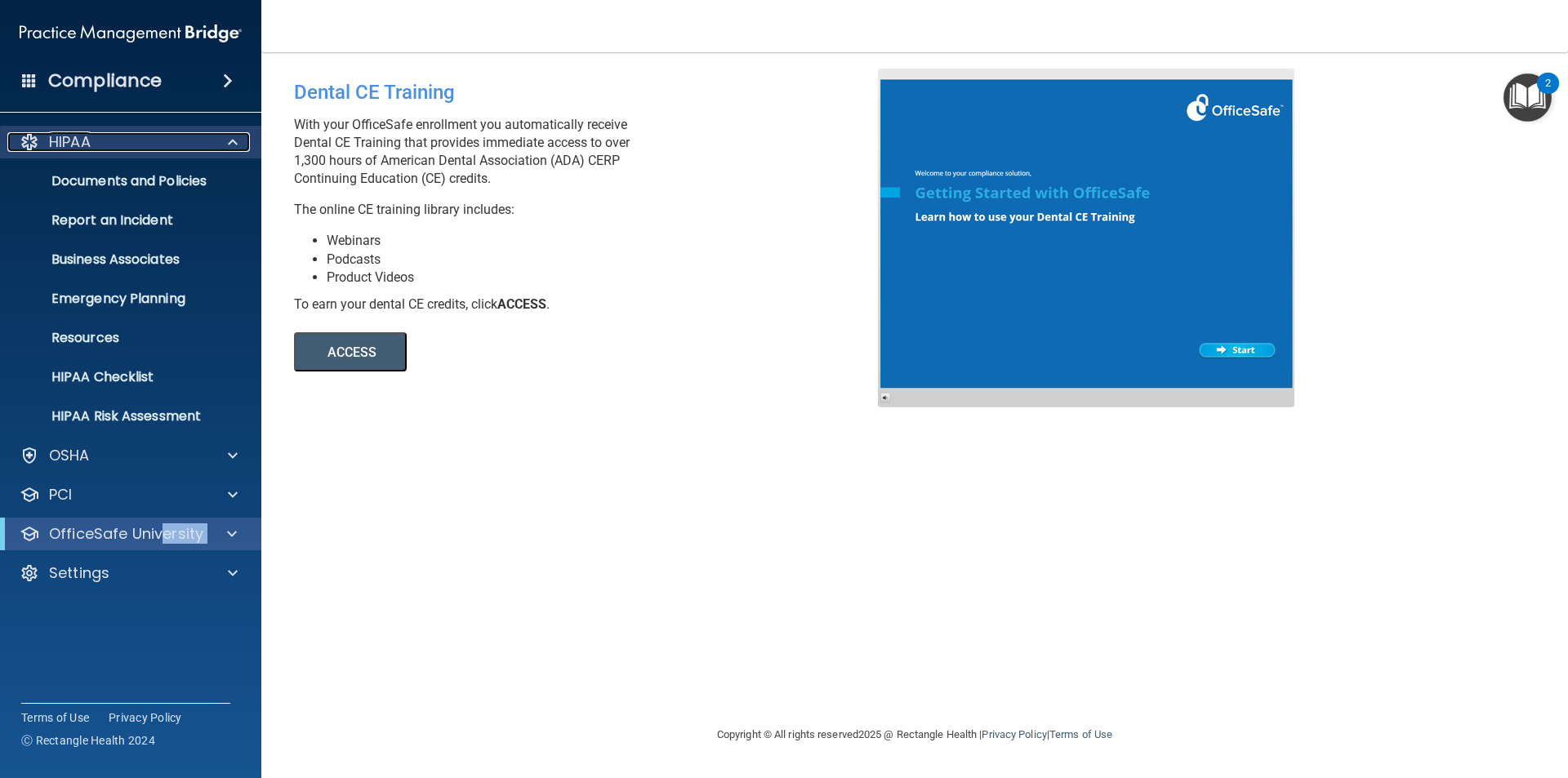
click at [235, 142] on span at bounding box center [232, 142] width 9 height 20
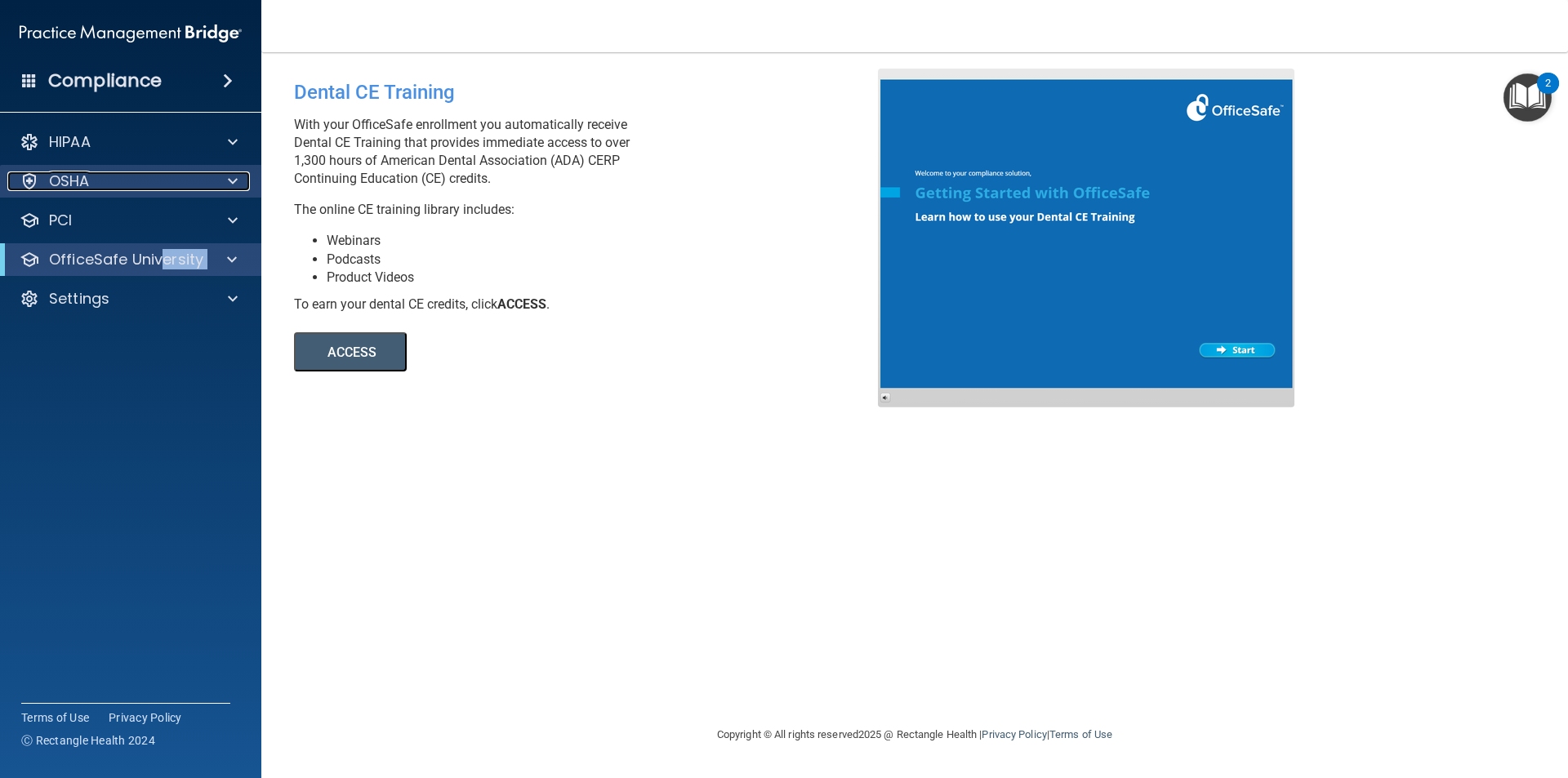
click at [235, 179] on span at bounding box center [232, 181] width 9 height 20
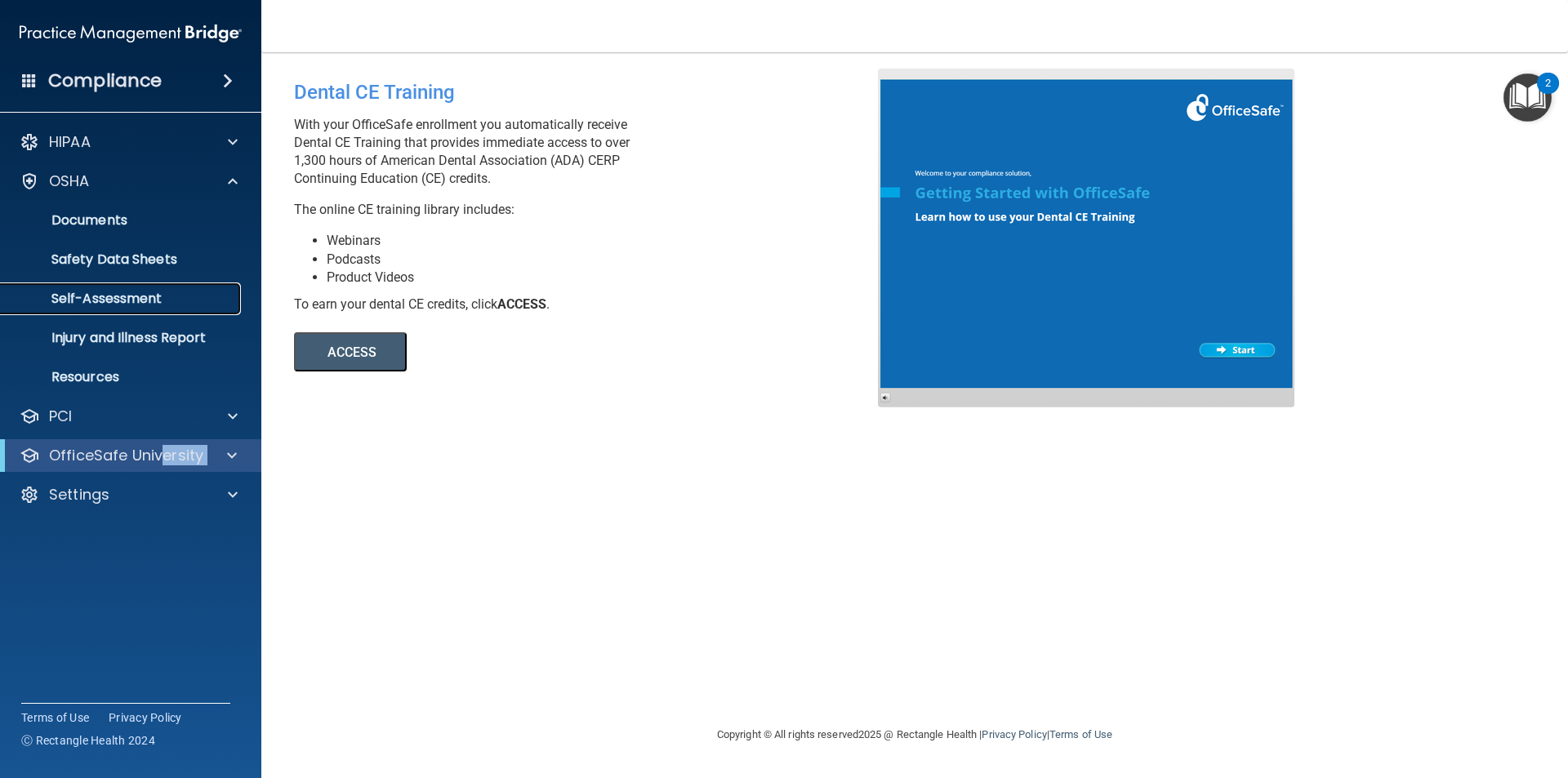
click at [119, 296] on p "Self-Assessment" at bounding box center [121, 299] width 223 height 16
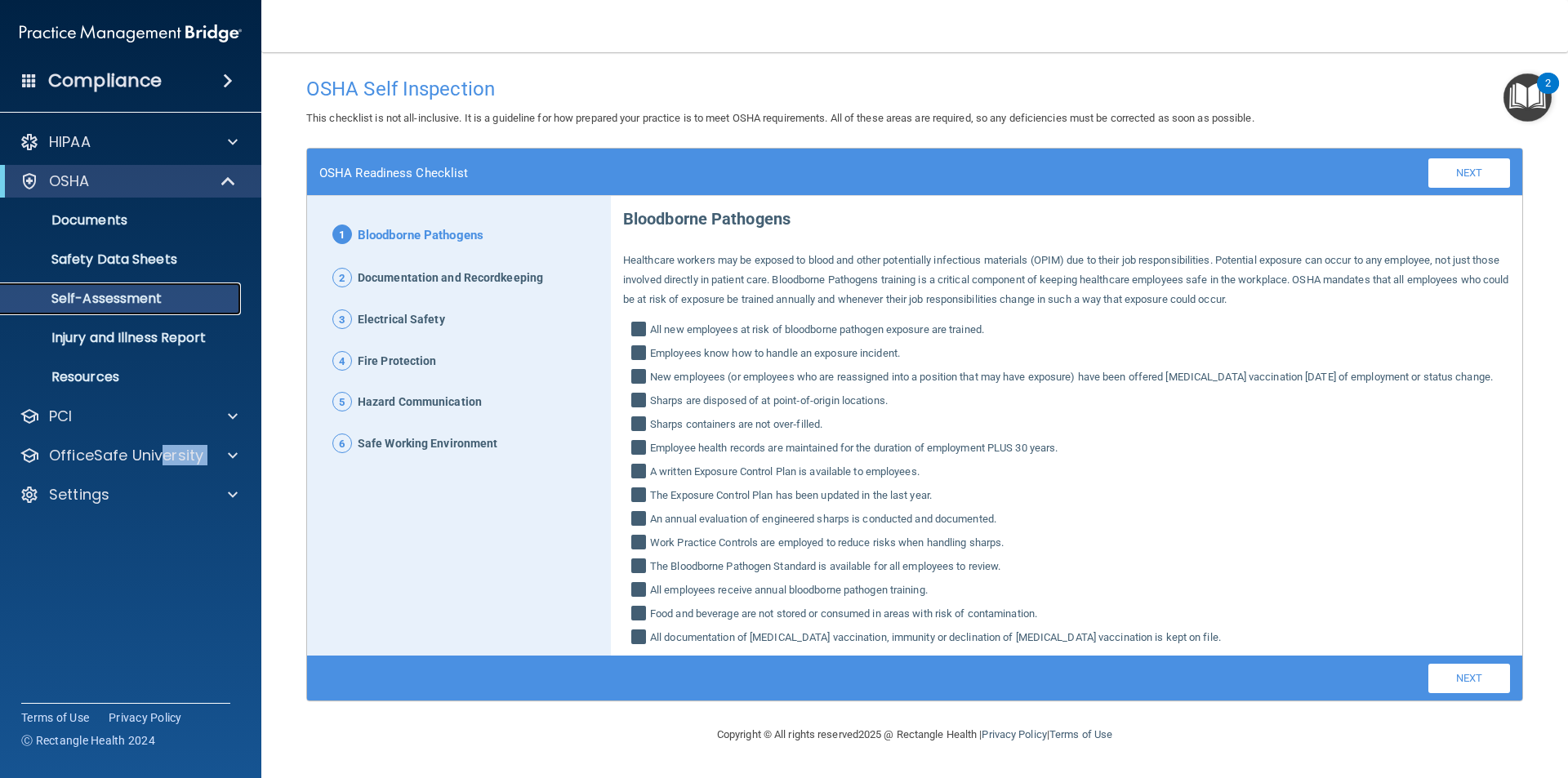
scroll to position [9, 0]
click at [1456, 686] on link "Next" at bounding box center [1469, 678] width 82 height 29
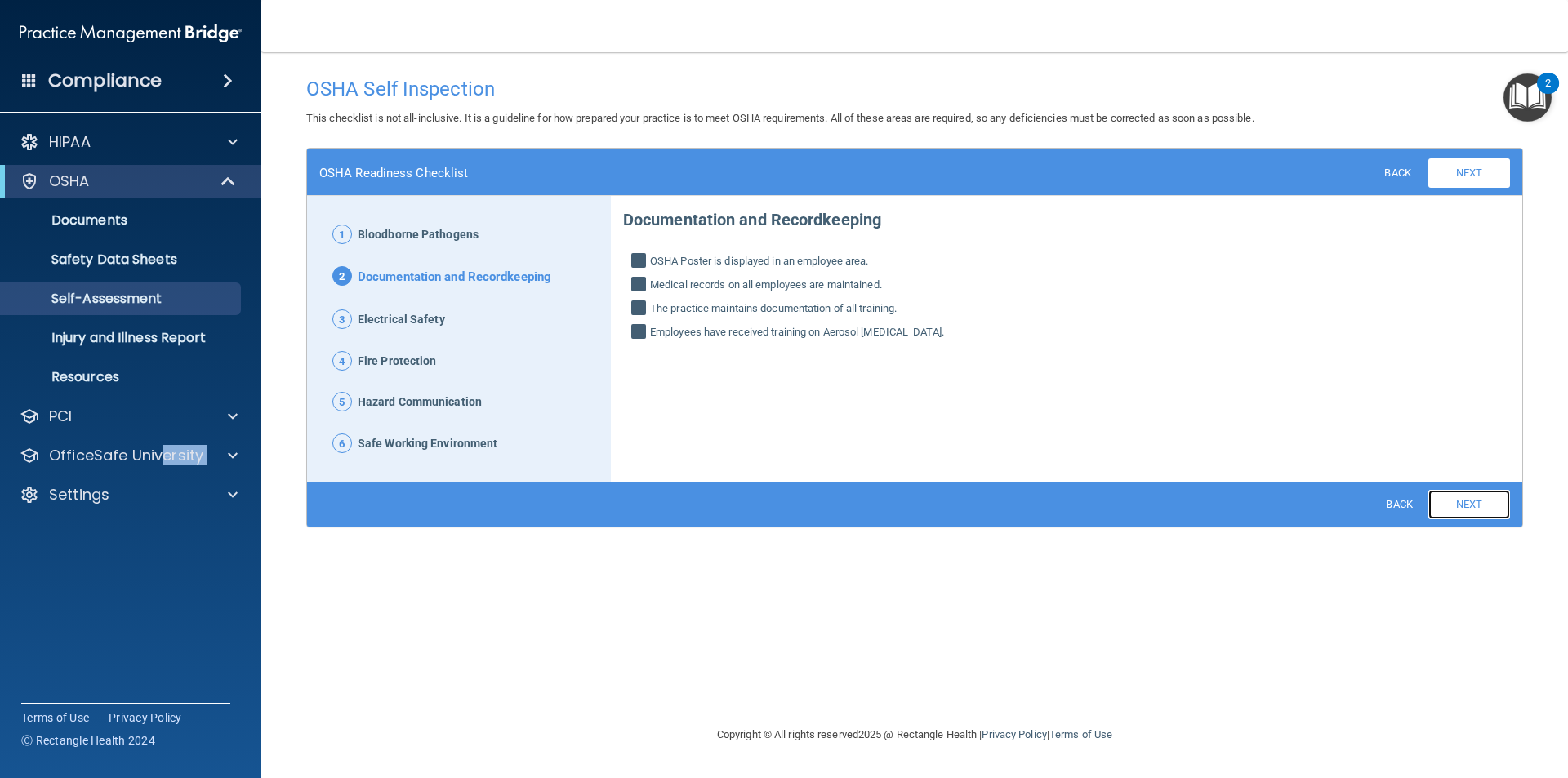
scroll to position [0, 0]
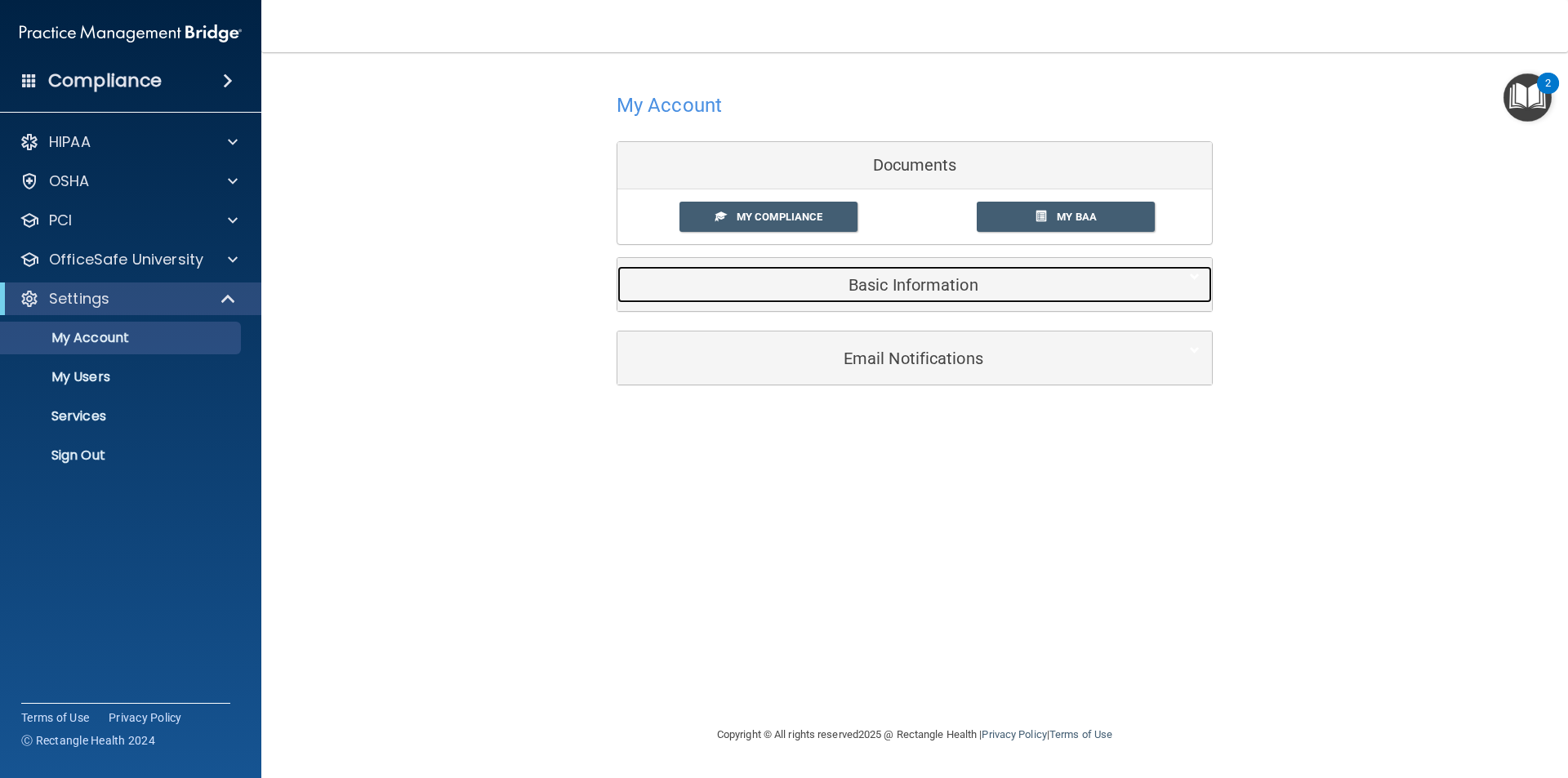
click at [929, 285] on h5 "Basic Information" at bounding box center [889, 284] width 520 height 18
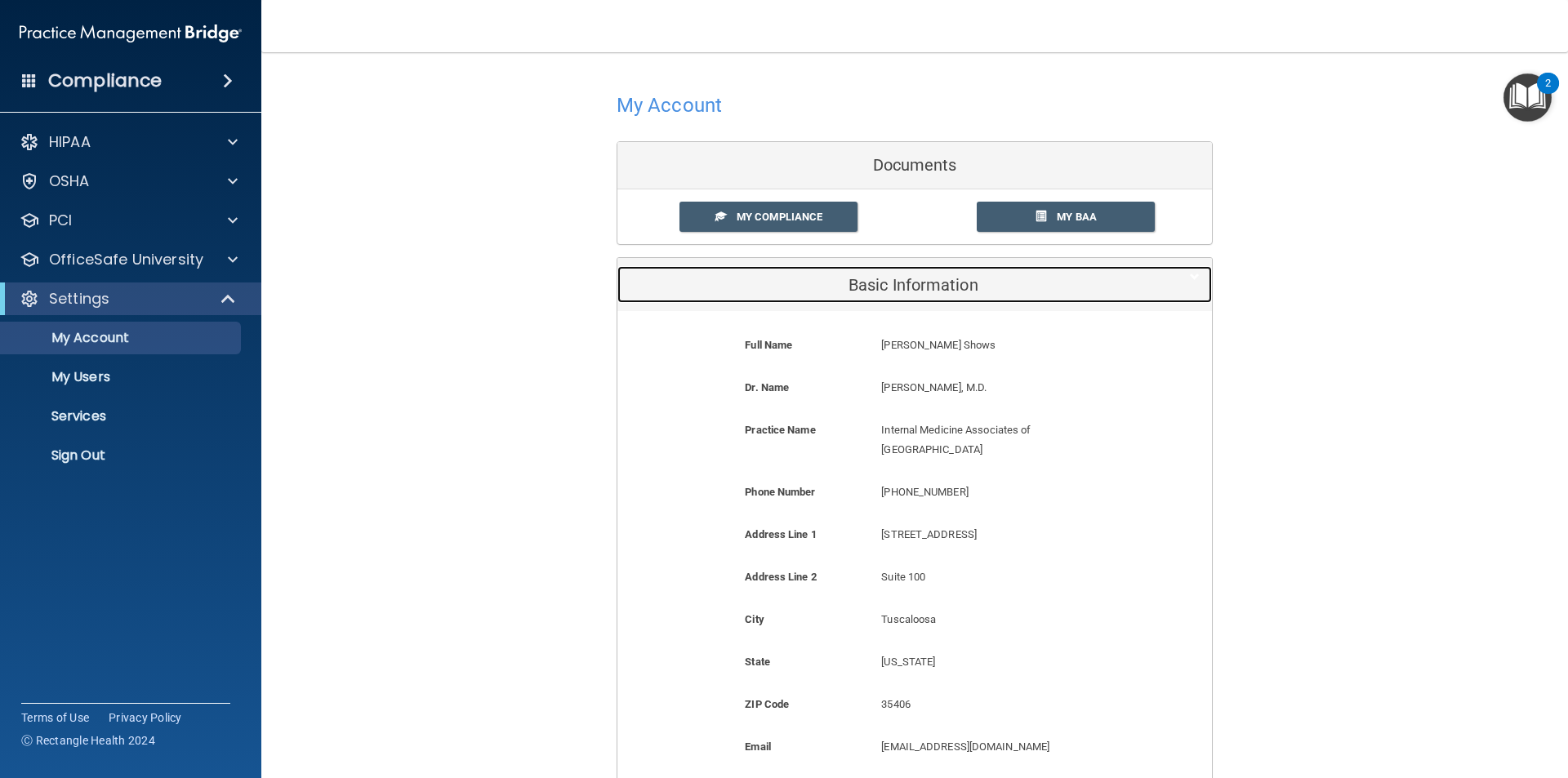
click at [930, 282] on h5 "Basic Information" at bounding box center [889, 284] width 520 height 18
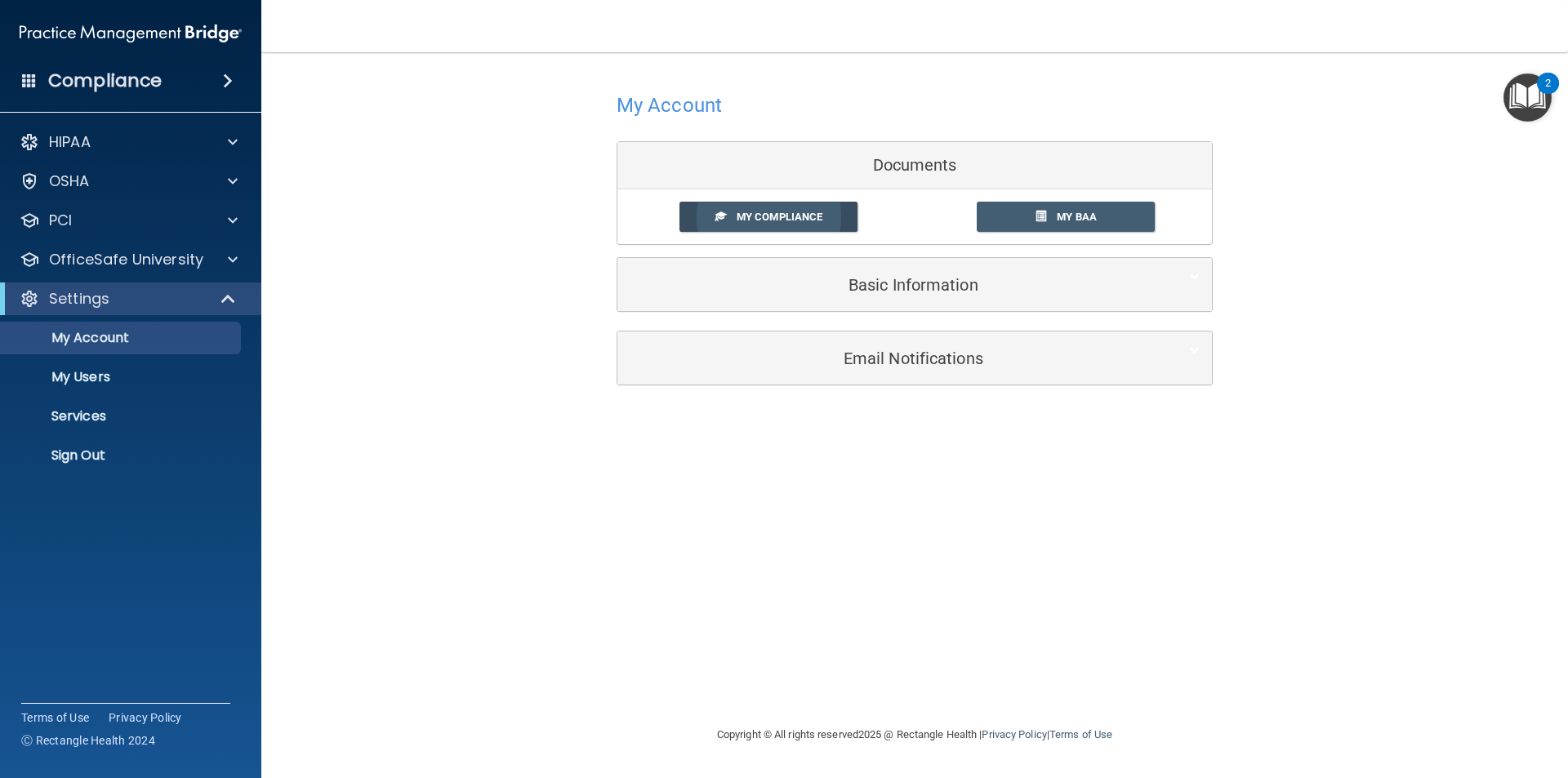
click at [772, 216] on span "My Compliance" at bounding box center [779, 217] width 85 height 12
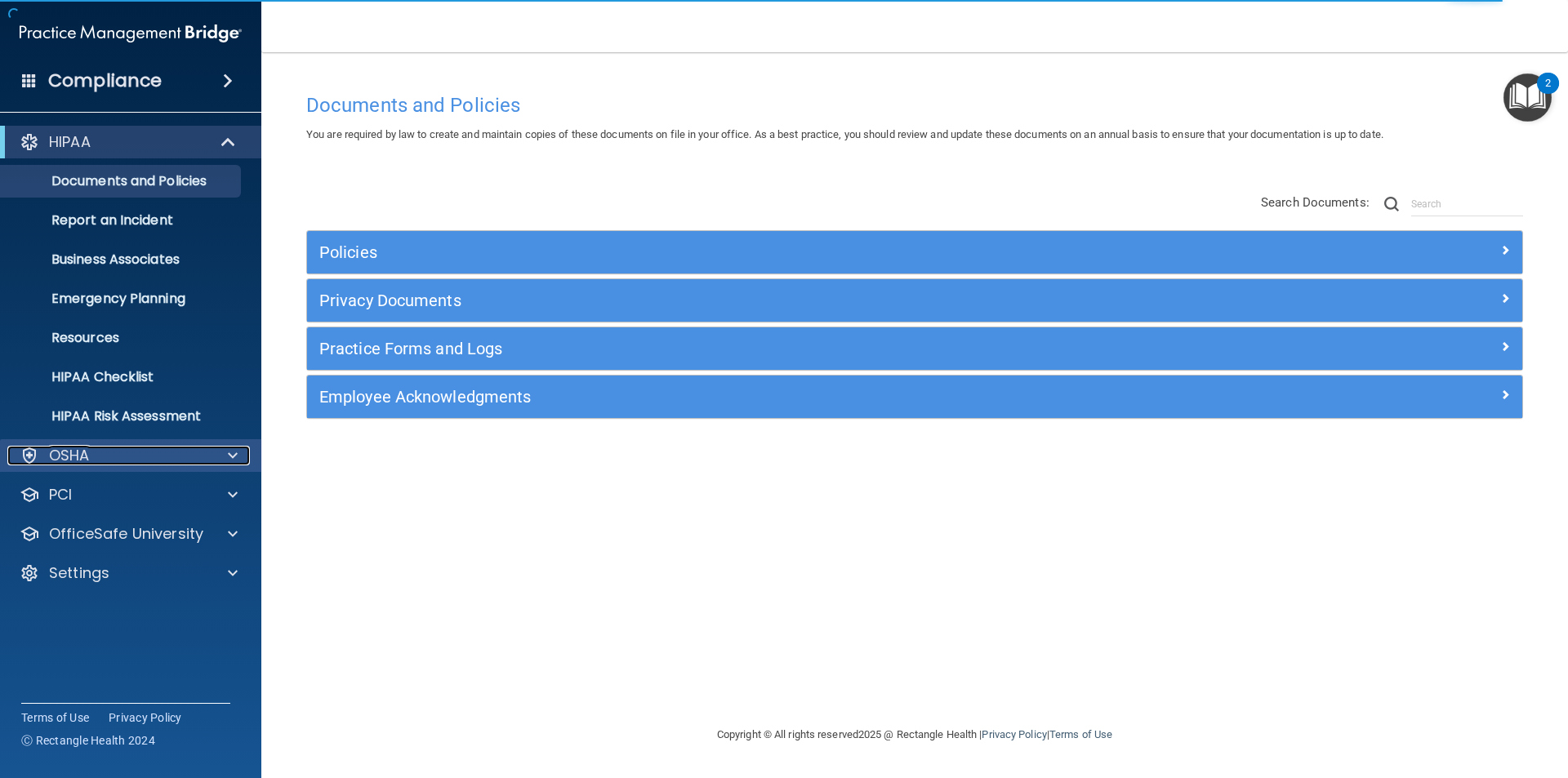
click at [231, 455] on span at bounding box center [232, 455] width 9 height 20
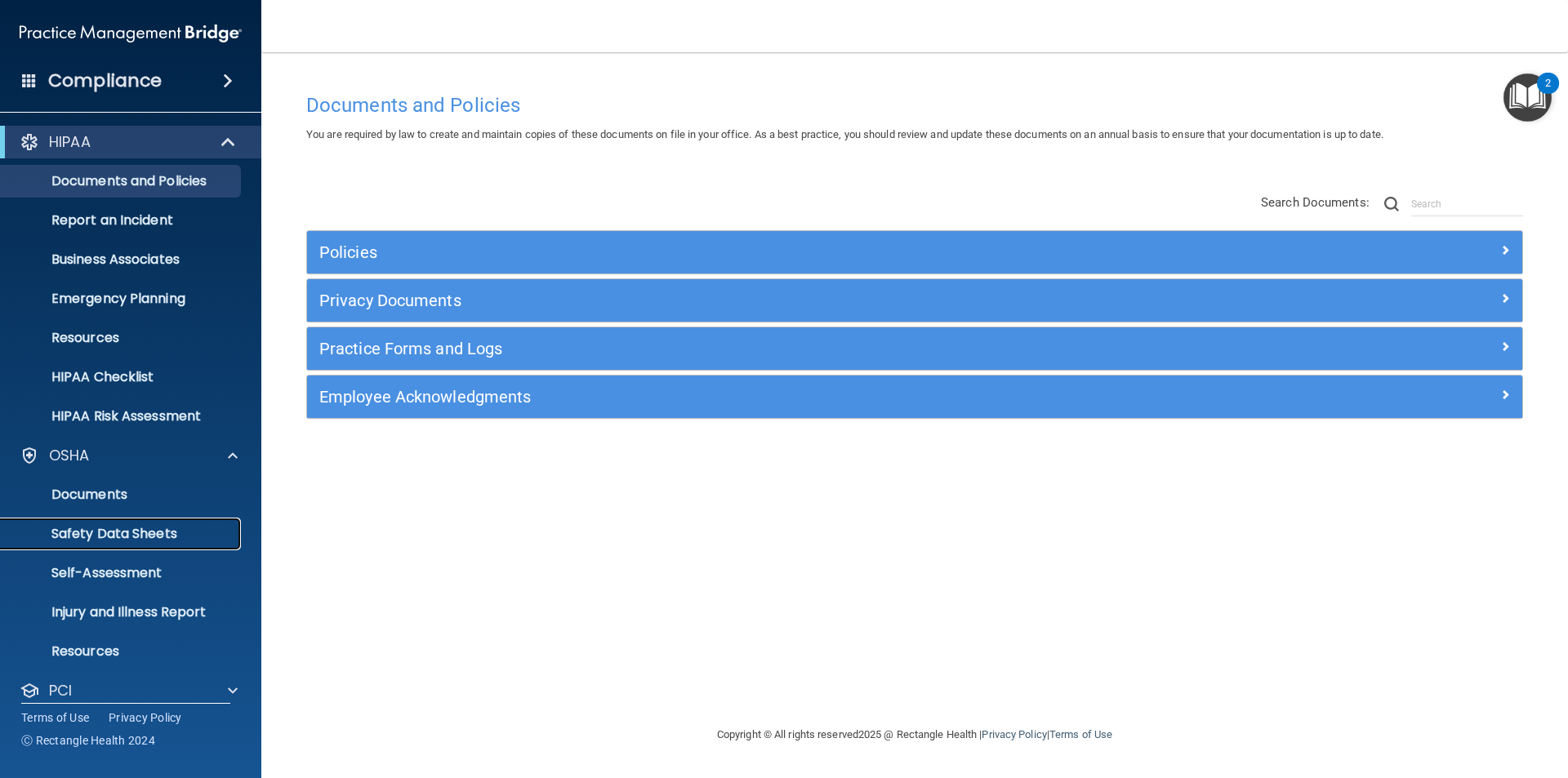
click at [137, 529] on p "Safety Data Sheets" at bounding box center [121, 533] width 223 height 16
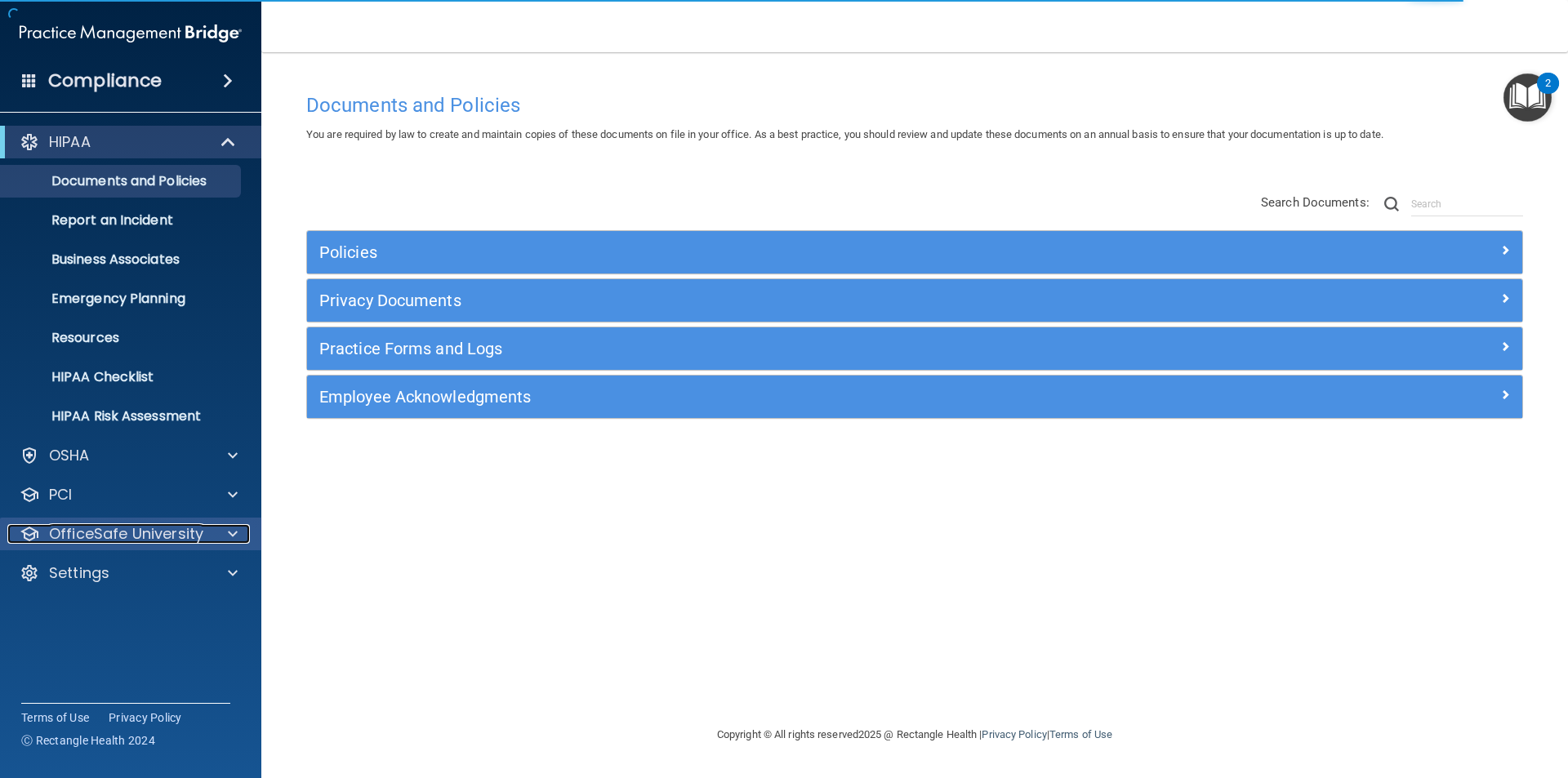
click at [235, 532] on span at bounding box center [232, 533] width 9 height 20
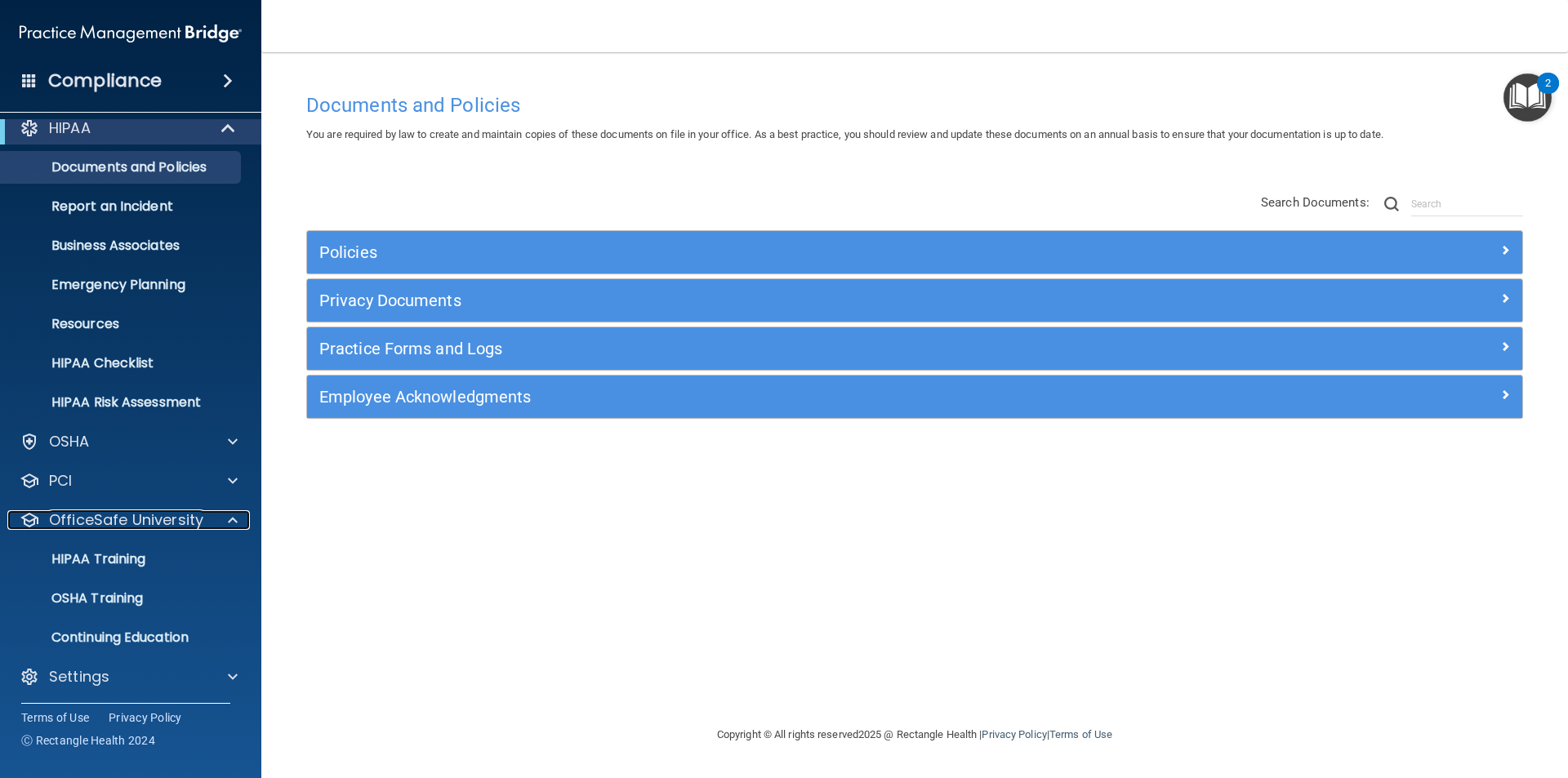
scroll to position [17, 0]
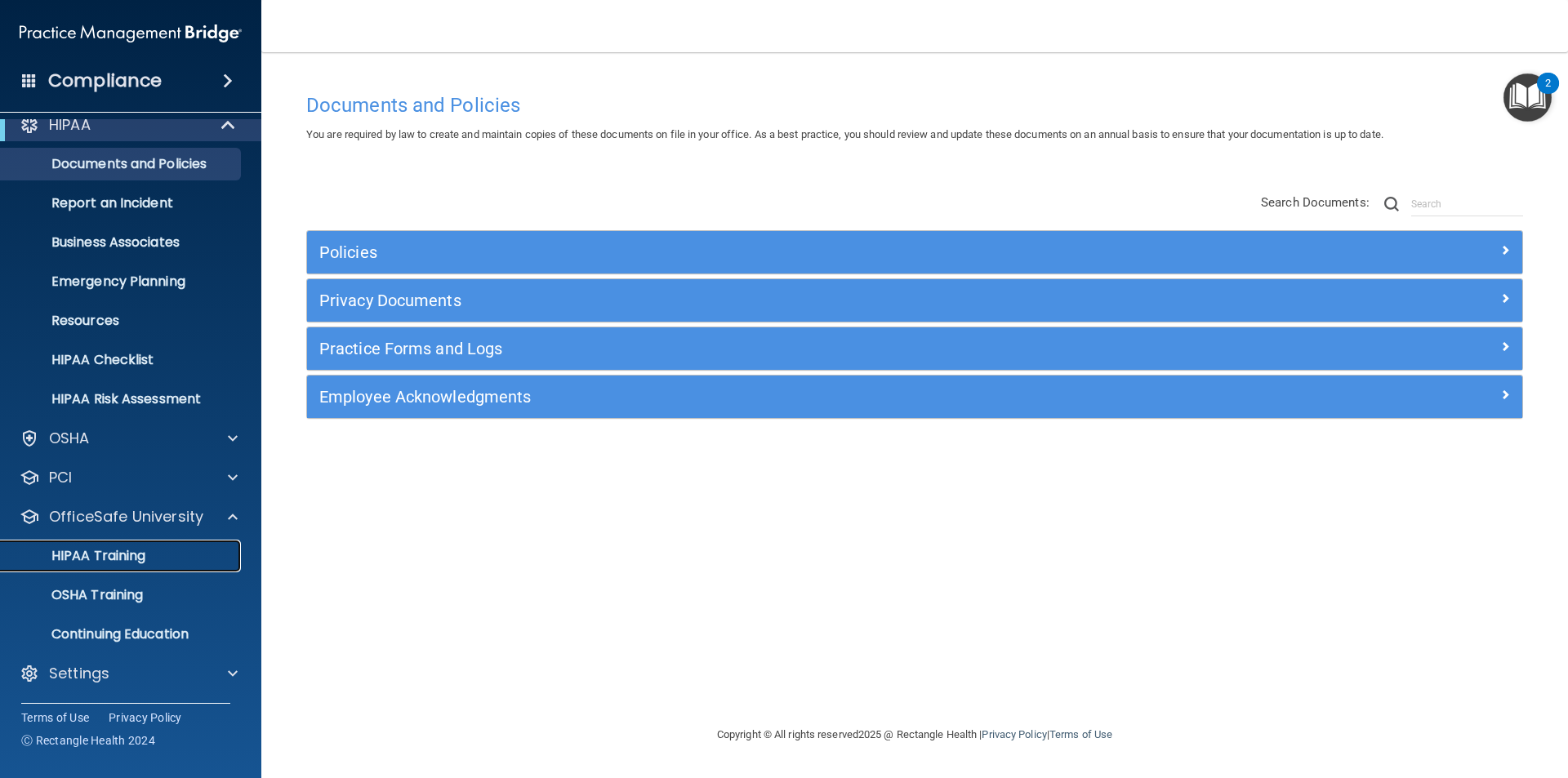
click at [115, 558] on p "HIPAA Training" at bounding box center [78, 555] width 135 height 16
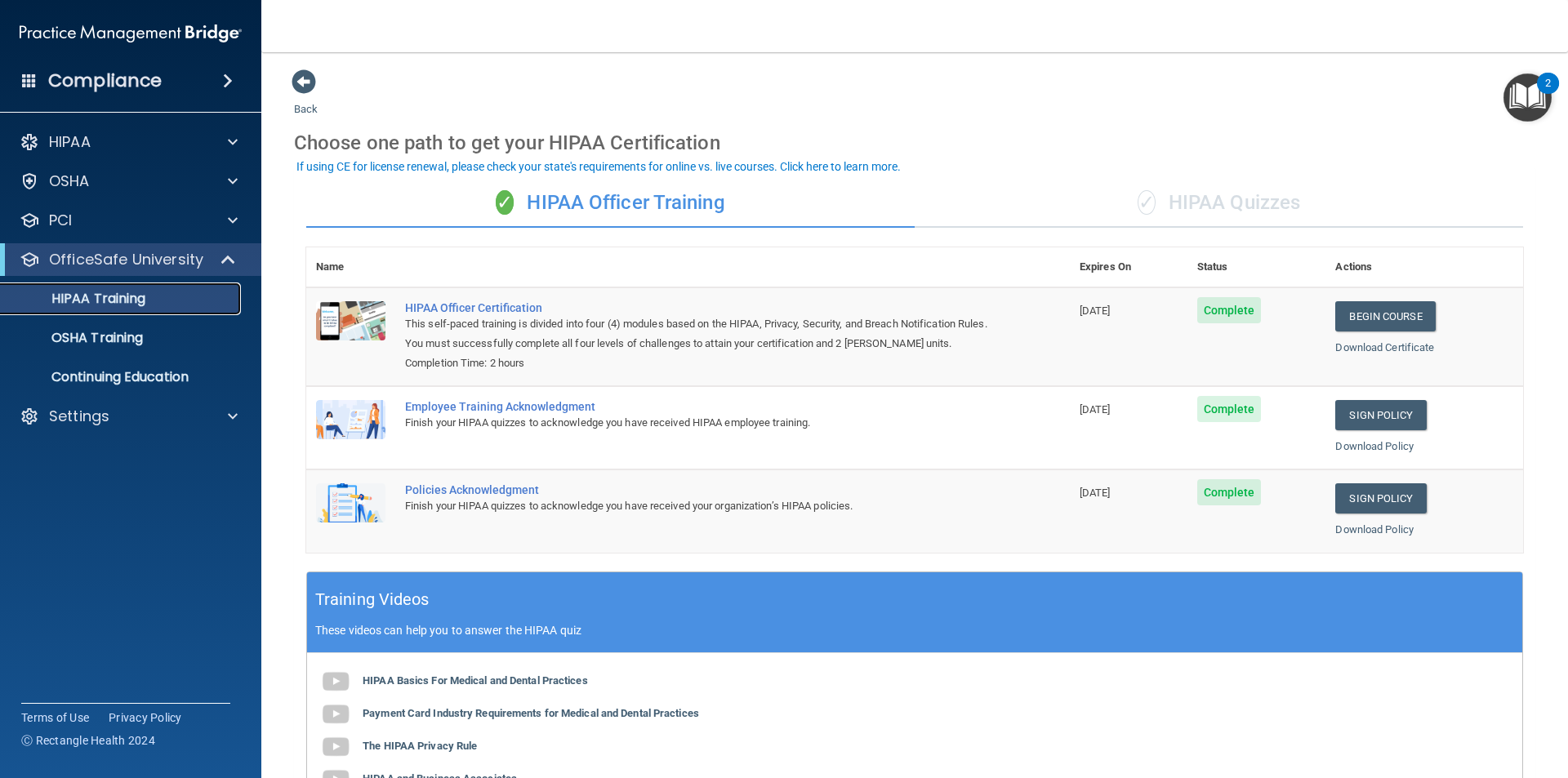
click at [178, 296] on div "HIPAA Training" at bounding box center [121, 299] width 223 height 16
click at [118, 342] on p "OSHA Training" at bounding box center [76, 337] width 132 height 16
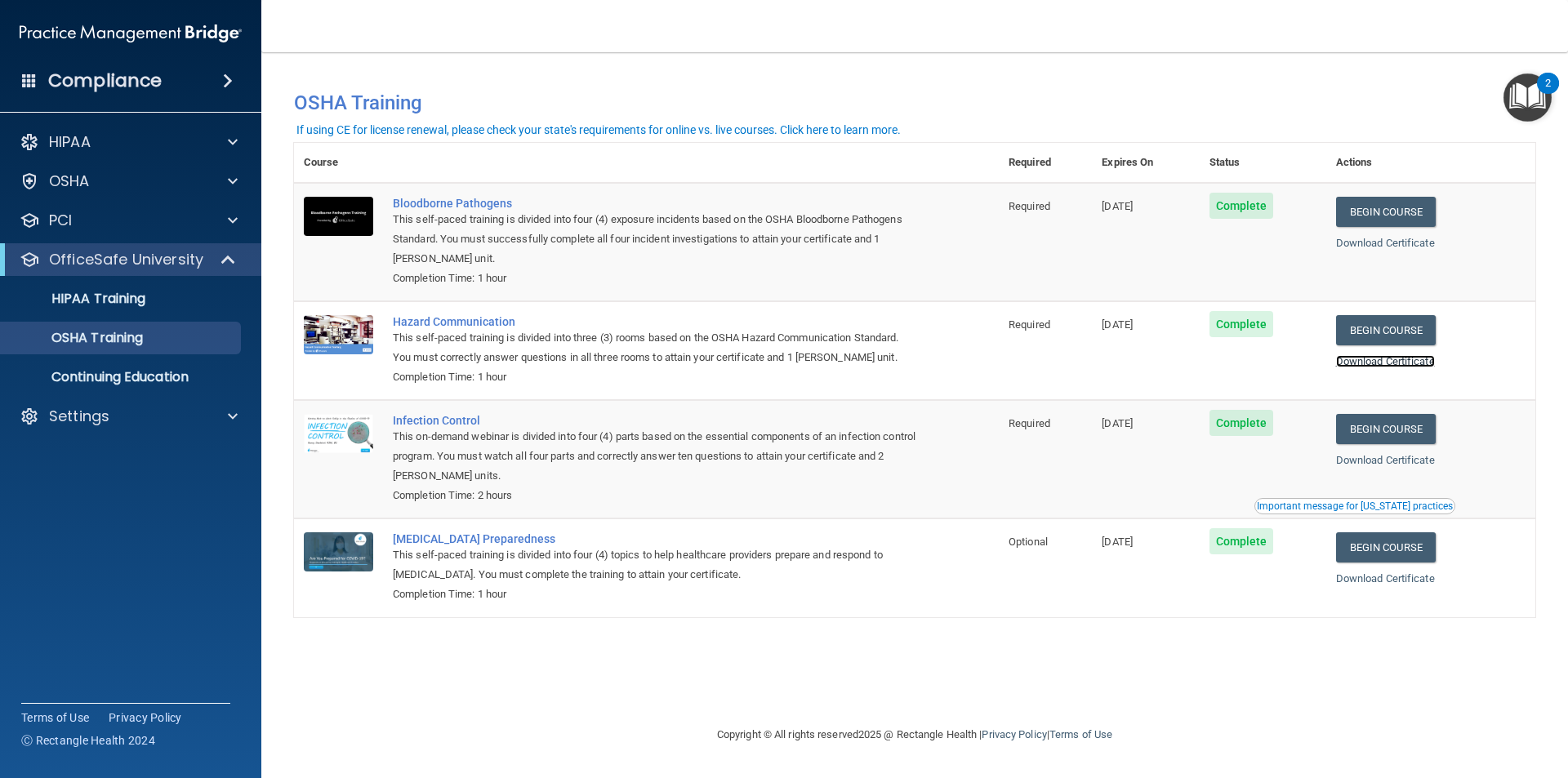
click at [1400, 361] on link "Download Certificate" at bounding box center [1385, 361] width 99 height 12
click at [1407, 462] on link "Download Certificate" at bounding box center [1385, 460] width 99 height 12
click at [1406, 583] on link "Download Certificate" at bounding box center [1385, 578] width 99 height 12
